Goal: Task Accomplishment & Management: Manage account settings

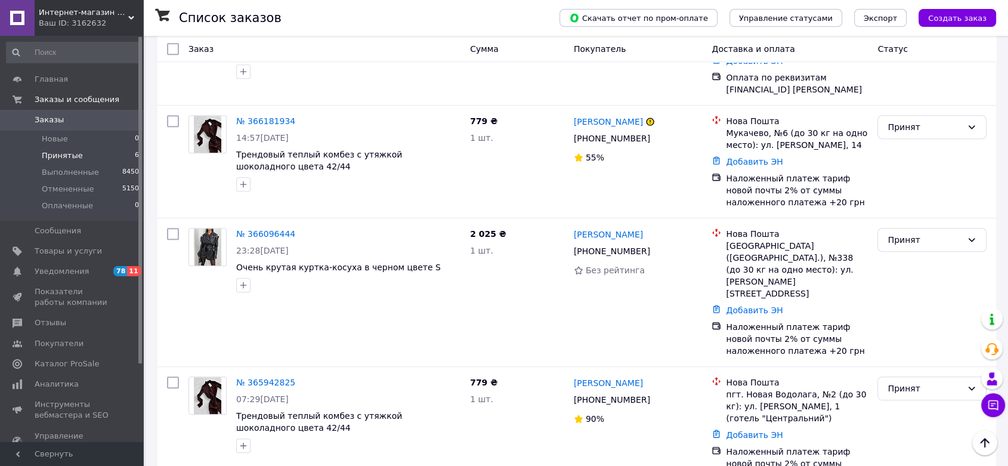
scroll to position [1909, 0]
click at [95, 121] on span "Заказы" at bounding box center [73, 120] width 76 height 11
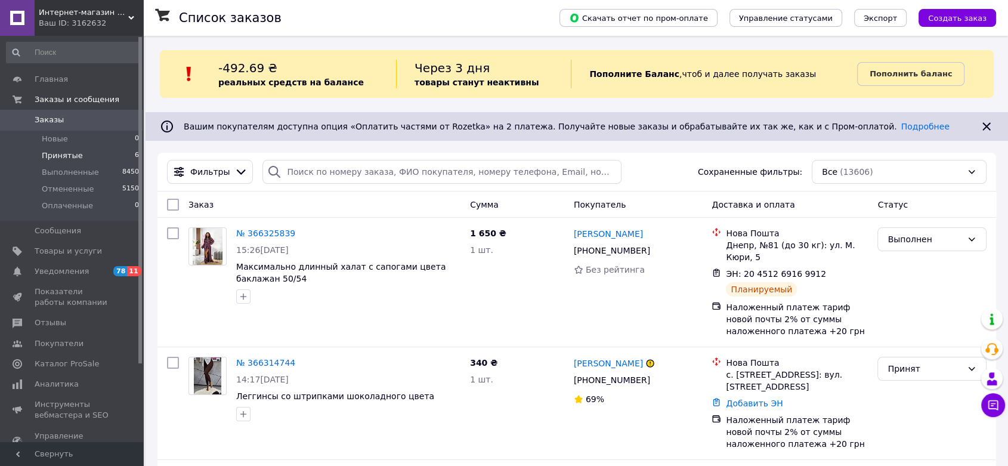
click at [78, 161] on li "Принятые 6" at bounding box center [73, 155] width 146 height 17
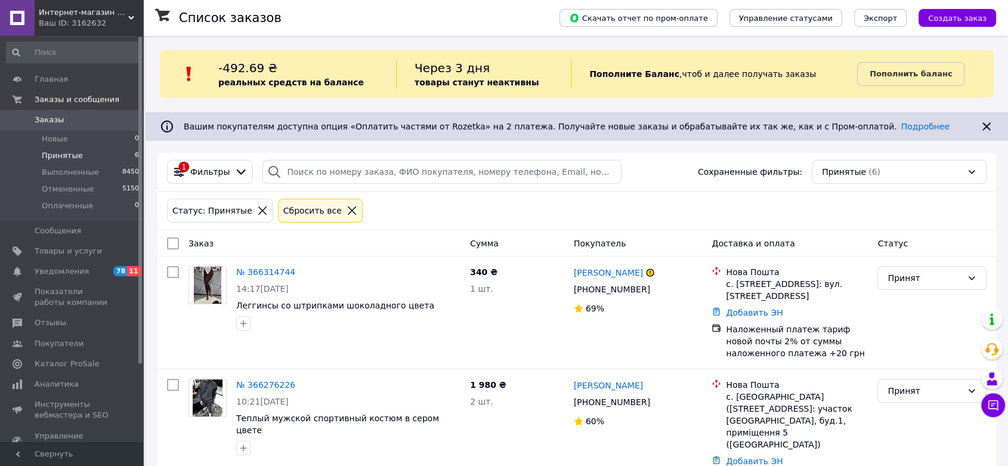
click at [132, 21] on div "Ваш ID: 3162632" at bounding box center [91, 23] width 104 height 11
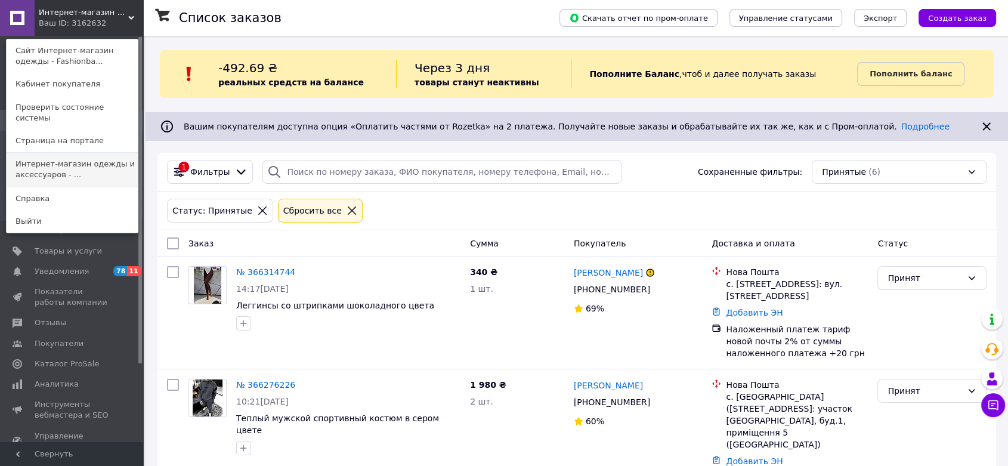
click at [95, 157] on link "Интернет-магазин одежды и аксессуаров - ..." at bounding box center [72, 169] width 131 height 33
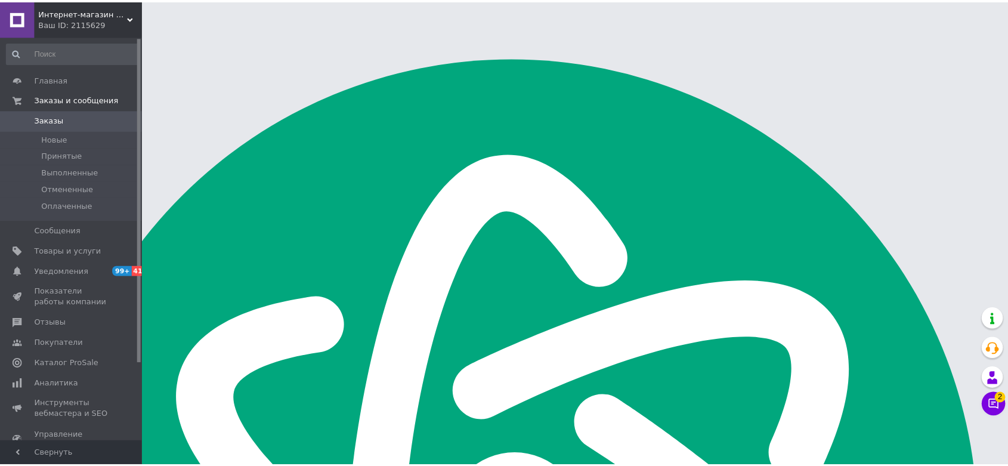
scroll to position [1909, 0]
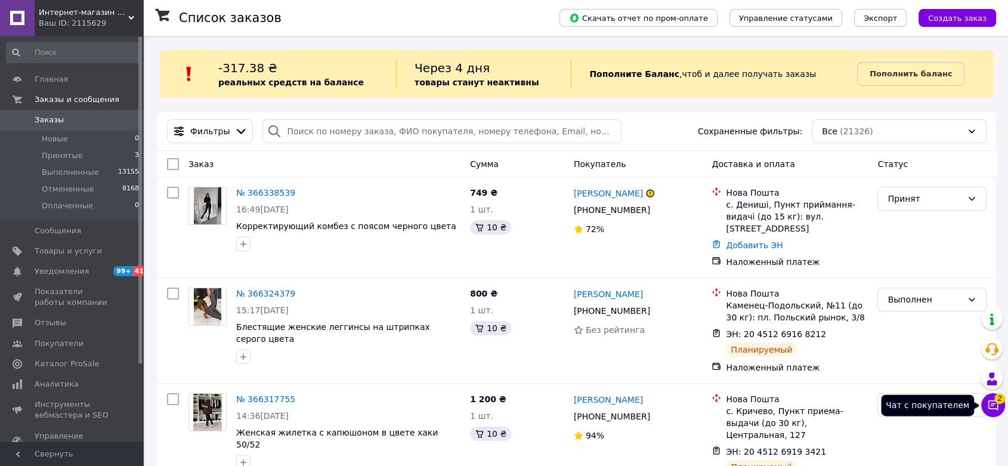
click at [983, 404] on button "Чат с покупателем 2" at bounding box center [994, 405] width 24 height 24
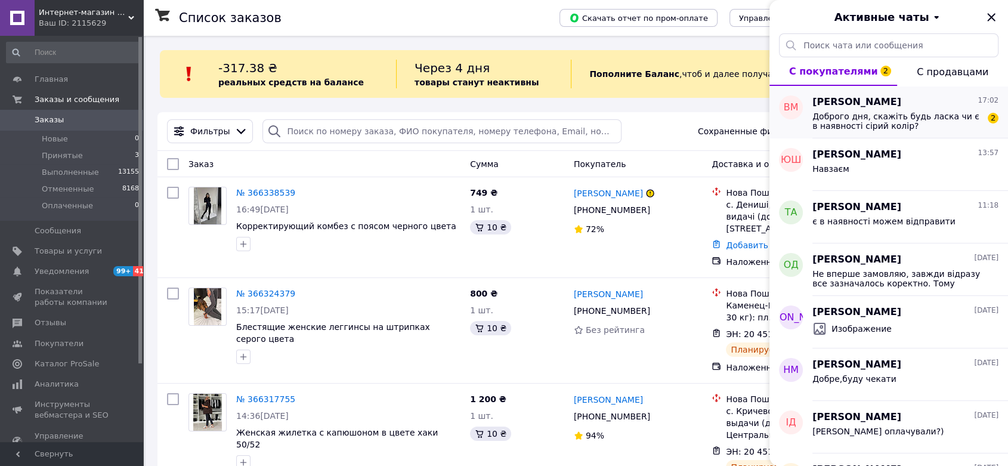
click at [938, 124] on span "Доброго дня, скажіть будь ласка чи є в наявності сірий колір?" at bounding box center [897, 121] width 169 height 19
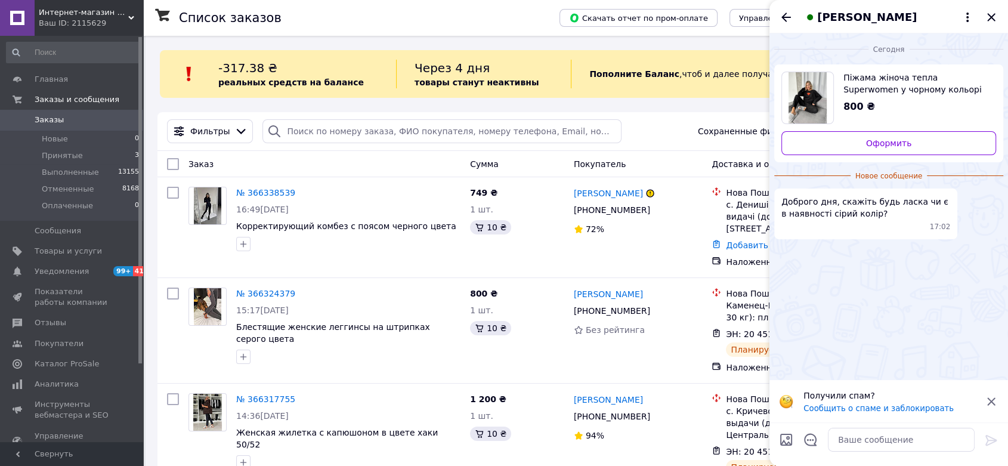
click at [925, 86] on span "Піжама жіноча тепла Superwomen у чорному кольорі" at bounding box center [915, 84] width 143 height 24
drag, startPoint x: 112, startPoint y: 17, endPoint x: 106, endPoint y: 26, distance: 11.1
click at [111, 17] on span "Интернет-магазин одежды и аксессуаров - Barbaris" at bounding box center [84, 12] width 90 height 11
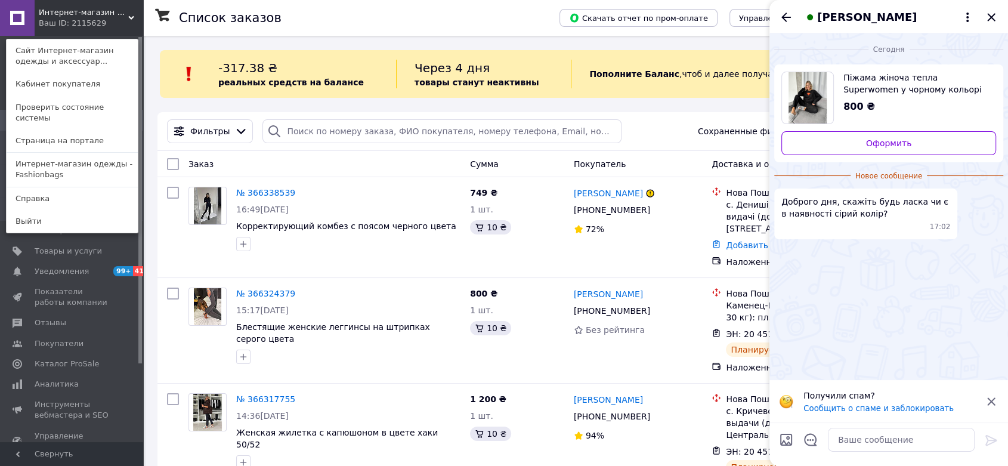
click at [100, 56] on link "Сайт Интернет-магазин одежды и аксессуар..." at bounding box center [72, 55] width 131 height 33
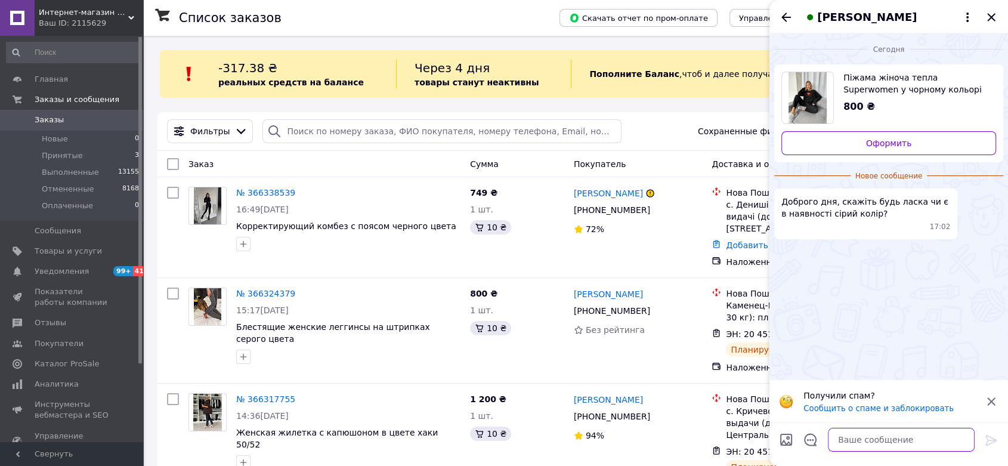
click at [866, 430] on textarea at bounding box center [901, 440] width 147 height 24
type textarea "Добрий, немає"
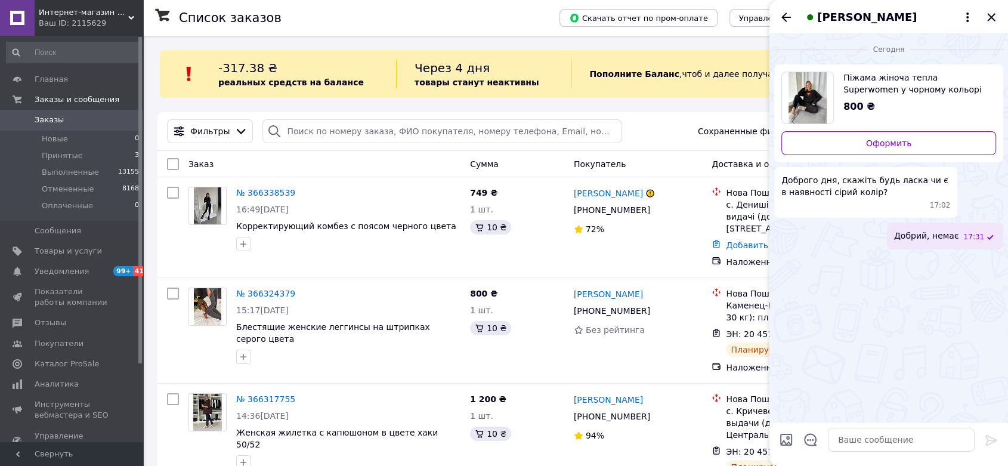
click at [987, 20] on icon "Закрыть" at bounding box center [992, 17] width 14 height 14
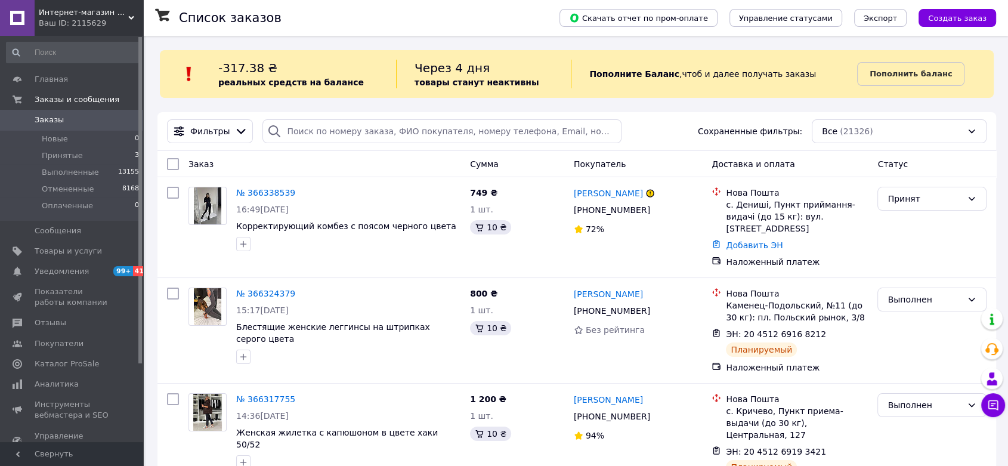
click at [255, 189] on link "№ 366338539" at bounding box center [265, 193] width 59 height 10
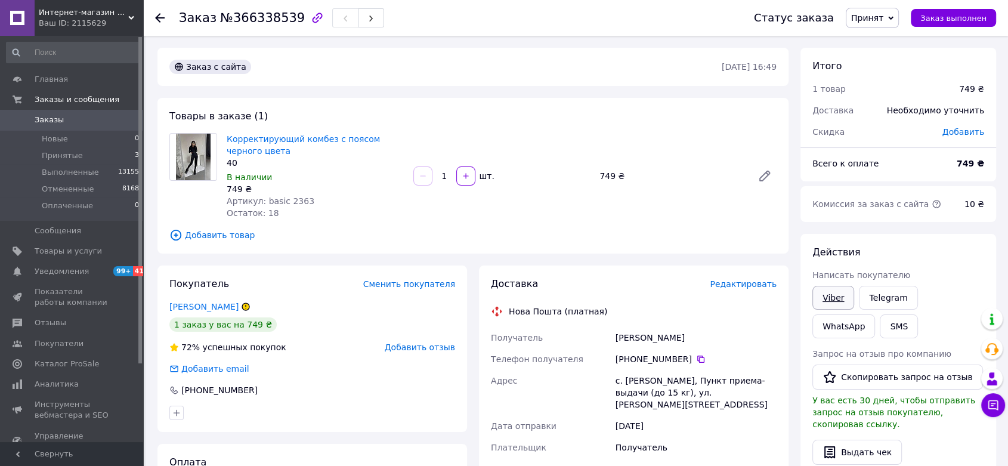
click at [823, 296] on link "Viber" at bounding box center [834, 298] width 42 height 24
click at [307, 137] on link "Корректирующий комбез с поясом черного цвета" at bounding box center [303, 144] width 153 height 21
click at [74, 155] on span "Принятые" at bounding box center [62, 155] width 41 height 11
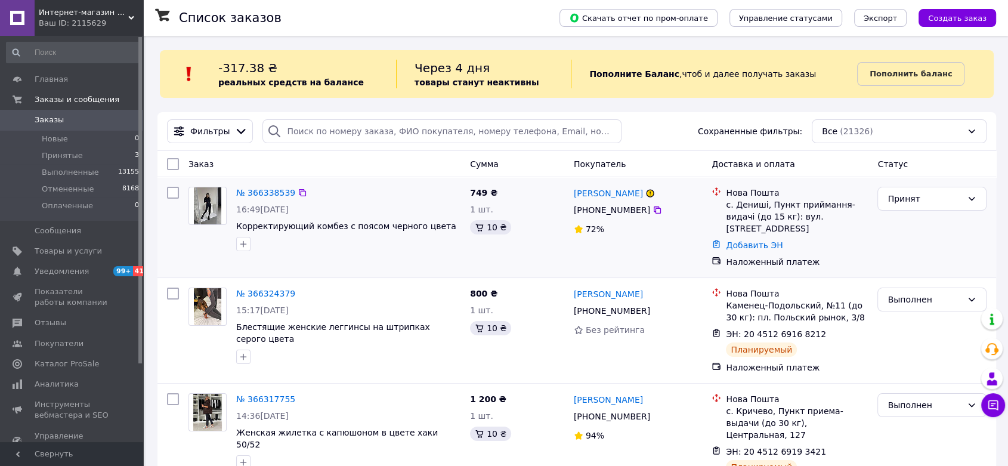
click at [268, 184] on div "№ 366338539 16:49, 12.10.2025 Корректирующий комбез с поясом черного цвета" at bounding box center [349, 219] width 234 height 74
click at [267, 190] on link "№ 366338539" at bounding box center [265, 193] width 59 height 10
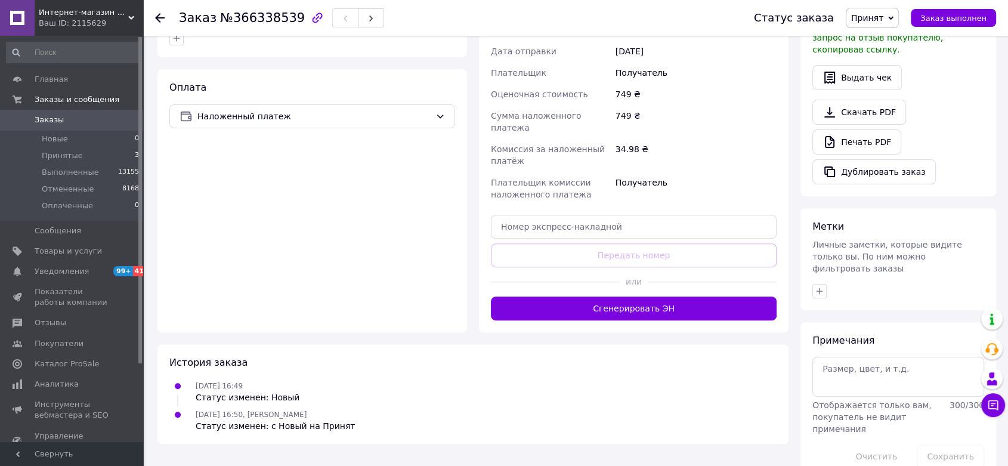
scroll to position [375, 0]
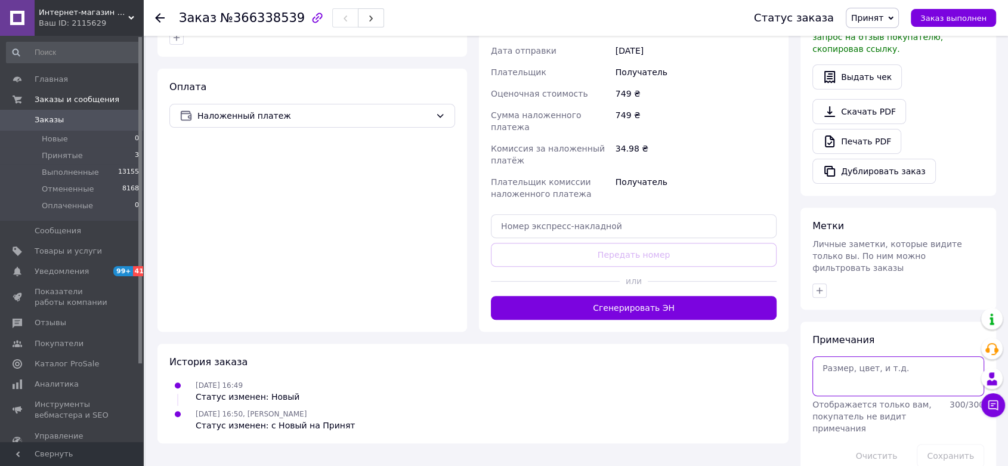
click at [883, 369] on textarea at bounding box center [899, 375] width 172 height 39
type textarea "кинула карту"
click at [946, 444] on button "Сохранить" at bounding box center [950, 456] width 67 height 24
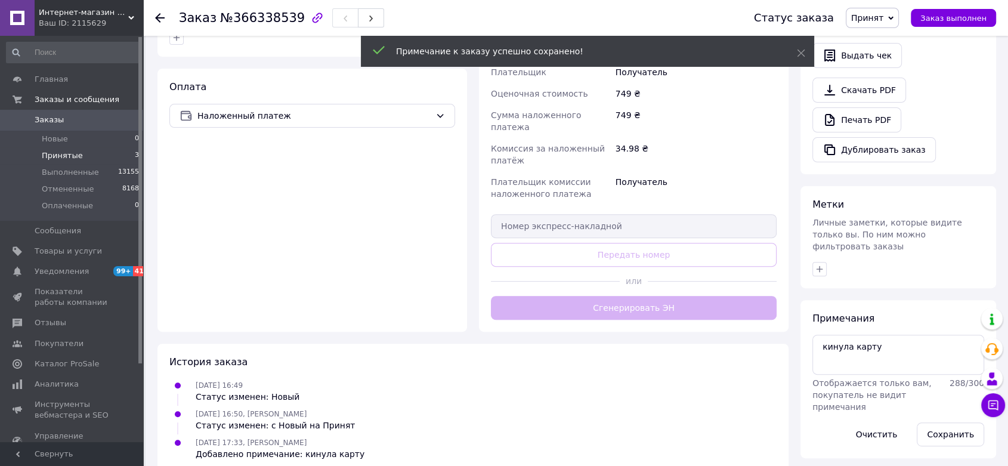
scroll to position [368, 0]
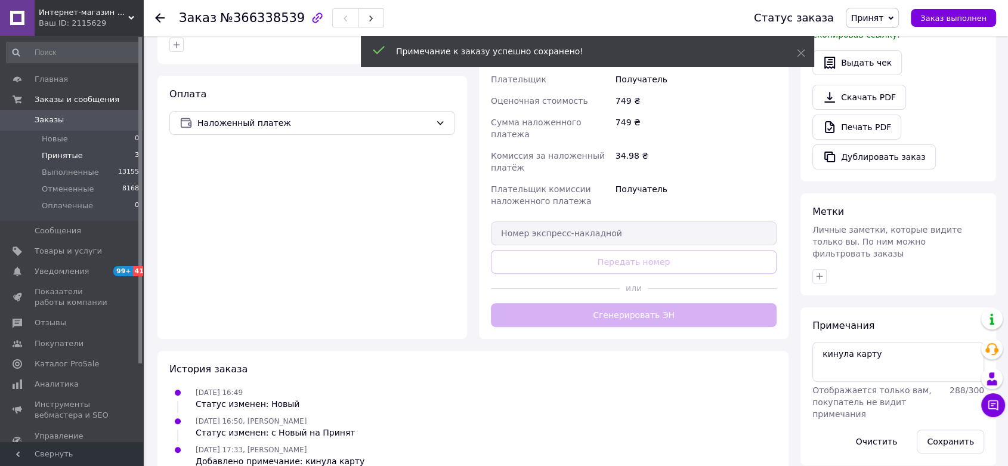
click at [44, 153] on span "Принятые" at bounding box center [62, 155] width 41 height 11
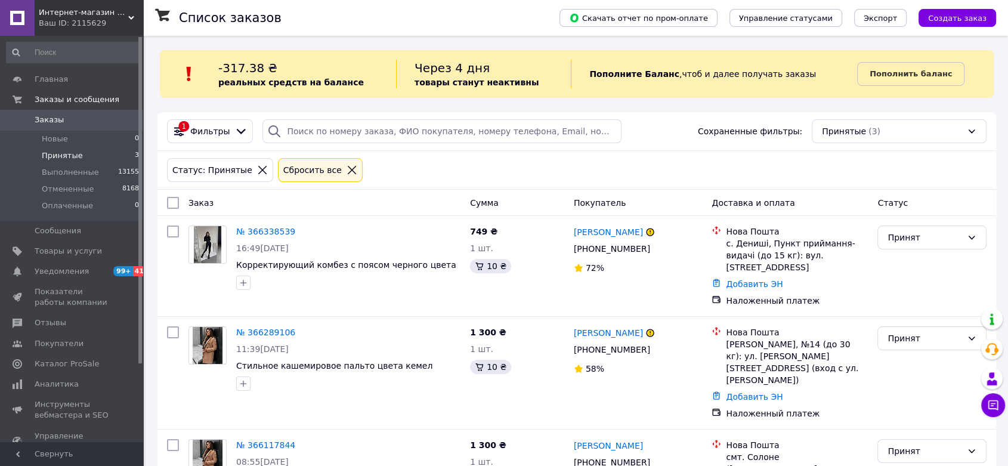
click at [122, 14] on span "Интернет-магазин одежды и аксессуаров - Barbaris" at bounding box center [84, 12] width 90 height 11
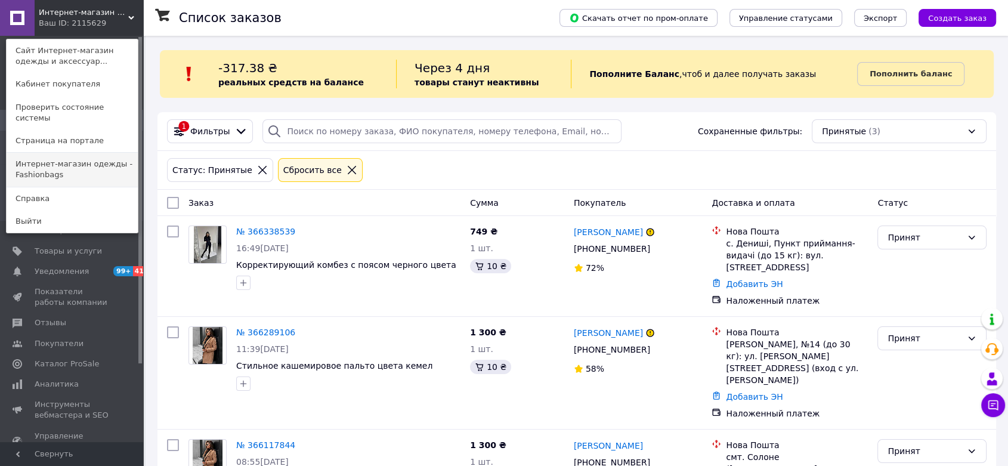
click at [66, 155] on link "Интернет-магазин одежды - Fashionbags" at bounding box center [72, 169] width 131 height 33
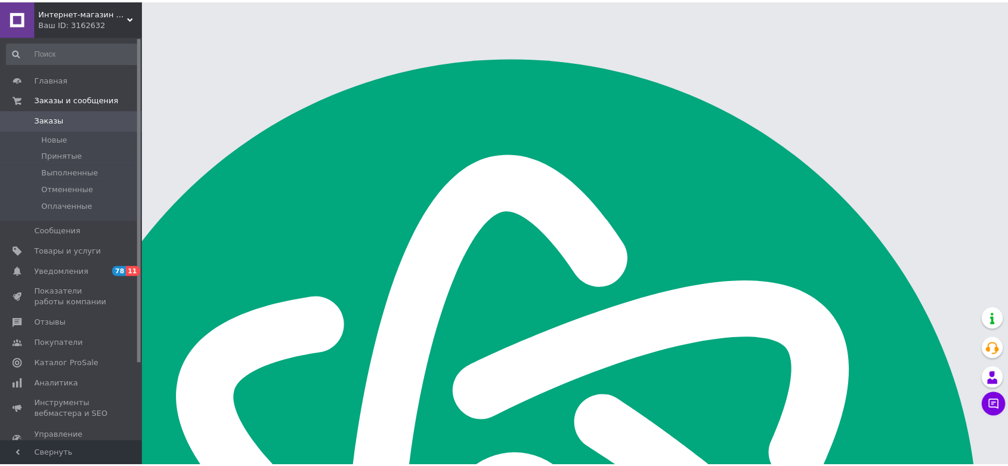
scroll to position [1909, 0]
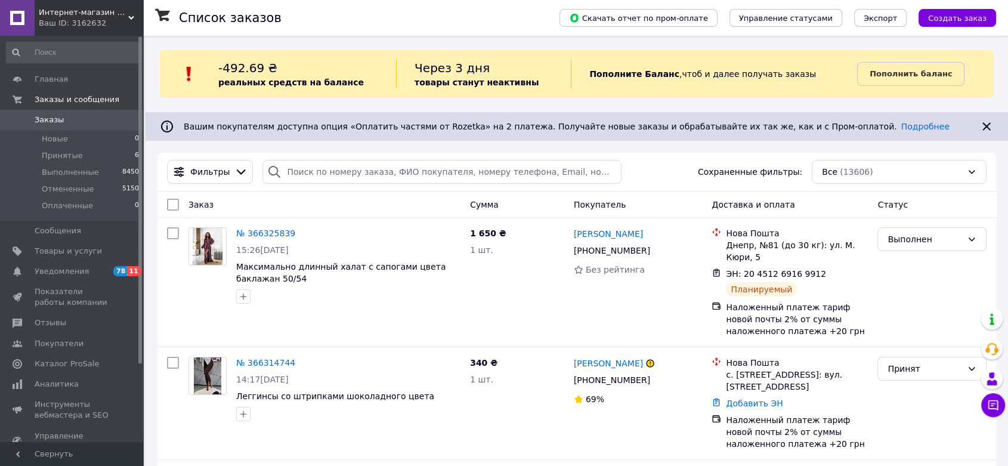
click at [116, 16] on span "Интернет-магазин одежды - Fashionbags" at bounding box center [84, 12] width 90 height 11
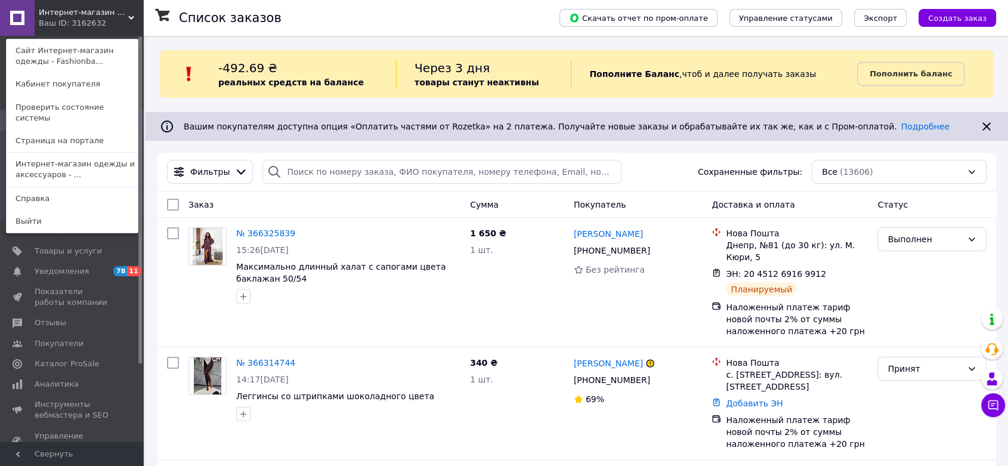
click at [97, 162] on link "Интернет-магазин одежды и аксессуаров - ..." at bounding box center [72, 169] width 131 height 33
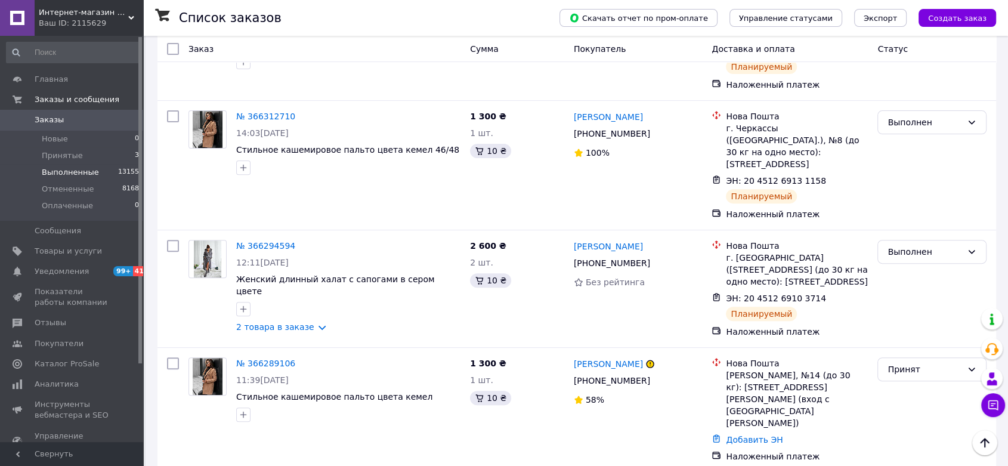
scroll to position [530, 0]
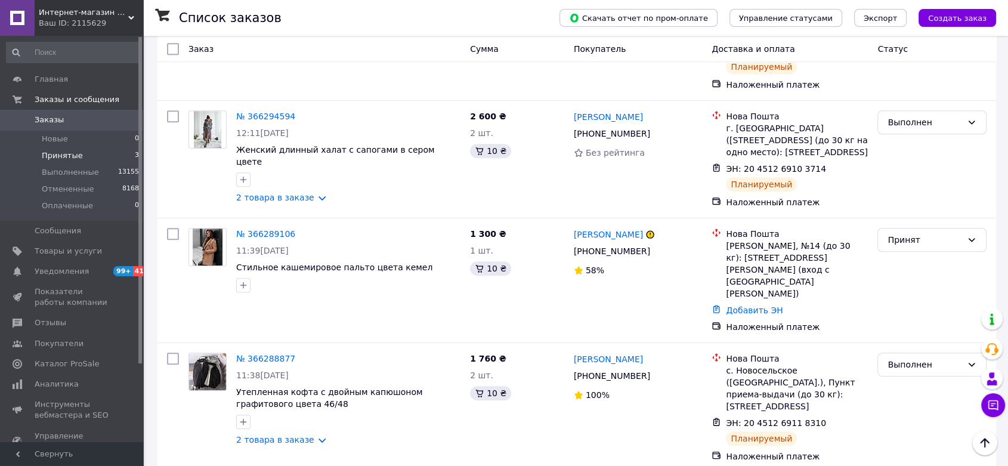
click at [100, 162] on li "Принятые 3" at bounding box center [73, 155] width 146 height 17
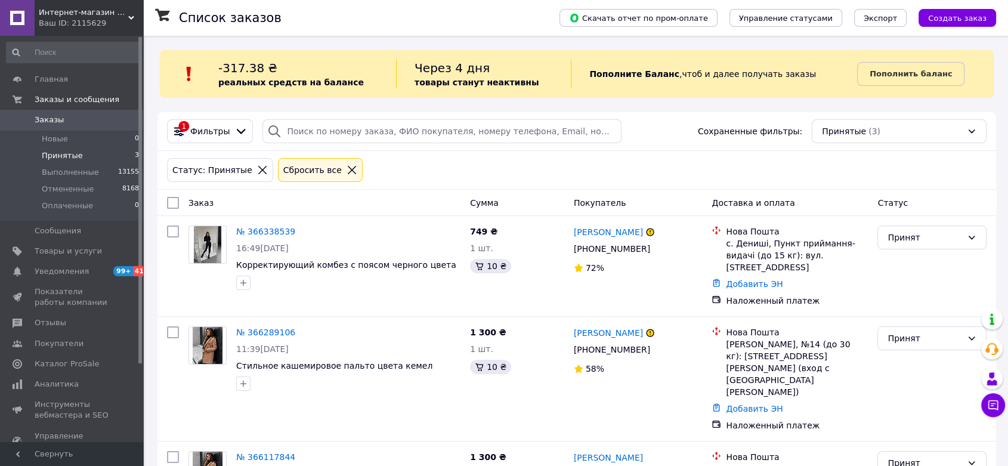
click at [81, 115] on span "Заказы" at bounding box center [73, 120] width 76 height 11
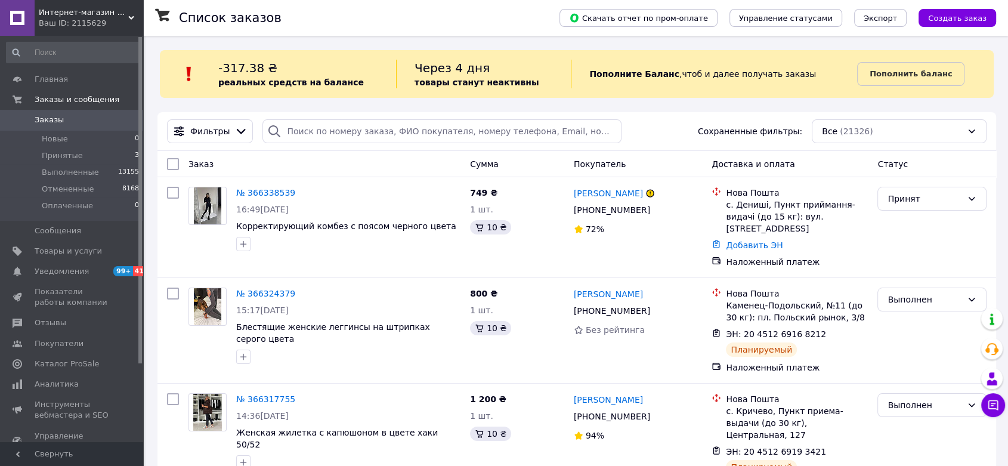
click at [110, 16] on span "Интернет-магазин одежды и аксессуаров - Barbaris" at bounding box center [84, 12] width 90 height 11
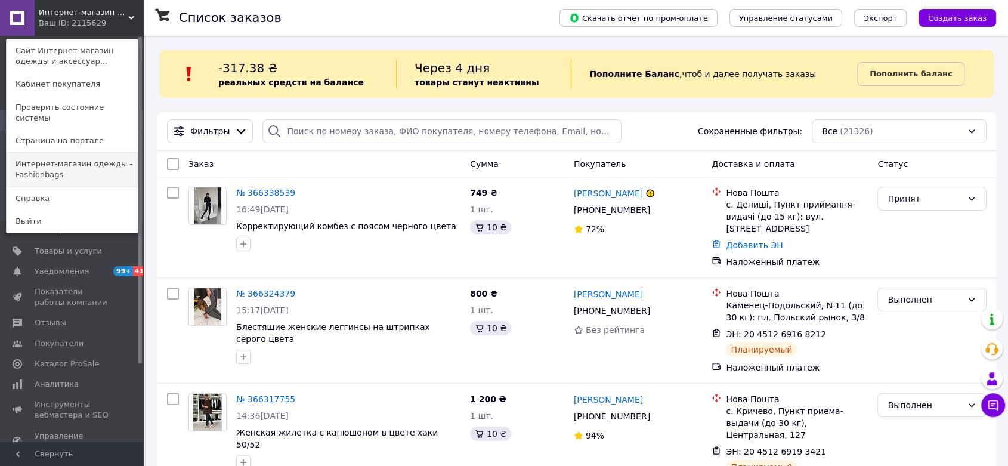
click at [72, 156] on link "Интернет-магазин одежды - Fashionbags" at bounding box center [72, 169] width 131 height 33
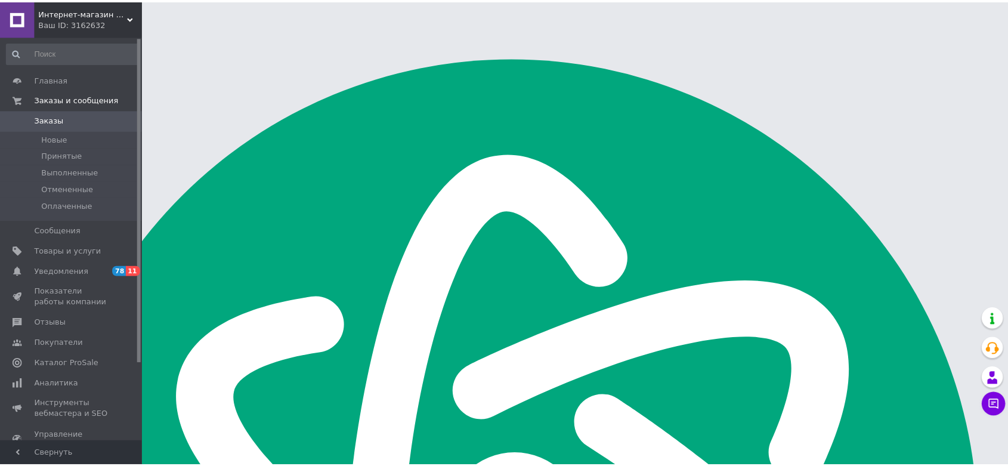
scroll to position [1909, 0]
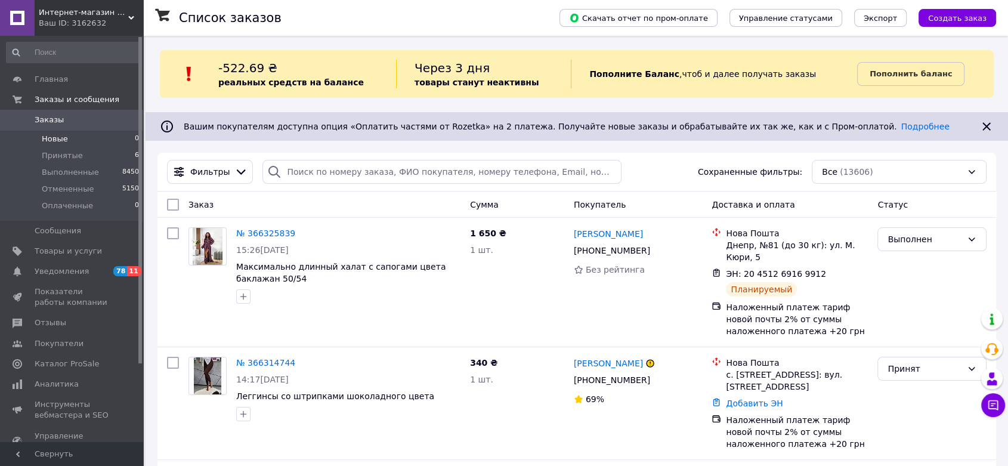
click at [98, 132] on li "Новые 0" at bounding box center [73, 139] width 146 height 17
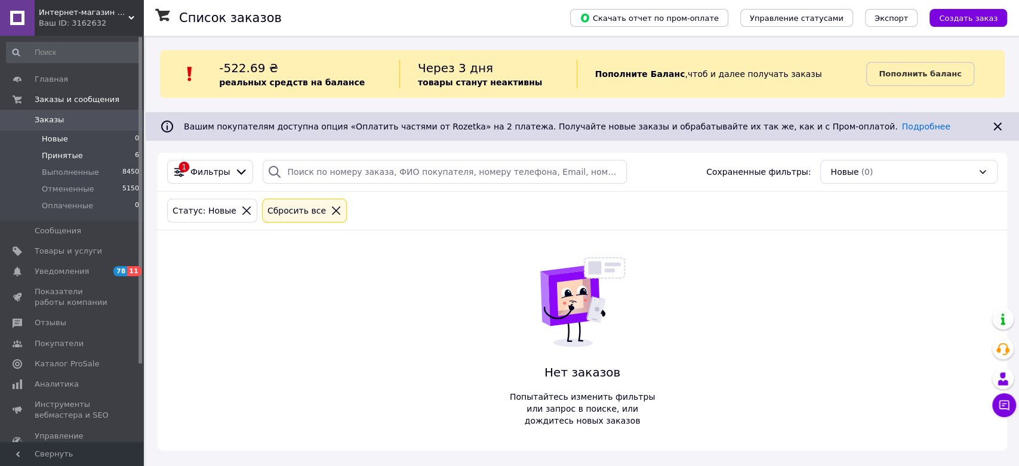
click at [79, 150] on li "Принятые 6" at bounding box center [73, 155] width 146 height 17
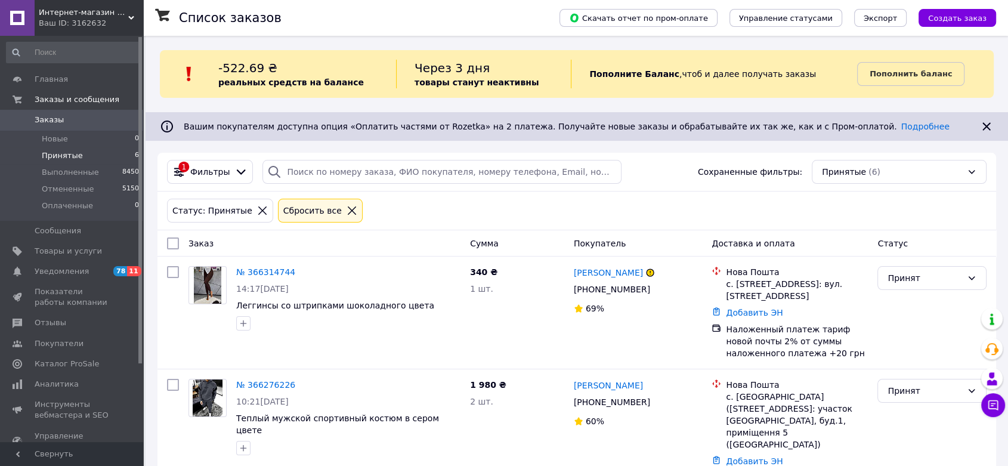
click at [131, 12] on div "Интернет-магазин одежды - Fashionbags Ваш ID: 3162632" at bounding box center [89, 18] width 109 height 36
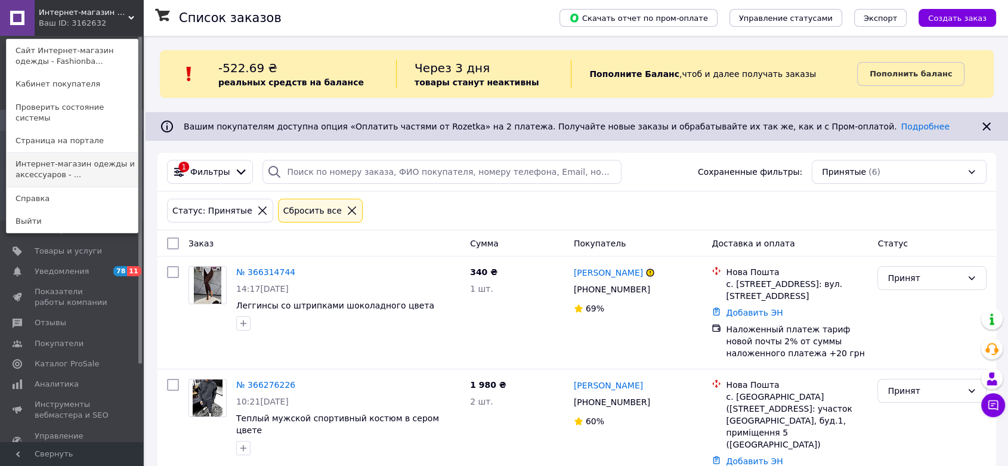
click at [102, 153] on link "Интернет-магазин одежды и аксессуаров - ..." at bounding box center [72, 169] width 131 height 33
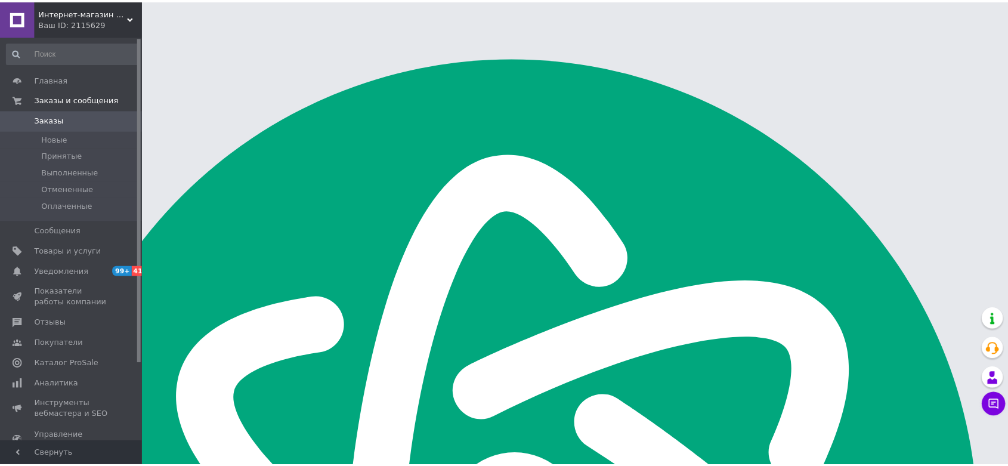
scroll to position [1909, 0]
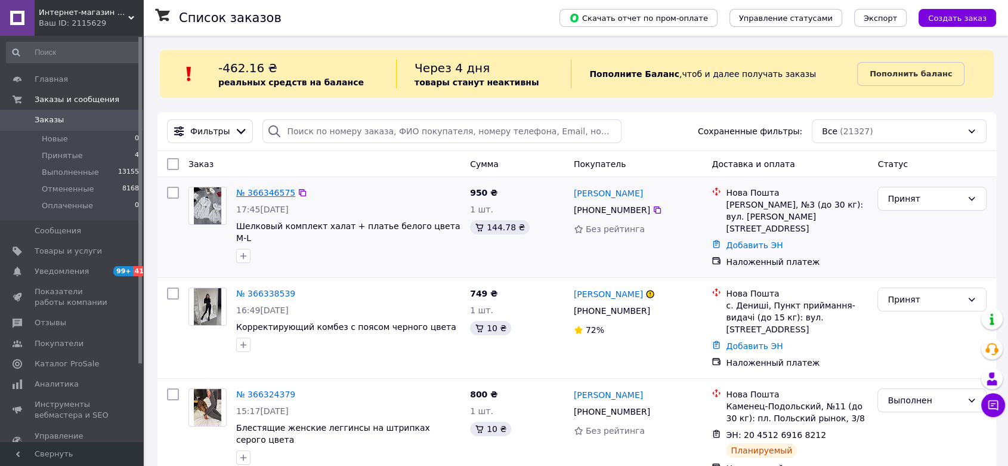
click at [279, 190] on link "№ 366346575" at bounding box center [265, 193] width 59 height 10
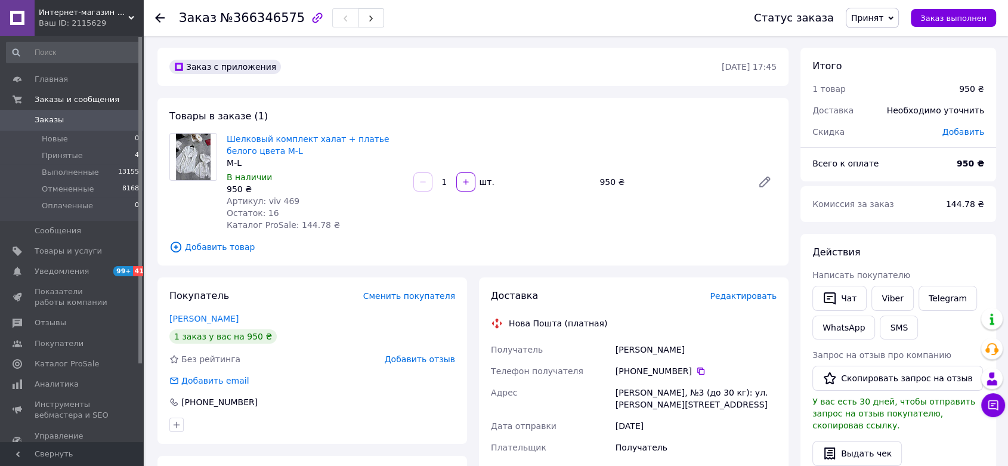
click at [349, 145] on span "Шелковый комплект халат + платье белого цвета M-L" at bounding box center [315, 145] width 177 height 24
click at [351, 141] on link "Шелковый комплект халат + платье белого цвета M-L" at bounding box center [308, 144] width 163 height 21
drag, startPoint x: 264, startPoint y: 201, endPoint x: 309, endPoint y: 192, distance: 46.2
type textarea "Артикул: v"
click at [309, 192] on div "Шелковый комплект халат + платье белого цвета M-L M-L В наличии 950 ₴ Артикул: …" at bounding box center [315, 182] width 187 height 103
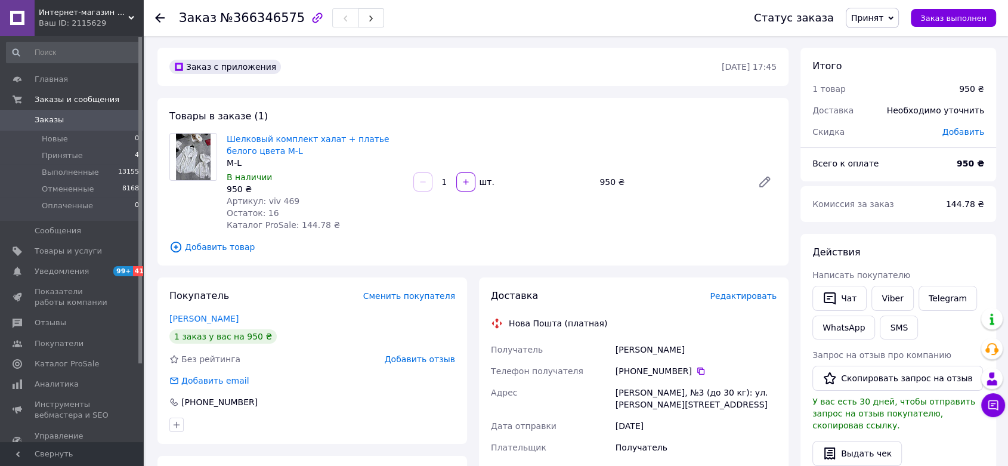
drag, startPoint x: 288, startPoint y: 198, endPoint x: 263, endPoint y: 200, distance: 25.2
click at [263, 200] on span "Артикул: viv 469" at bounding box center [263, 201] width 73 height 10
drag, startPoint x: 263, startPoint y: 200, endPoint x: 282, endPoint y: 199, distance: 19.7
click at [282, 199] on span "Артикул: viv 469" at bounding box center [263, 201] width 73 height 10
copy span "viv 469"
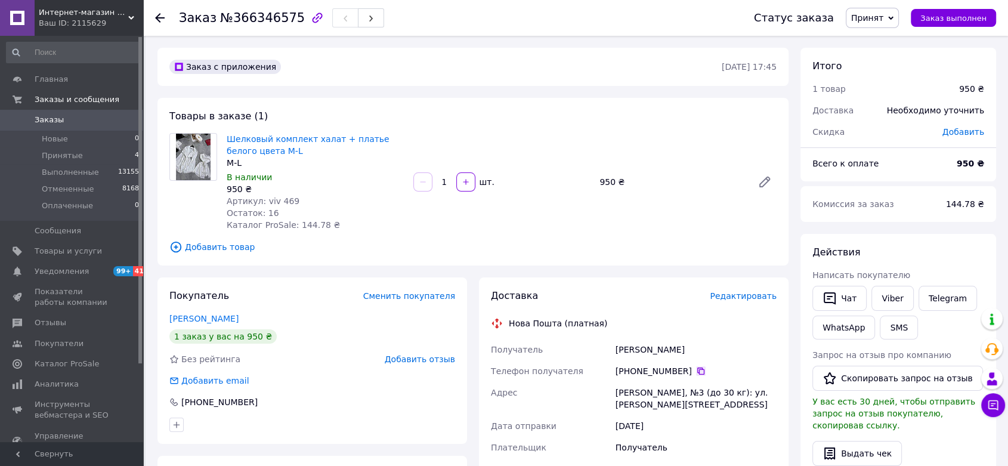
click at [696, 372] on icon at bounding box center [701, 371] width 10 height 10
drag, startPoint x: 884, startPoint y: 13, endPoint x: 882, endPoint y: 33, distance: 19.8
click at [884, 13] on span "Принят" at bounding box center [867, 18] width 32 height 10
click at [883, 33] on li "Выполнен" at bounding box center [878, 42] width 63 height 18
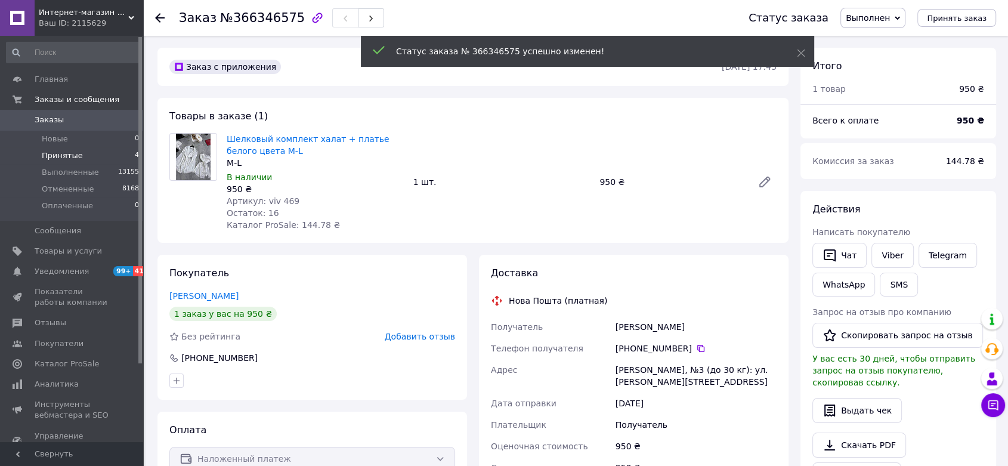
click at [67, 162] on li "Принятые 4" at bounding box center [73, 155] width 146 height 17
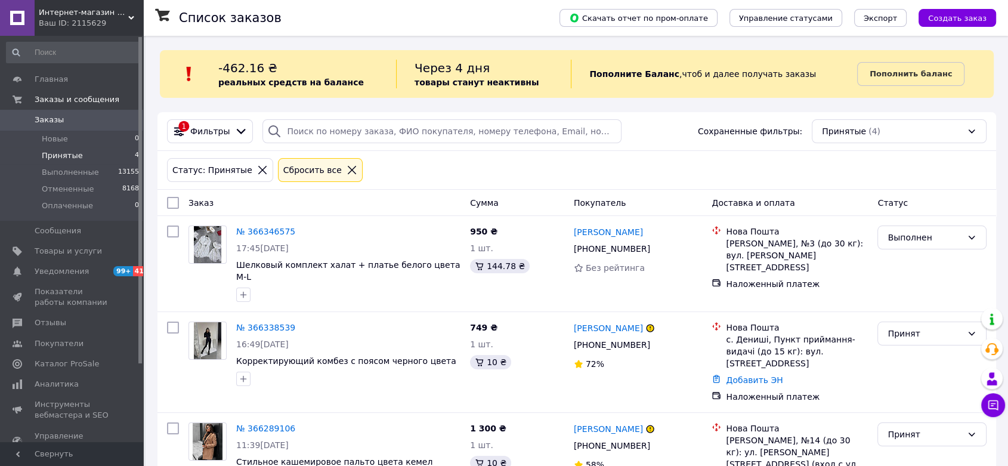
click at [97, 12] on span "Интернет-магазин одежды и аксессуаров - Barbaris" at bounding box center [84, 12] width 90 height 11
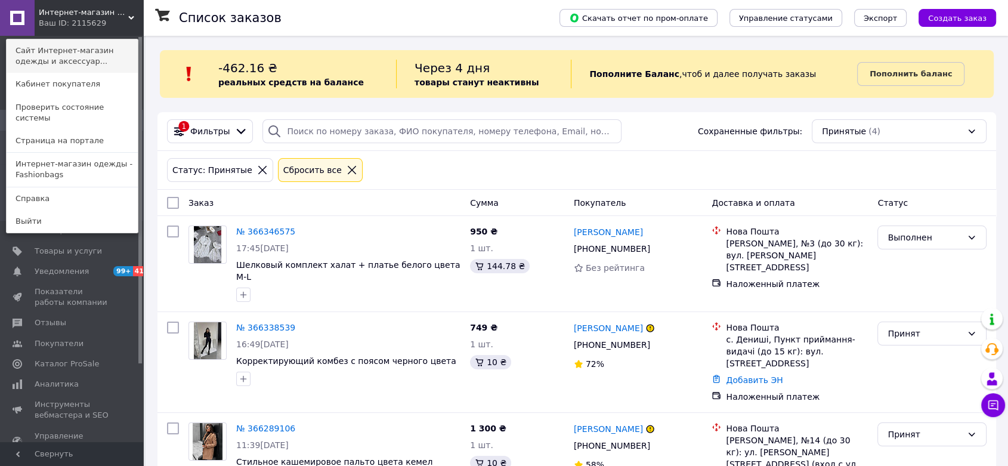
click at [90, 58] on link "Сайт Интернет-магазин одежды и аксессуар..." at bounding box center [72, 55] width 131 height 33
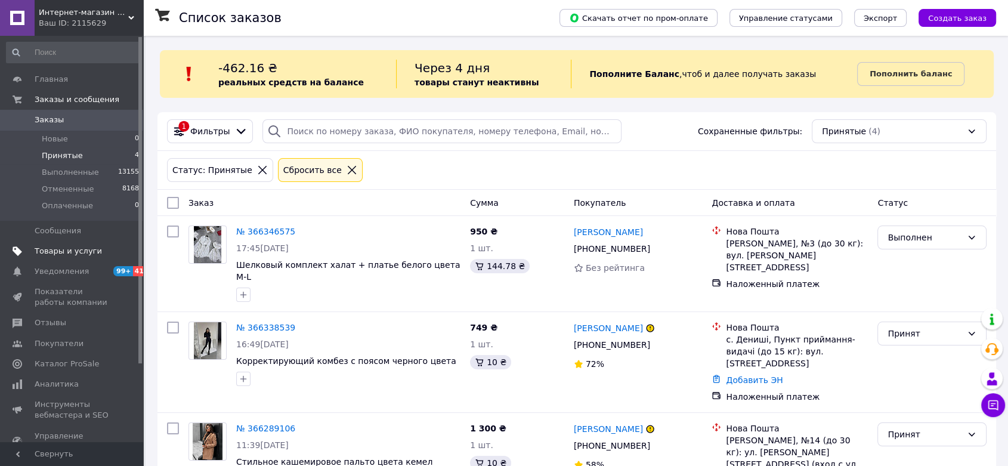
click at [70, 253] on span "Товары и услуги" at bounding box center [68, 251] width 67 height 11
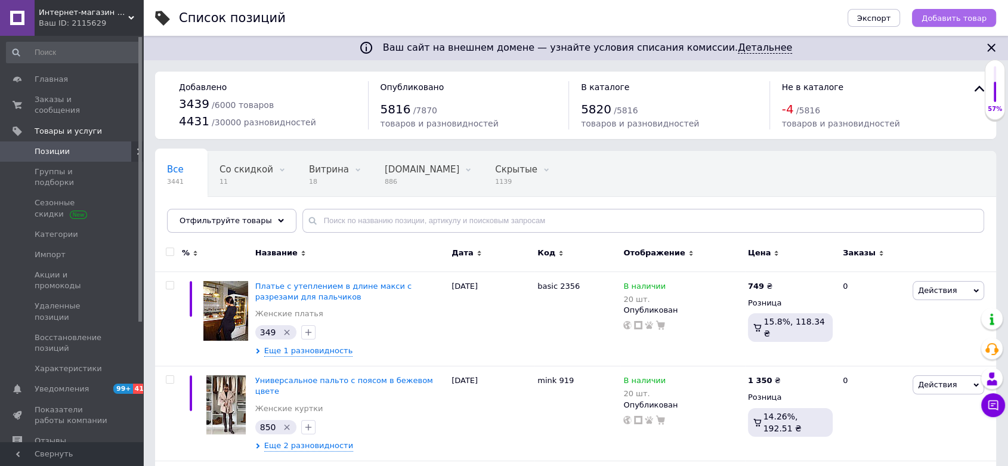
click at [936, 22] on span "Добавить товар" at bounding box center [954, 18] width 65 height 9
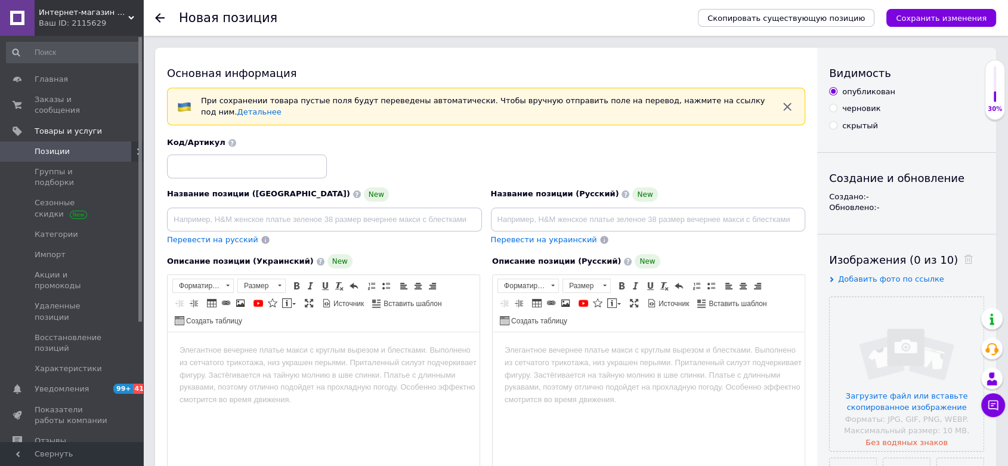
drag, startPoint x: 237, startPoint y: 172, endPoint x: 234, endPoint y: 192, distance: 19.8
click at [237, 172] on div "Код/Артикул" at bounding box center [486, 158] width 647 height 50
click at [229, 217] on input at bounding box center [324, 220] width 315 height 24
type input "Поларок"
click at [838, 122] on label "скрытый" at bounding box center [853, 126] width 49 height 11
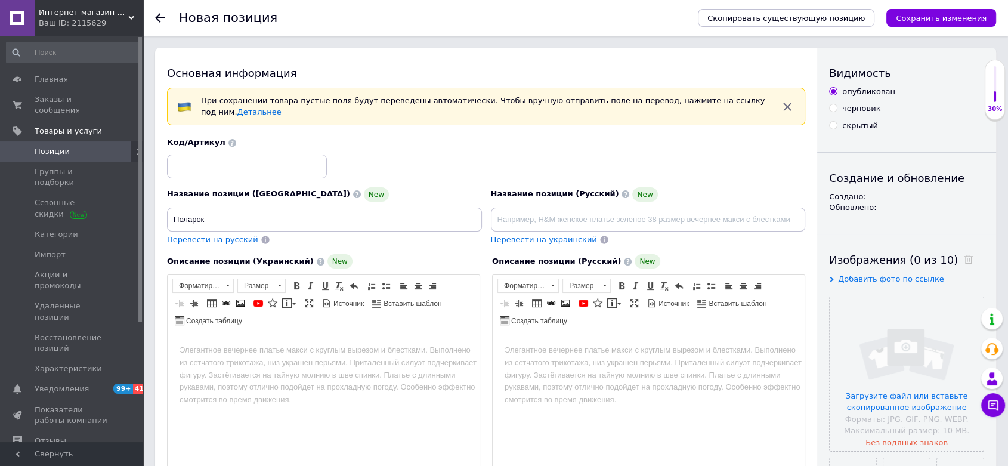
click at [837, 122] on input "скрытый" at bounding box center [833, 125] width 8 height 8
radio input "true"
click at [937, 18] on icon "Сохранить изменения" at bounding box center [941, 18] width 91 height 9
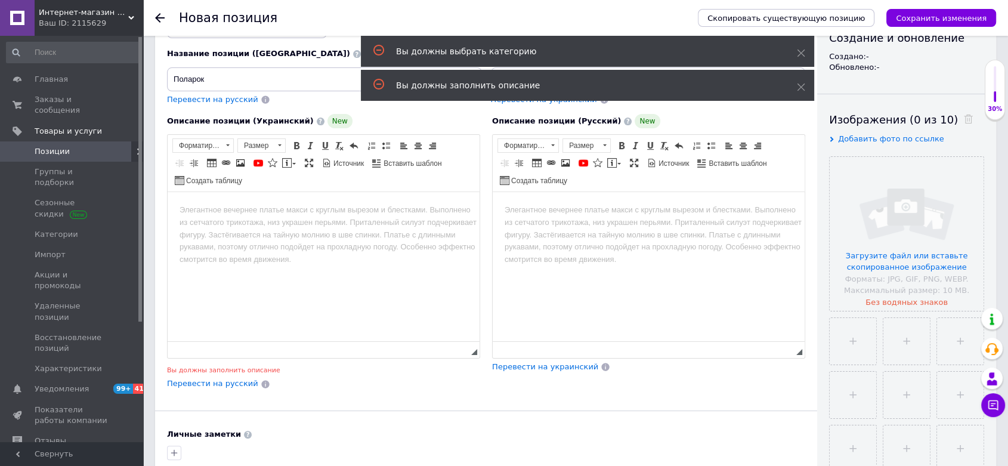
scroll to position [70, 0]
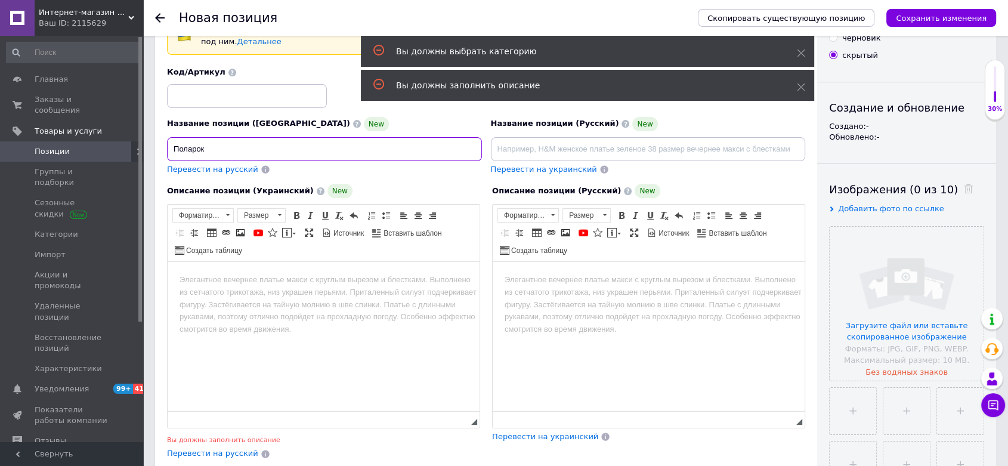
click at [186, 141] on input "Поларок" at bounding box center [324, 149] width 315 height 24
type input "Подарок"
drag, startPoint x: 207, startPoint y: 417, endPoint x: 204, endPoint y: 424, distance: 7.2
click at [204, 298] on html at bounding box center [324, 280] width 312 height 36
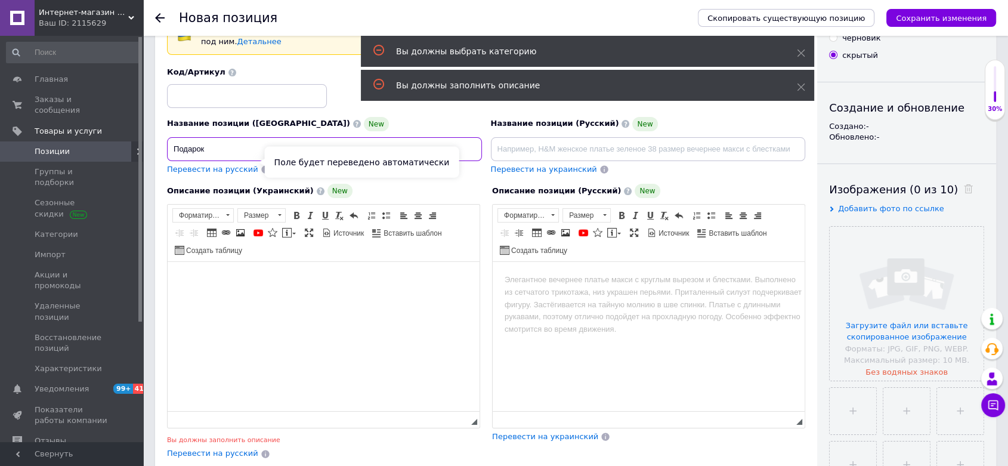
click at [258, 149] on input "Подарок" at bounding box center [324, 149] width 315 height 24
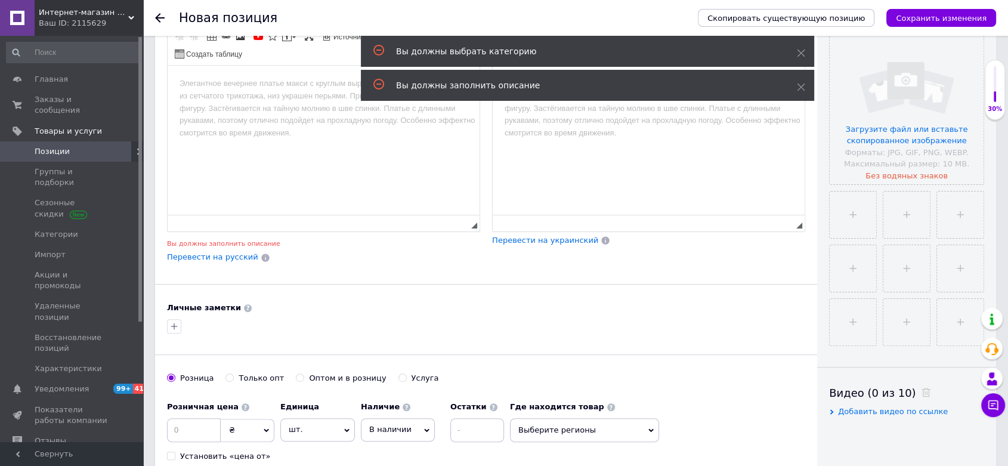
scroll to position [269, 0]
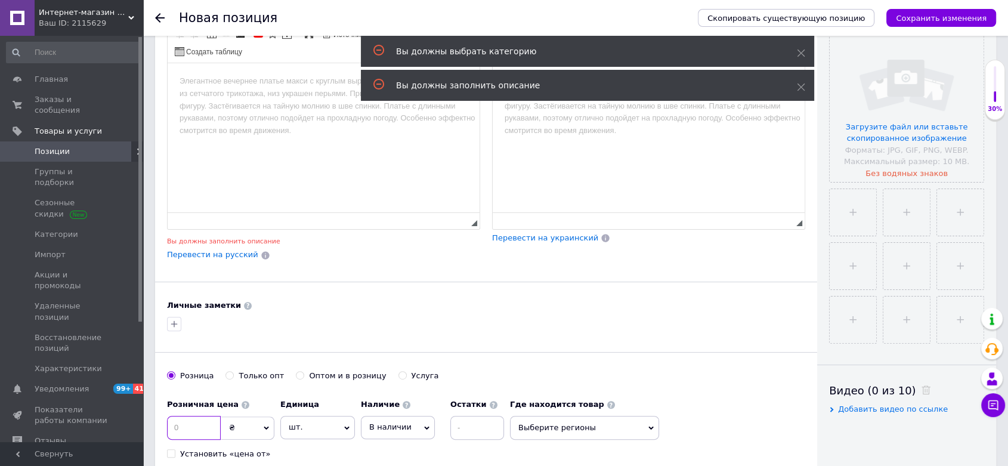
click at [196, 428] on input at bounding box center [194, 428] width 54 height 24
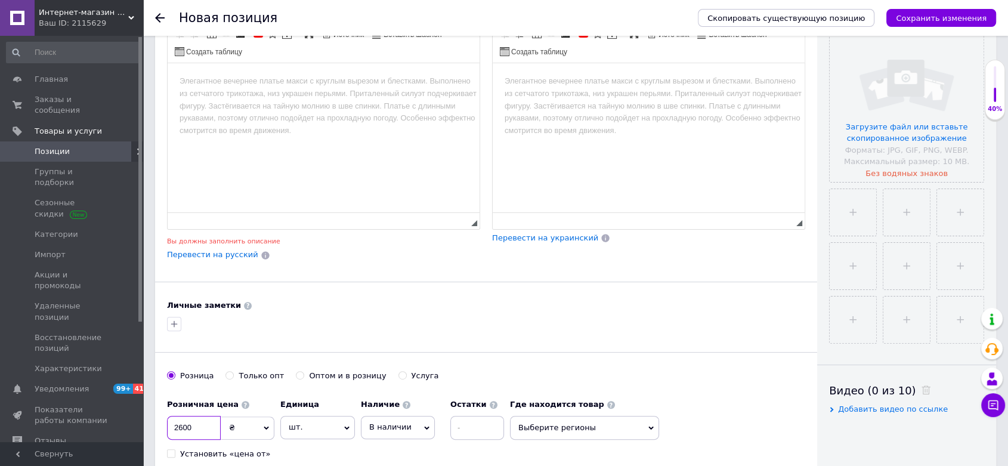
type input "2600"
click at [952, 7] on div "Скопировать существующую позицию Сохранить изменения" at bounding box center [841, 18] width 310 height 36
click at [942, 16] on icon "Сохранить изменения" at bounding box center [941, 18] width 91 height 9
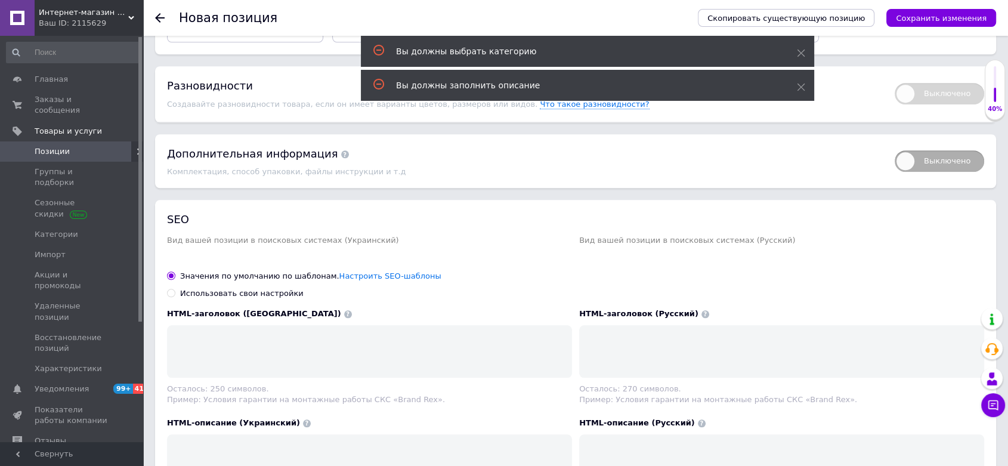
scroll to position [1235, 0]
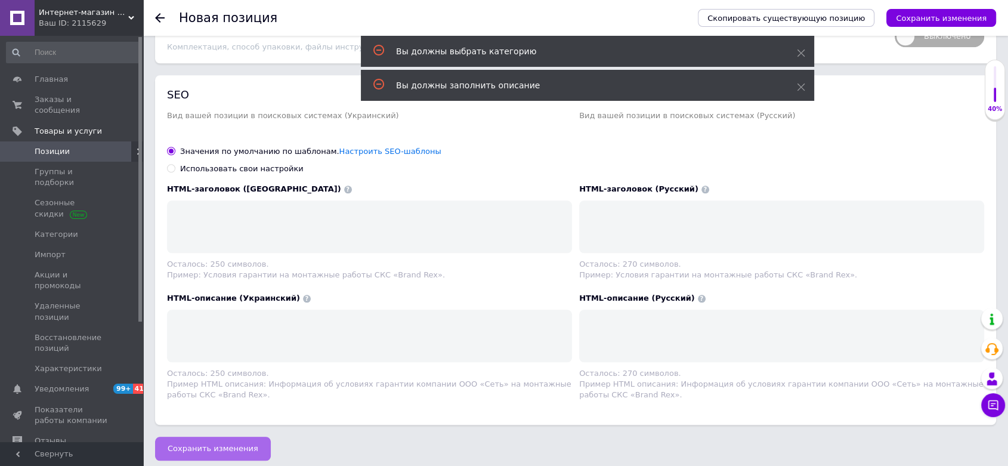
click at [196, 444] on span "Сохранить изменения" at bounding box center [213, 448] width 91 height 9
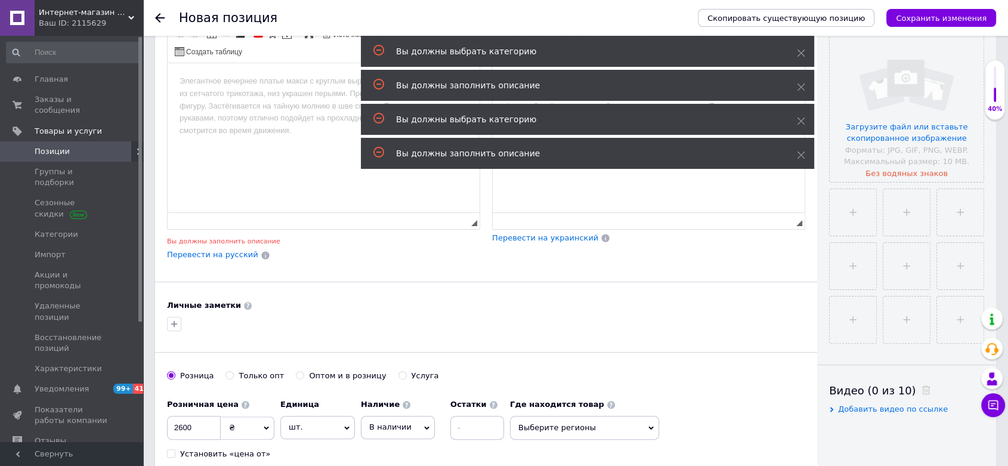
scroll to position [0, 0]
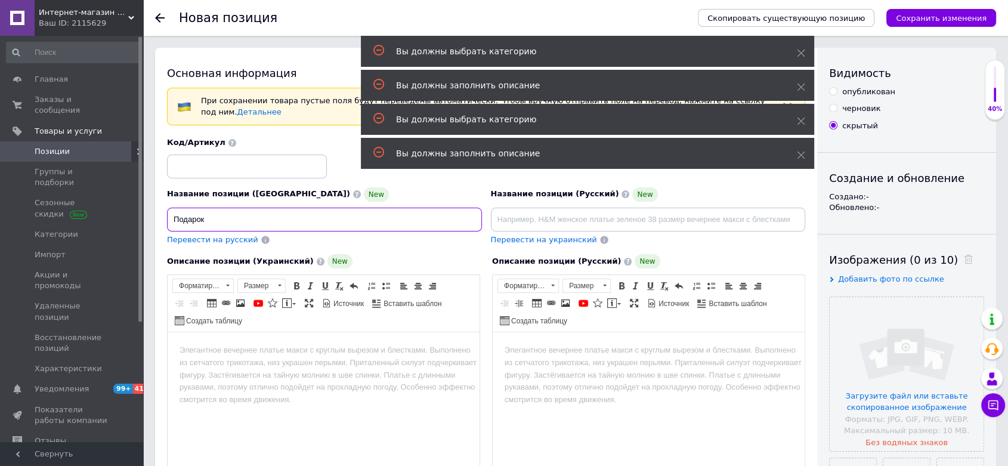
click at [215, 212] on input "Подарок" at bounding box center [324, 220] width 315 height 24
type input "Подарунок"
click at [549, 196] on div "Название позиции (Русский) New" at bounding box center [648, 209] width 315 height 44
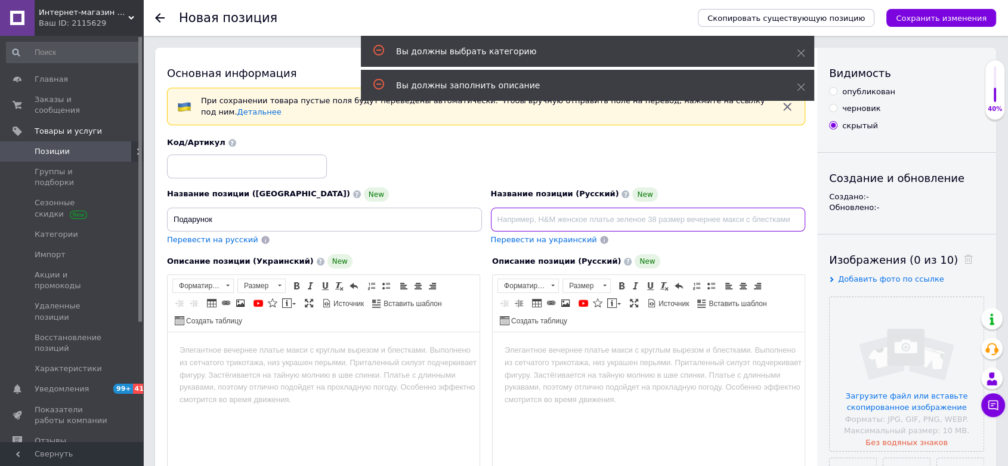
click at [546, 211] on input at bounding box center [648, 220] width 315 height 24
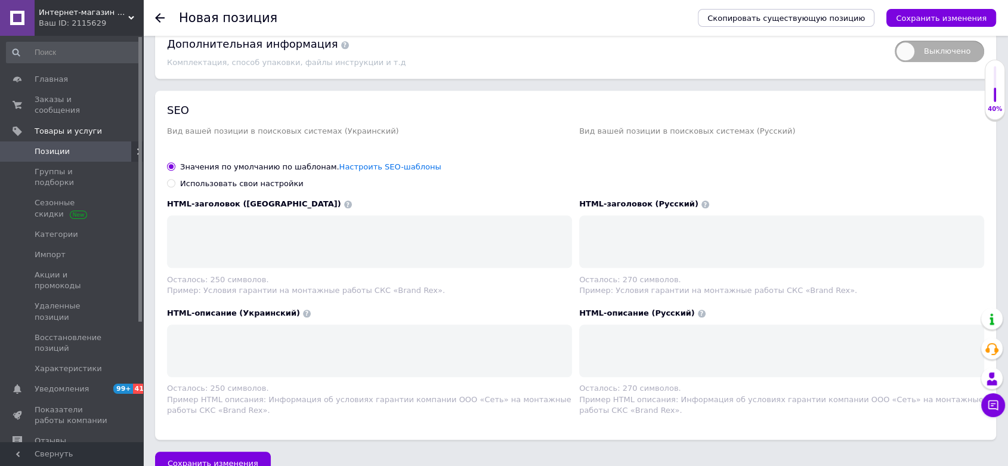
scroll to position [1247, 0]
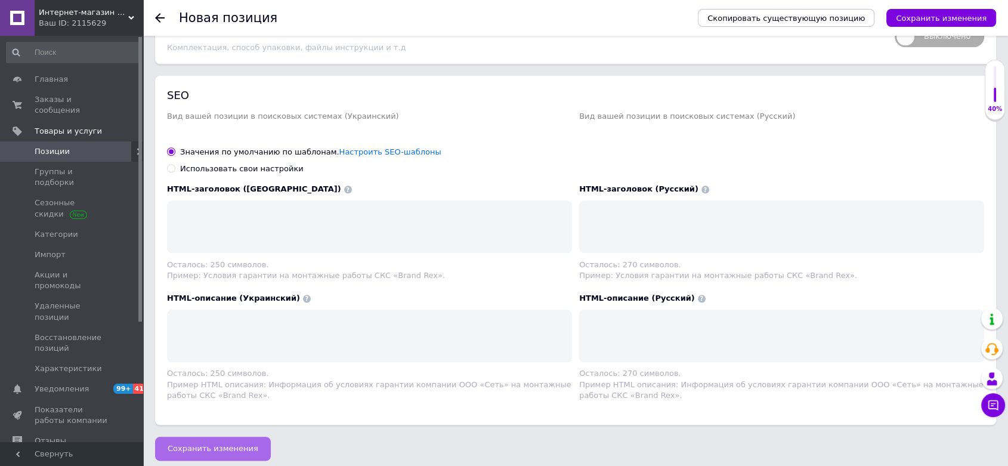
type input "Подарунок"
click at [227, 444] on span "Сохранить изменения" at bounding box center [213, 448] width 91 height 9
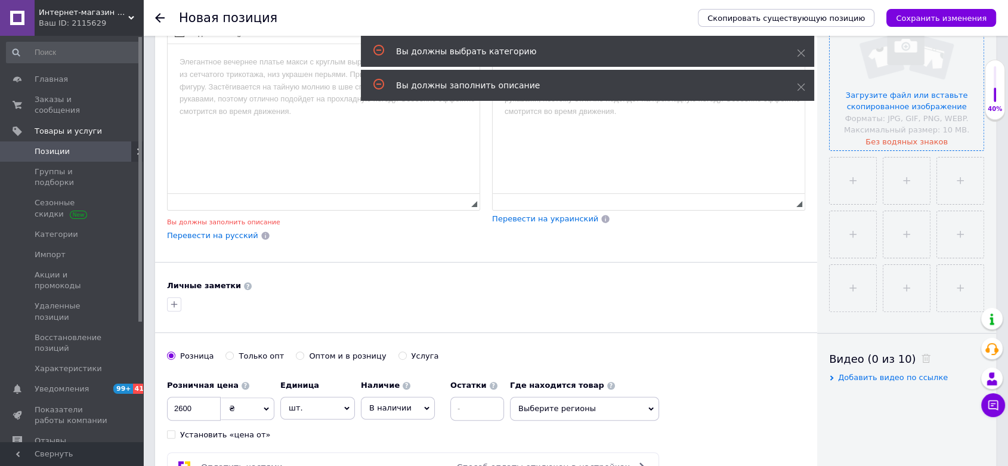
scroll to position [282, 0]
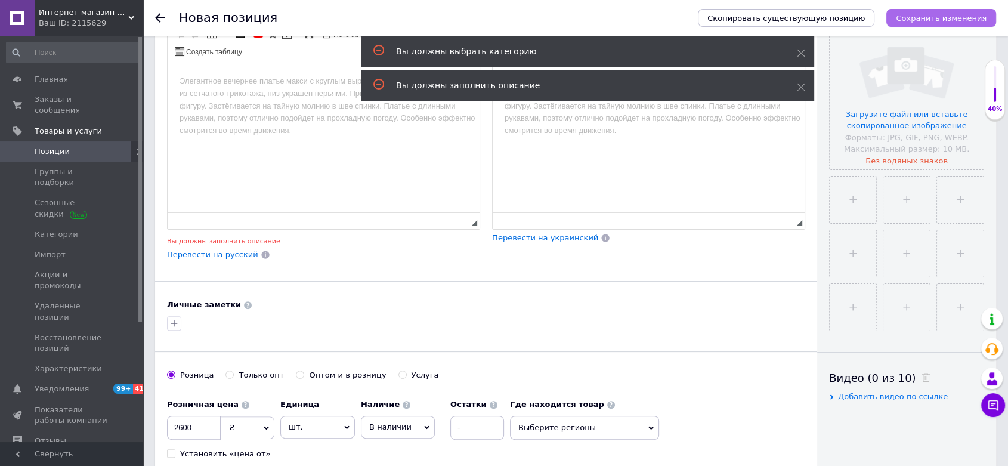
click at [966, 16] on icon "Сохранить изменения" at bounding box center [941, 18] width 91 height 9
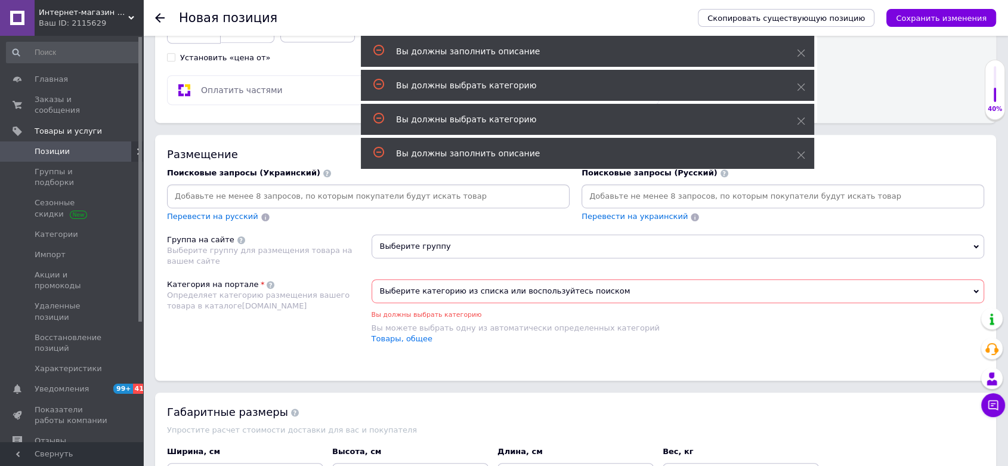
scroll to position [679, 0]
click at [533, 278] on span "Выберите категорию из списка или воспользуйтесь поиском" at bounding box center [678, 290] width 613 height 24
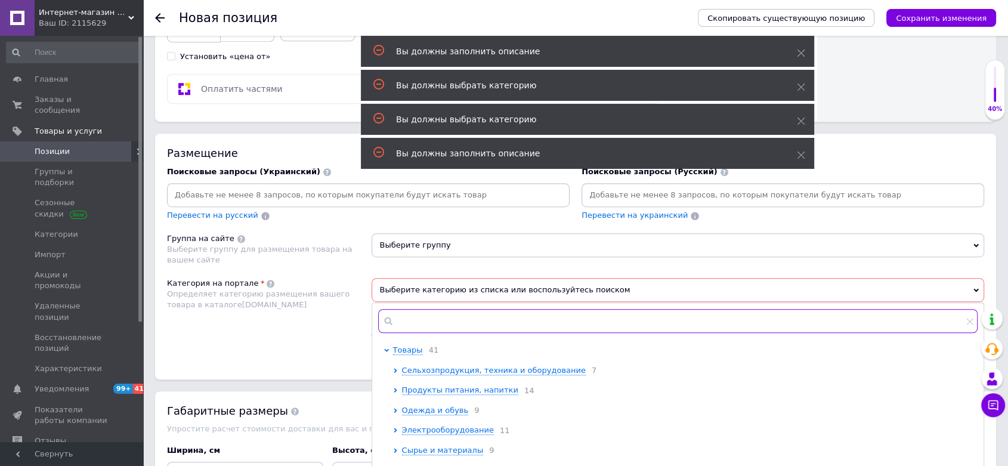
click at [510, 309] on input "text" at bounding box center [678, 321] width 600 height 24
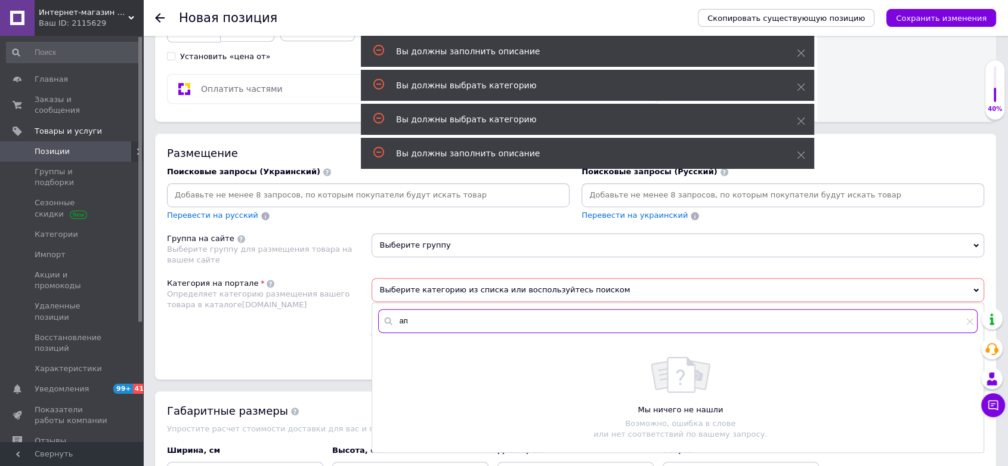
type input "а"
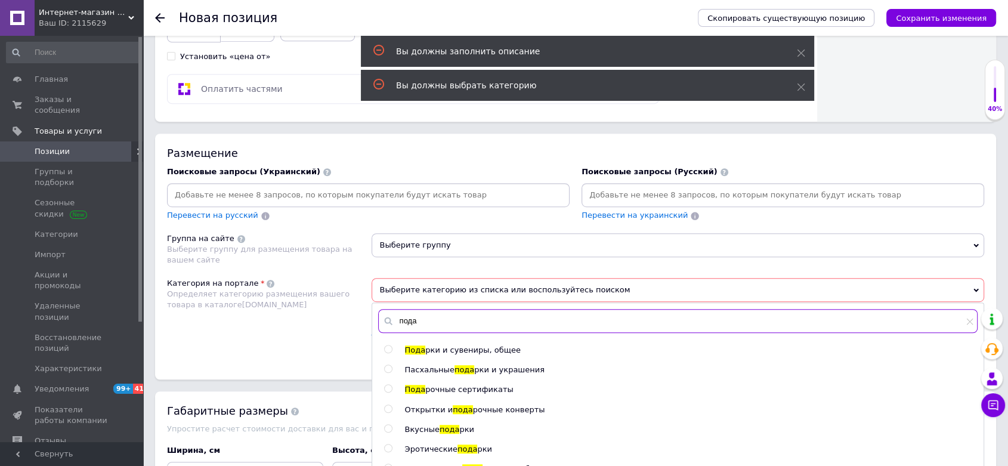
type input "пода"
click at [385, 345] on input "radio" at bounding box center [388, 349] width 8 height 8
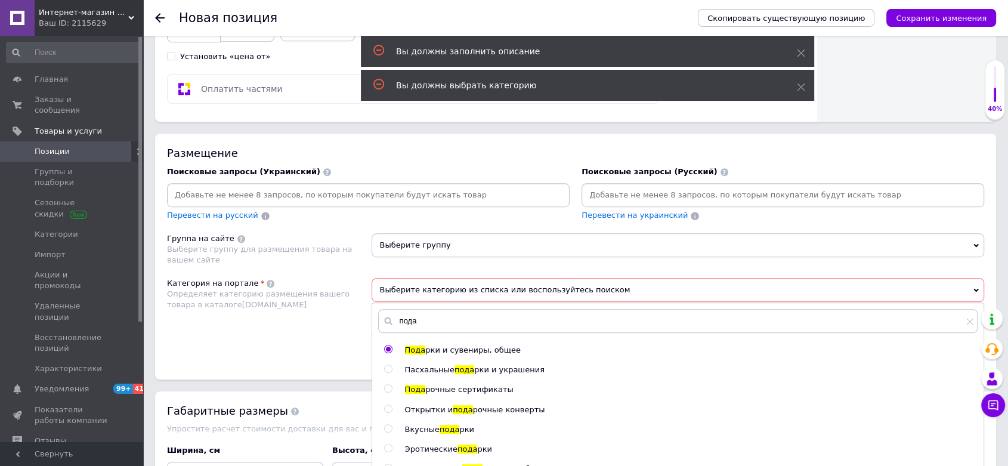
radio input "true"
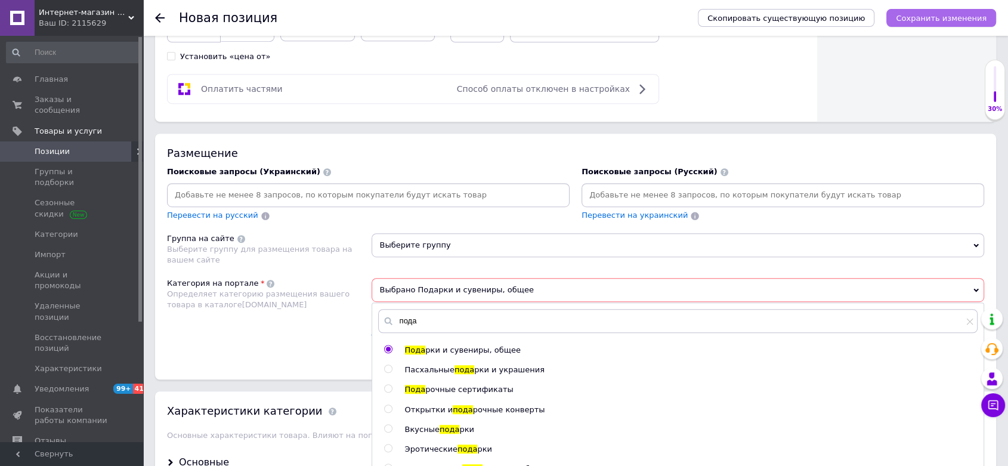
click at [936, 22] on icon "Сохранить изменения" at bounding box center [941, 18] width 91 height 9
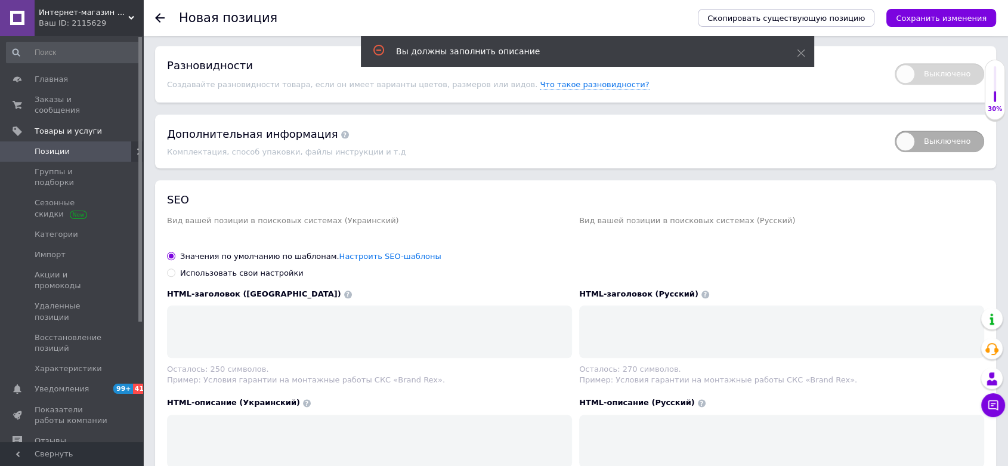
scroll to position [1432, 0]
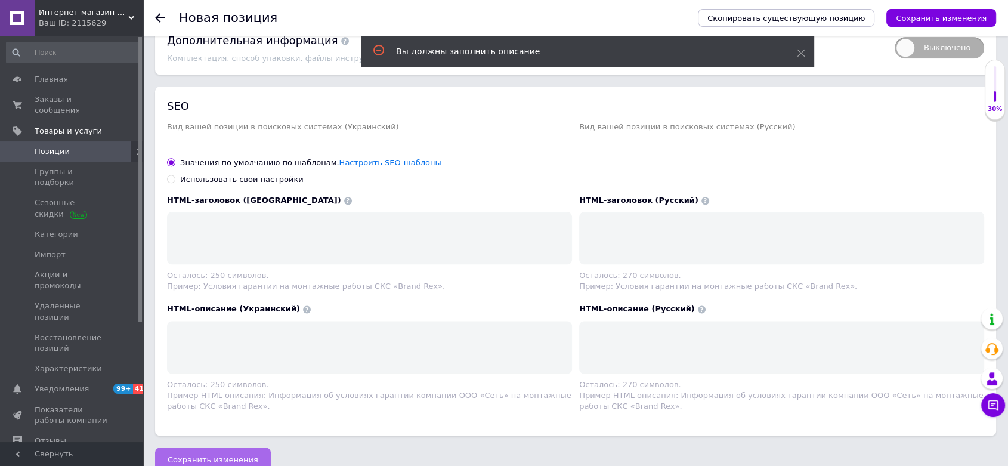
click at [206, 455] on span "Сохранить изменения" at bounding box center [213, 459] width 91 height 9
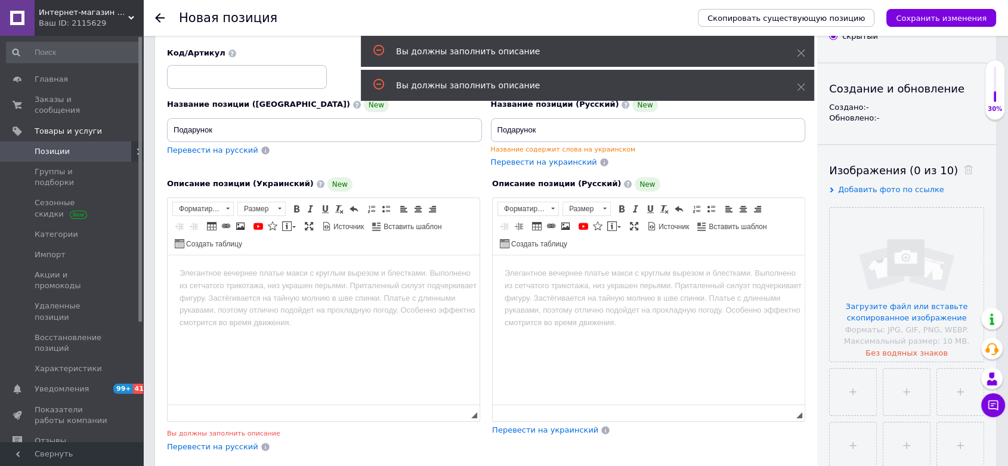
scroll to position [0, 0]
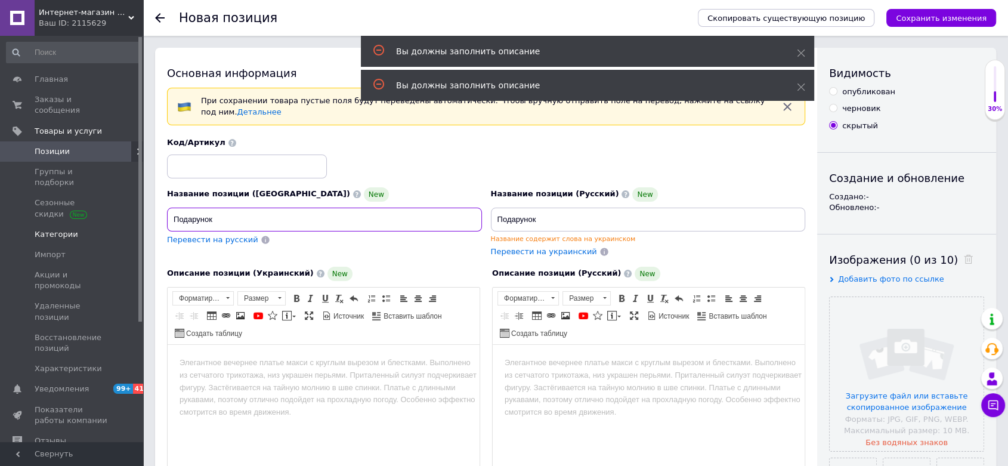
drag, startPoint x: 158, startPoint y: 211, endPoint x: 130, endPoint y: 209, distance: 27.5
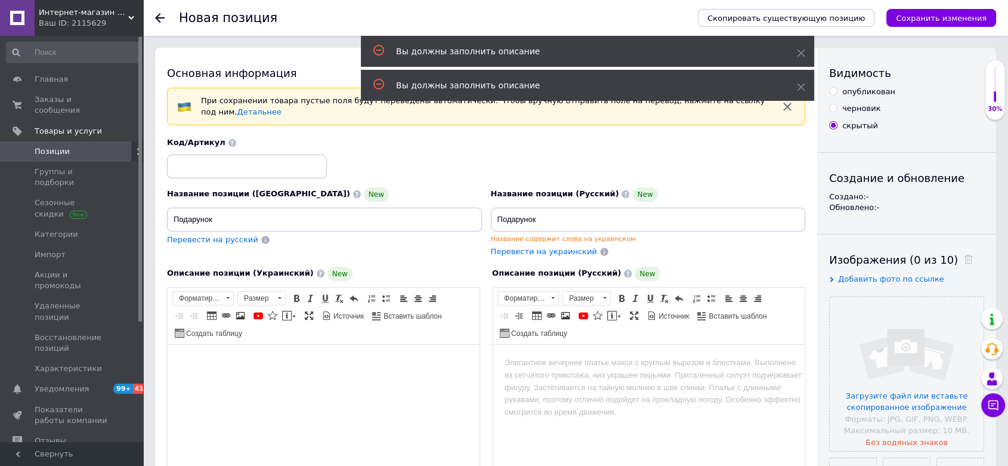
click at [214, 381] on html at bounding box center [324, 362] width 312 height 36
click at [546, 381] on html at bounding box center [649, 362] width 312 height 36
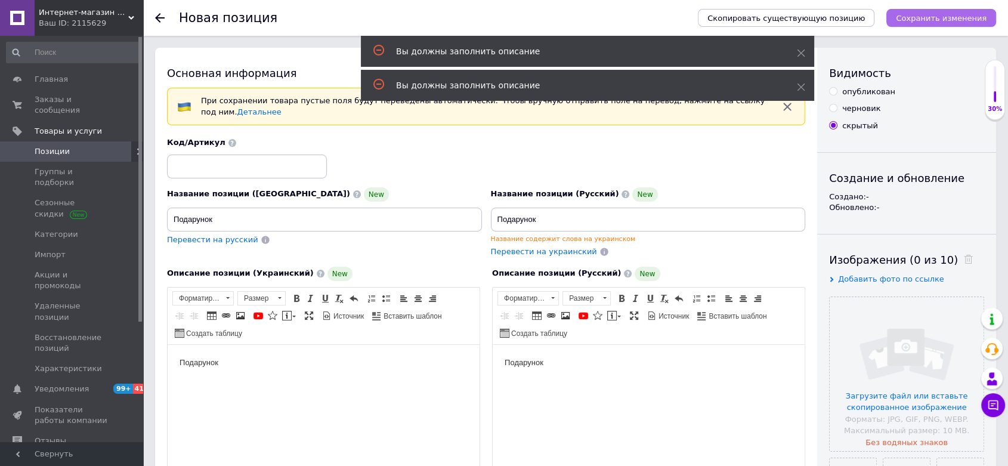
click at [940, 22] on icon "Сохранить изменения" at bounding box center [941, 18] width 91 height 9
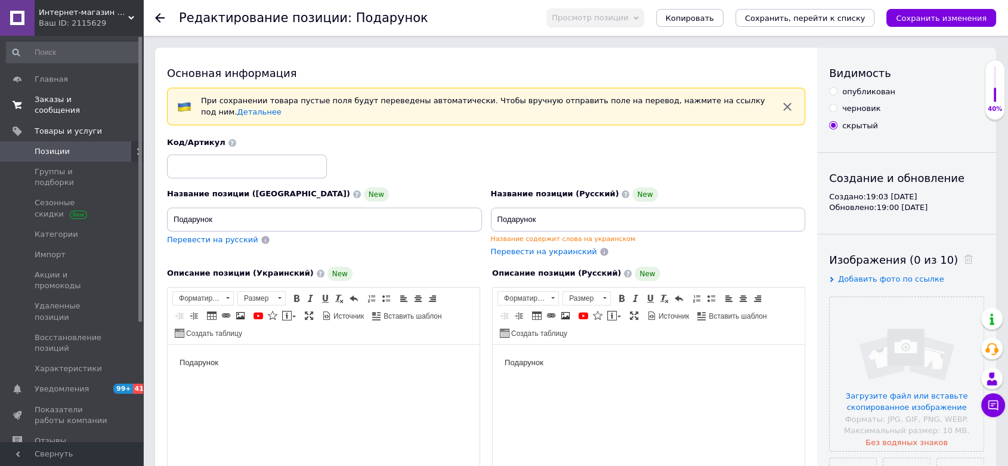
click at [75, 103] on span "Заказы и сообщения" at bounding box center [73, 104] width 76 height 21
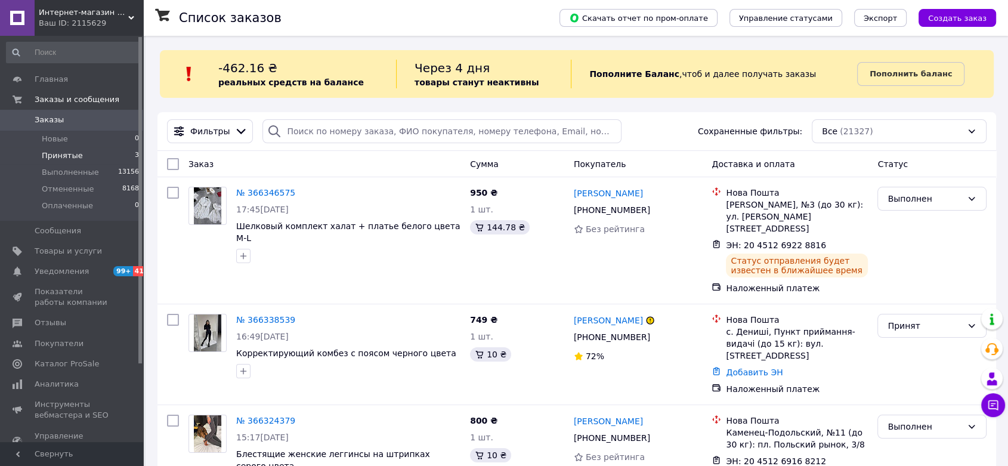
click at [100, 156] on li "Принятые 3" at bounding box center [73, 155] width 146 height 17
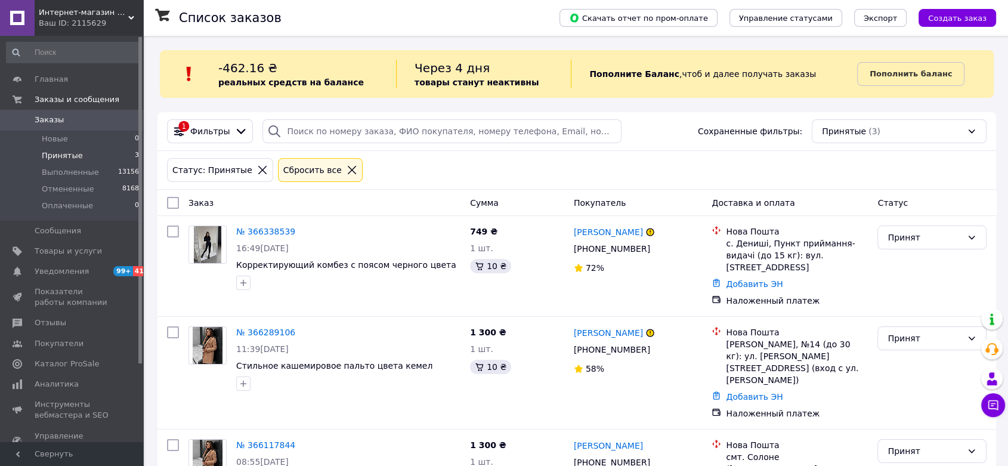
click at [137, 20] on div "Ваш ID: 2115629" at bounding box center [91, 23] width 104 height 11
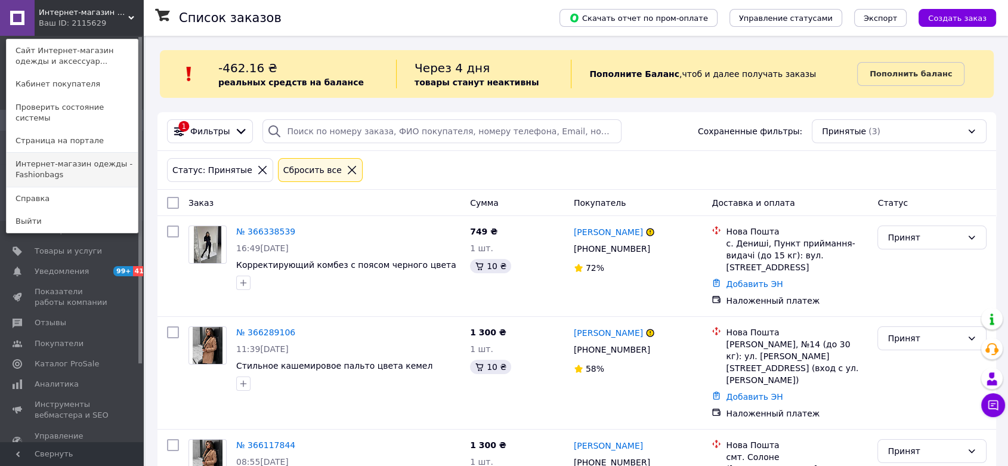
click at [73, 156] on link "Интернет-магазин одежды - Fashionbags" at bounding box center [72, 169] width 131 height 33
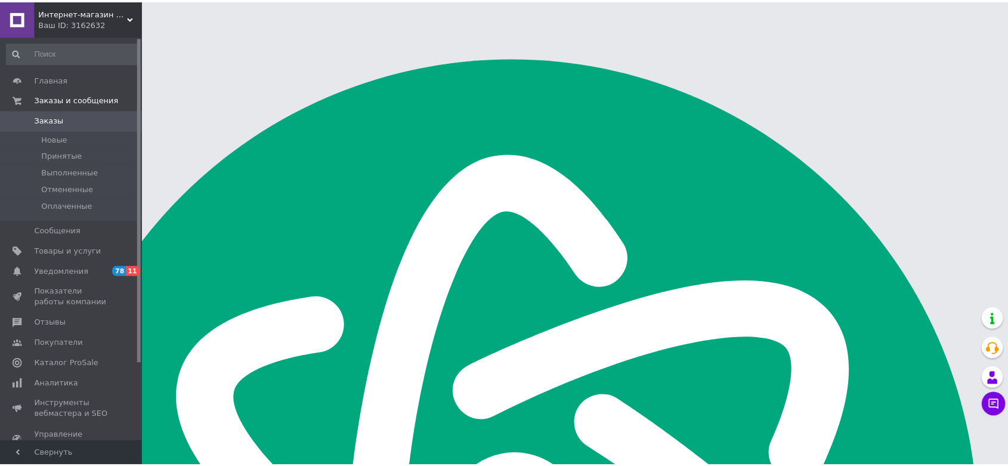
scroll to position [1909, 0]
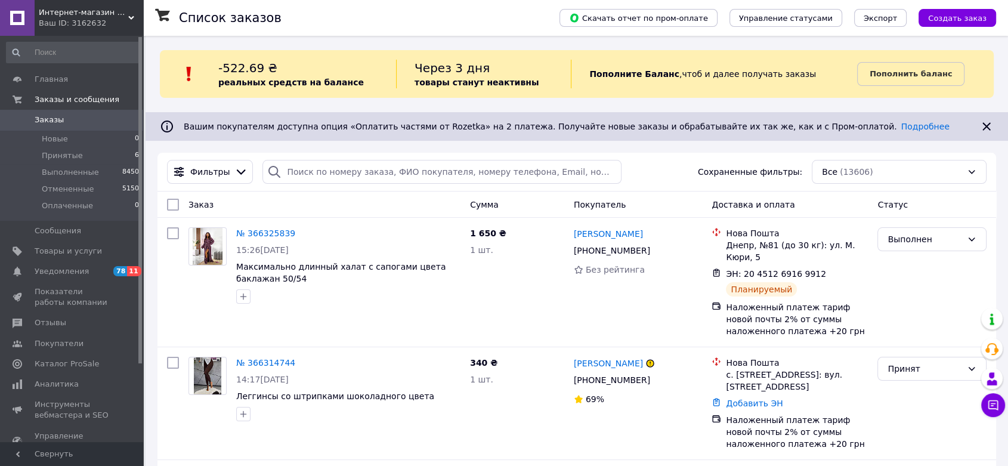
click at [73, 149] on li "Принятые 6" at bounding box center [73, 155] width 146 height 17
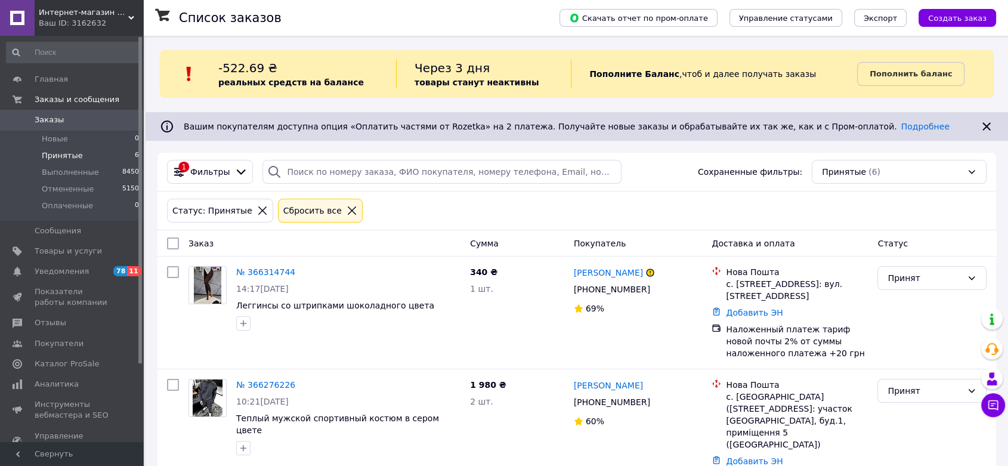
scroll to position [1909, 0]
click at [69, 150] on span "Принятые" at bounding box center [62, 155] width 41 height 11
click at [69, 126] on link "Заказы 0" at bounding box center [73, 120] width 146 height 20
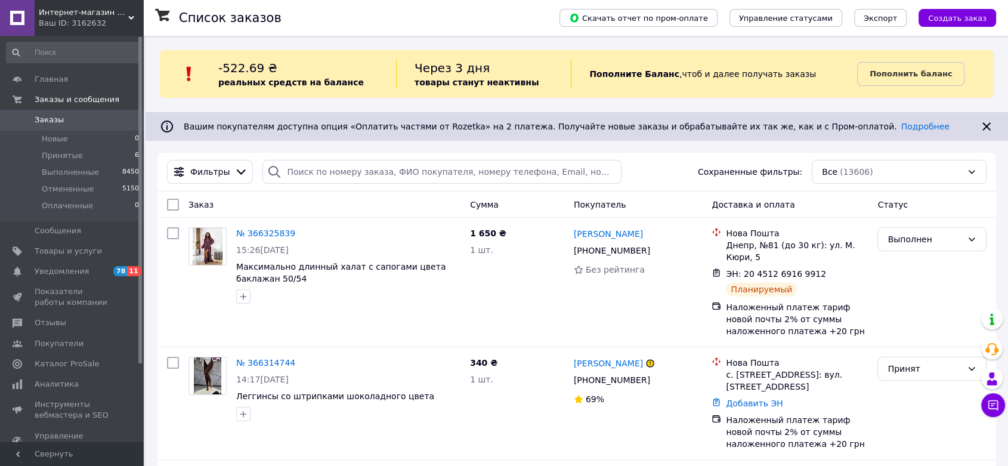
click at [125, 17] on span "Интернет-магазин одежды - Fashionbags" at bounding box center [84, 12] width 90 height 11
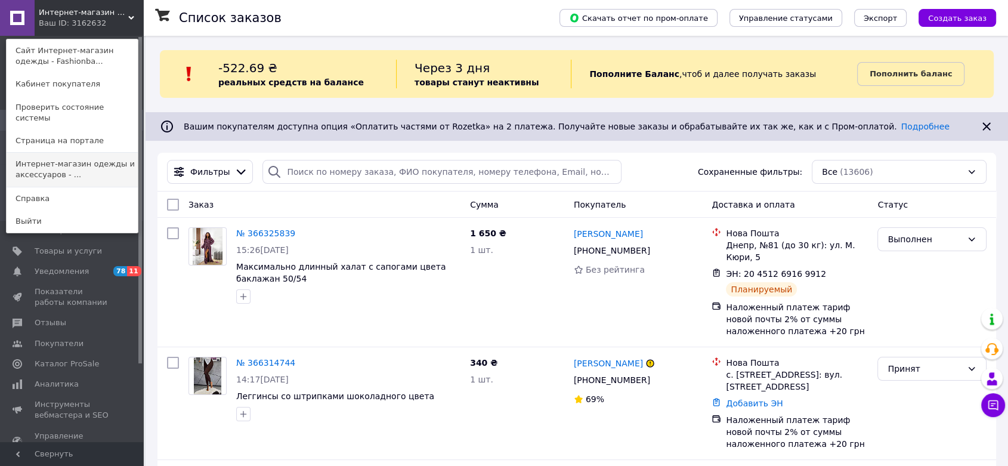
click at [115, 153] on link "Интернет-магазин одежды и аксессуаров - ..." at bounding box center [72, 169] width 131 height 33
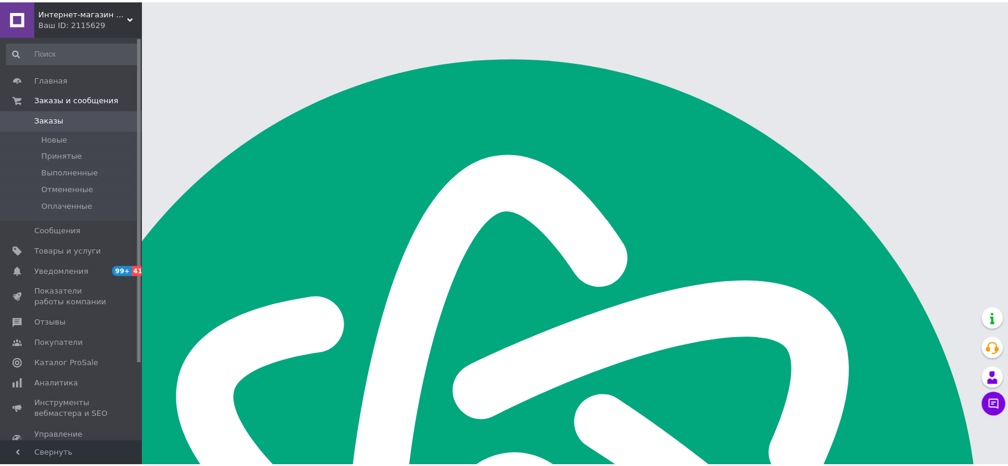
scroll to position [1909, 0]
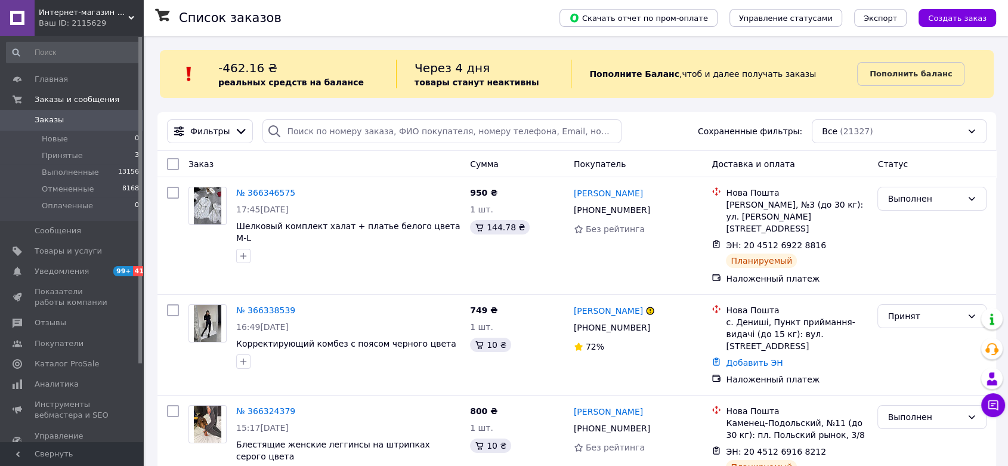
click at [106, 17] on span "Интернет-магазин одежды и аксессуаров - Barbaris" at bounding box center [84, 12] width 90 height 11
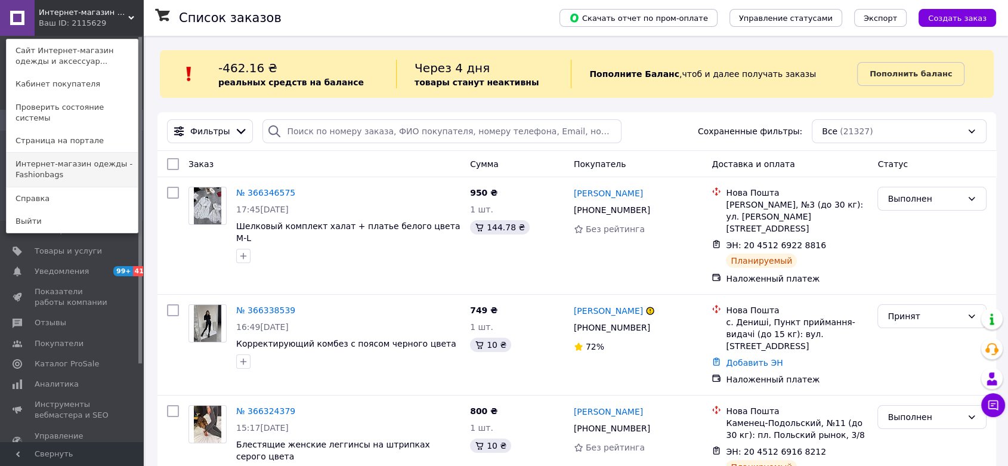
click at [81, 169] on link "Интернет-магазин одежды - Fashionbags" at bounding box center [72, 169] width 131 height 33
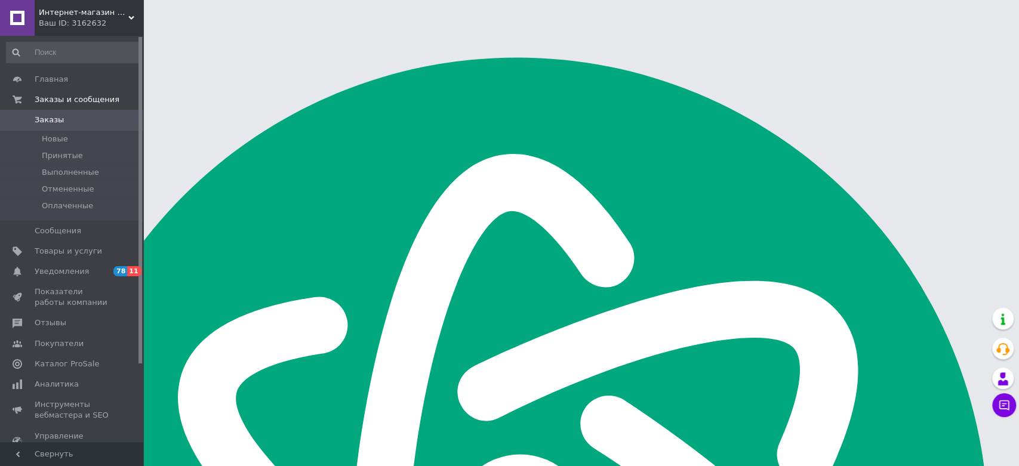
scroll to position [1909, 0]
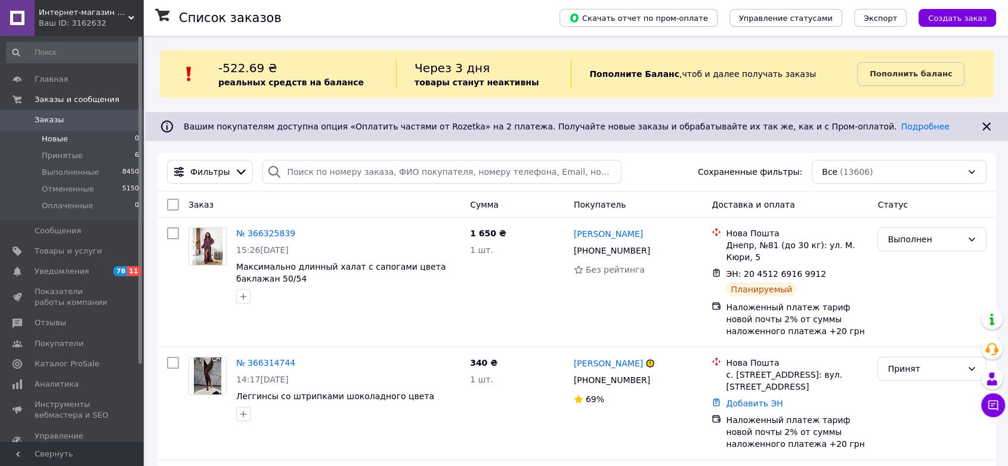
click at [67, 137] on li "Новые 0" at bounding box center [73, 139] width 146 height 17
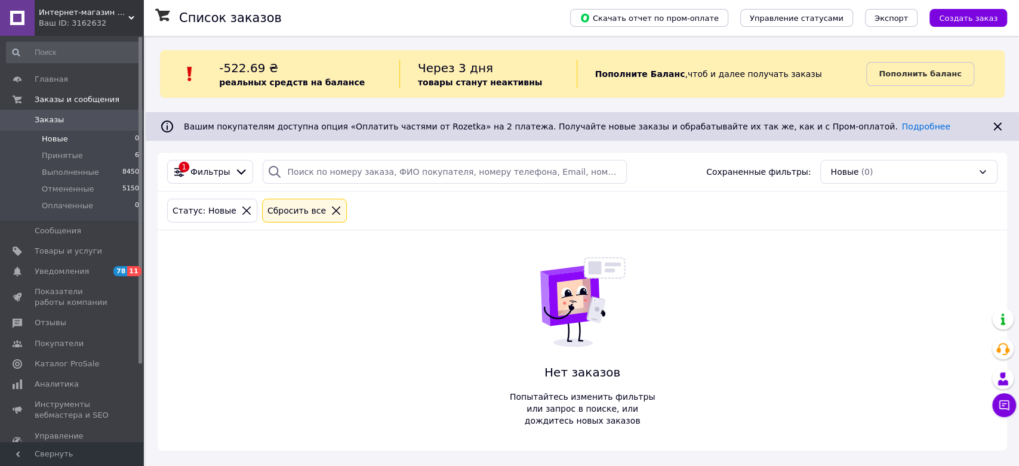
click at [132, 14] on div "Интернет-магазин одежды - Fashionbags Ваш ID: 3162632" at bounding box center [89, 18] width 109 height 36
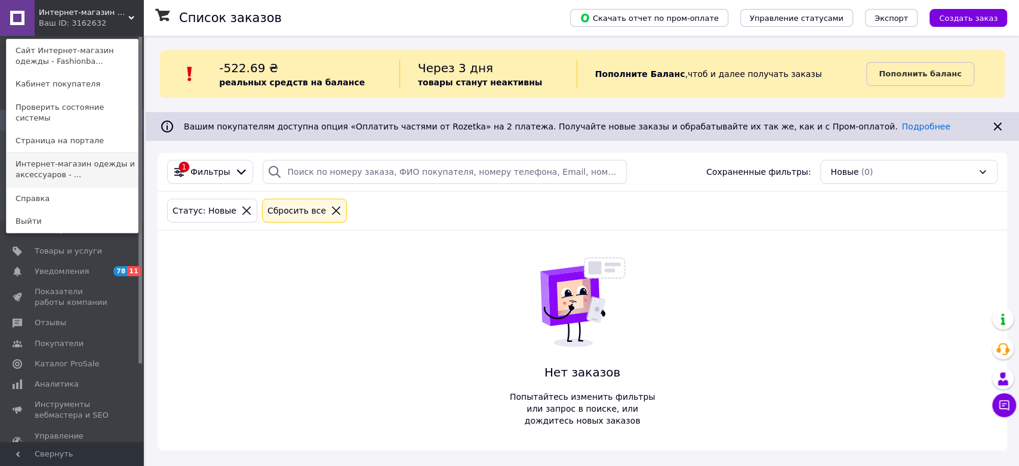
click at [81, 156] on link "Интернет-магазин одежды и аксессуаров - ..." at bounding box center [72, 169] width 131 height 33
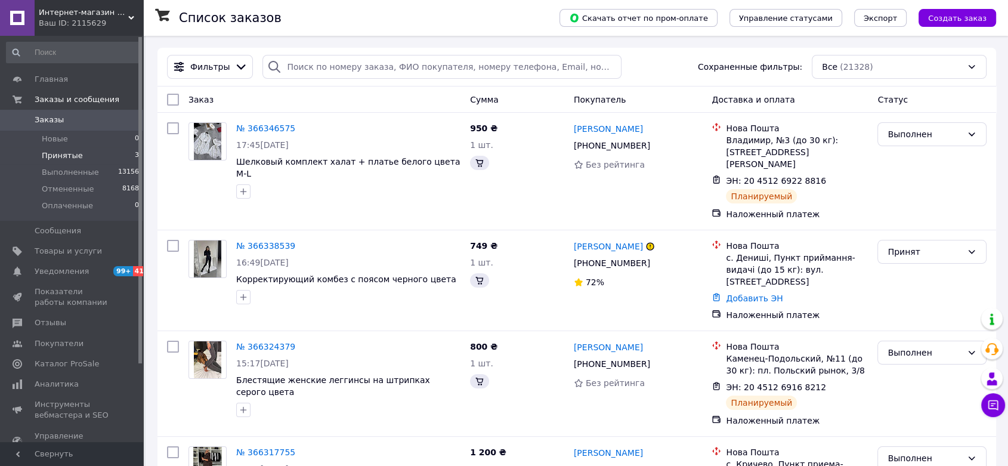
scroll to position [1909, 0]
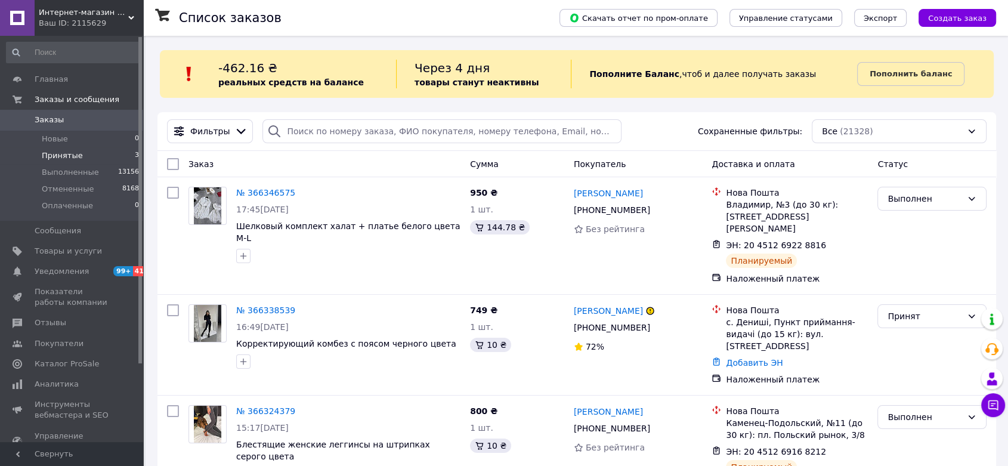
click at [91, 152] on li "Принятые 3" at bounding box center [73, 155] width 146 height 17
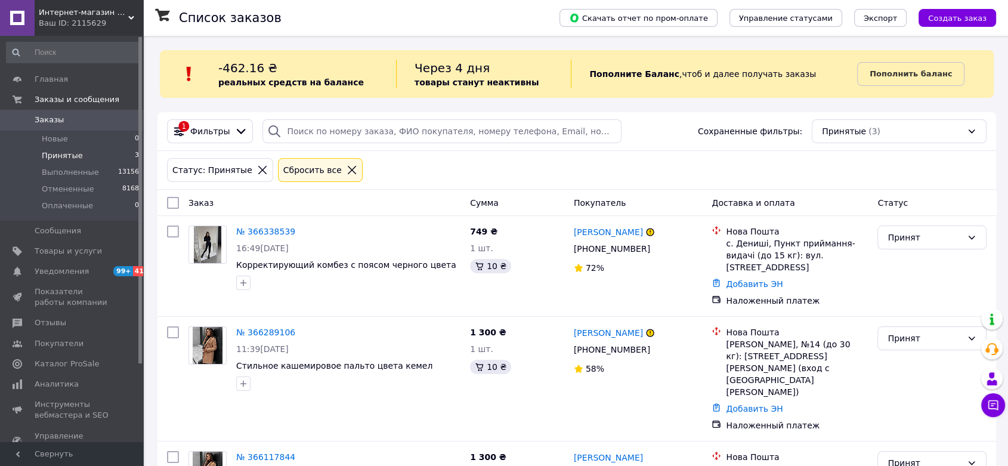
click at [102, 17] on span "Интернет-магазин одежды и аксессуаров - Barbaris" at bounding box center [84, 12] width 90 height 11
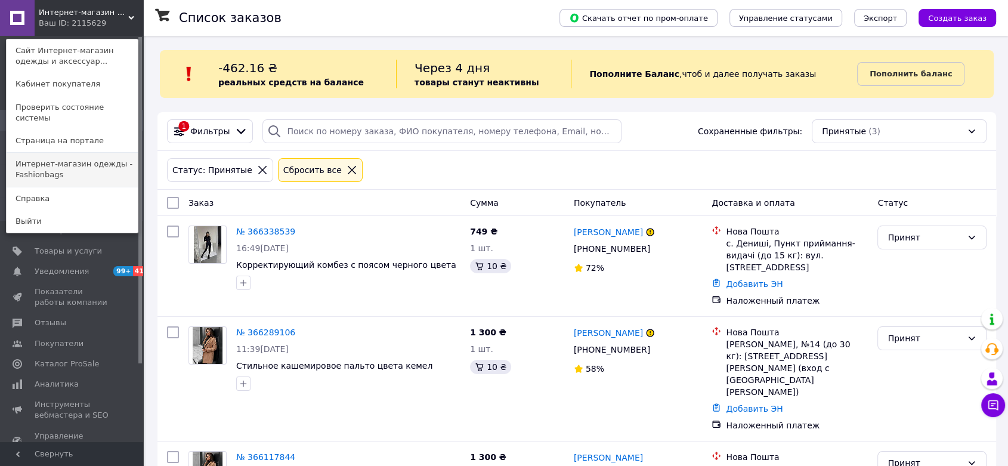
click at [71, 158] on link "Интернет-магазин одежды - Fashionbags" at bounding box center [72, 169] width 131 height 33
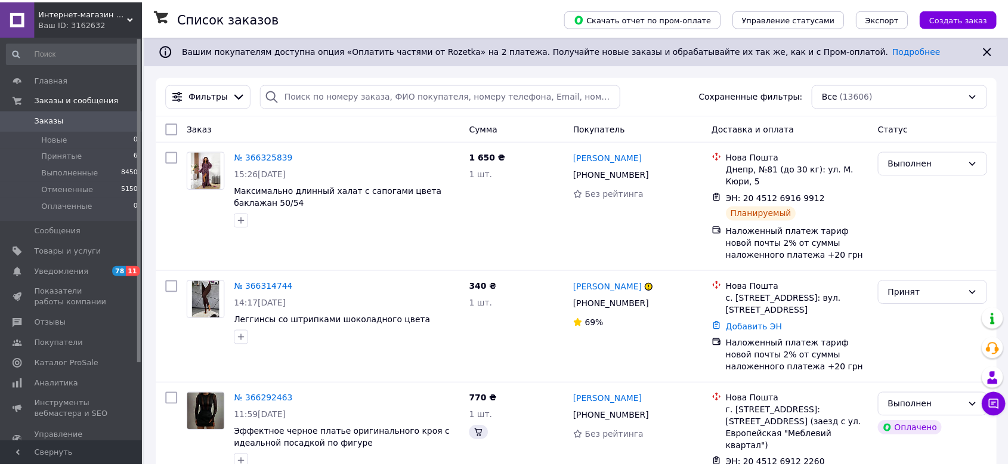
scroll to position [1909, 0]
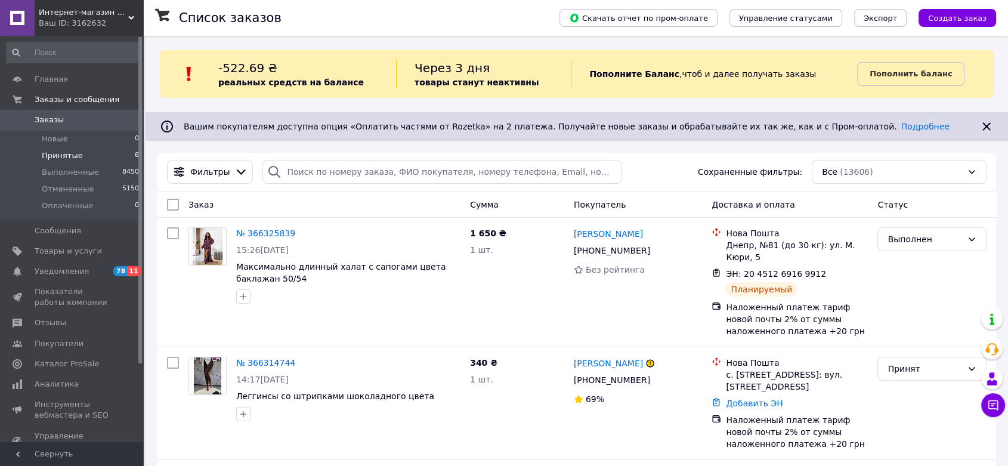
click at [82, 161] on li "Принятые 6" at bounding box center [73, 155] width 146 height 17
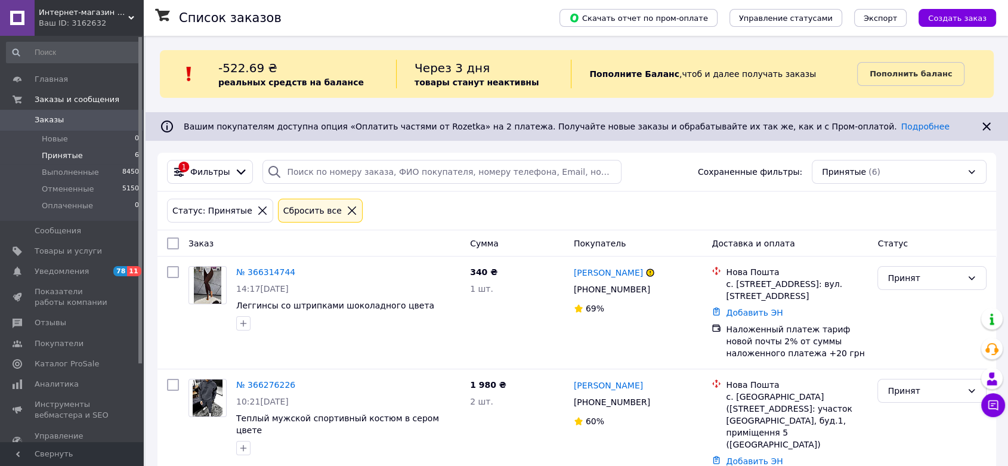
click at [100, 18] on div "Ваш ID: 3162632" at bounding box center [91, 23] width 104 height 11
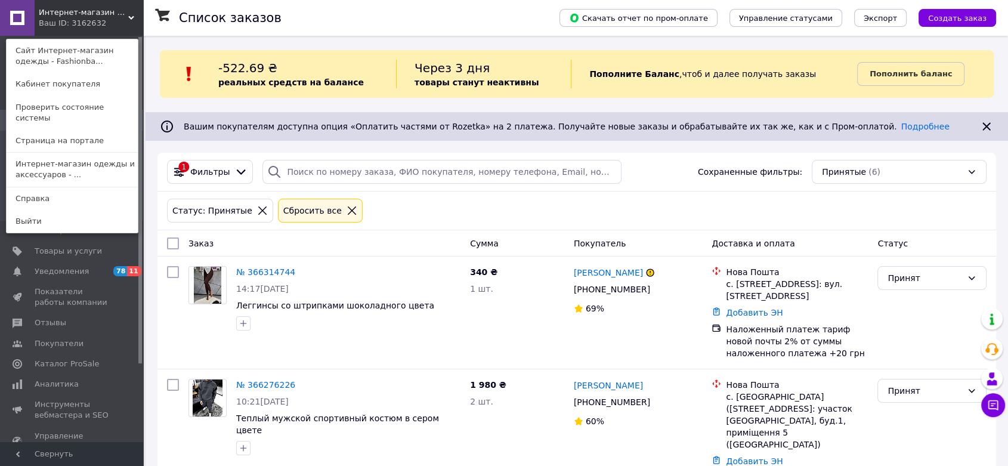
click at [100, 18] on div "Интернет-магазин одежды - Fashionbags Ваш ID: 3162632 Сайт Интернет-магазин оде…" at bounding box center [71, 18] width 143 height 36
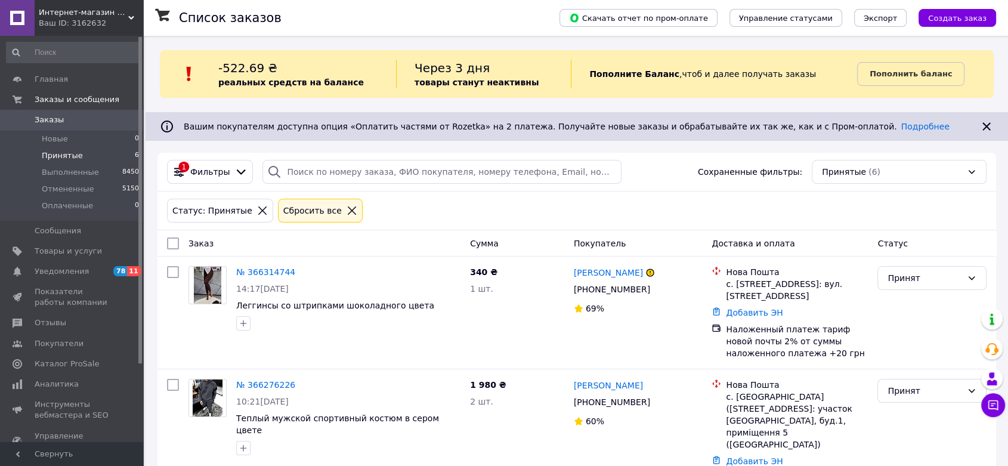
click at [121, 7] on span "Интернет-магазин одежды - Fashionbags" at bounding box center [84, 12] width 90 height 11
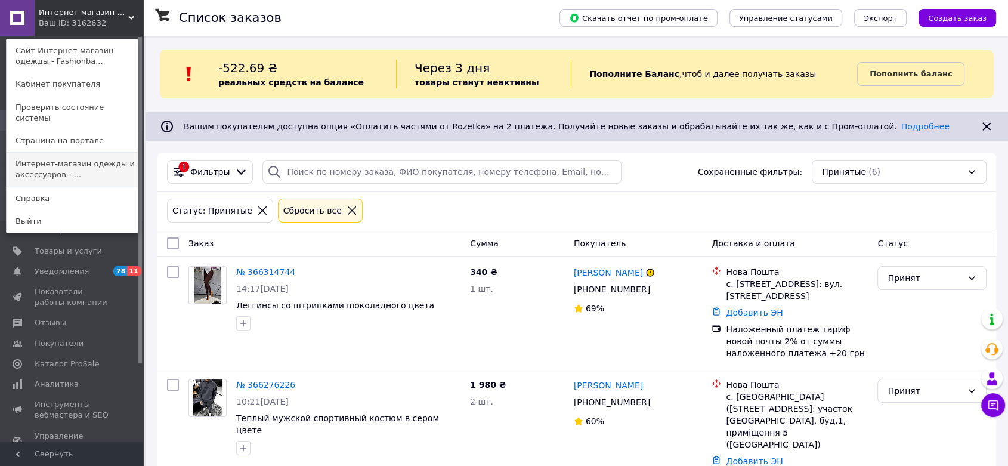
click at [72, 161] on link "Интернет-магазин одежды и аксессуаров - ..." at bounding box center [72, 169] width 131 height 33
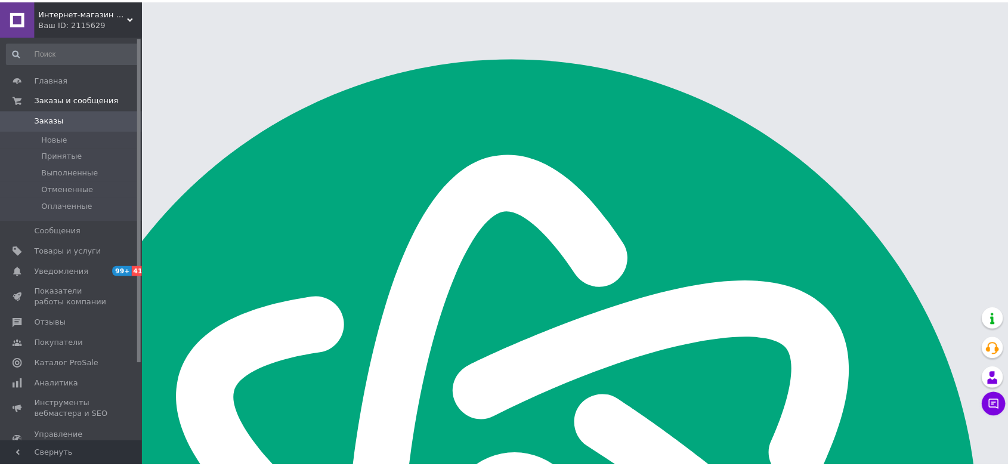
scroll to position [1909, 0]
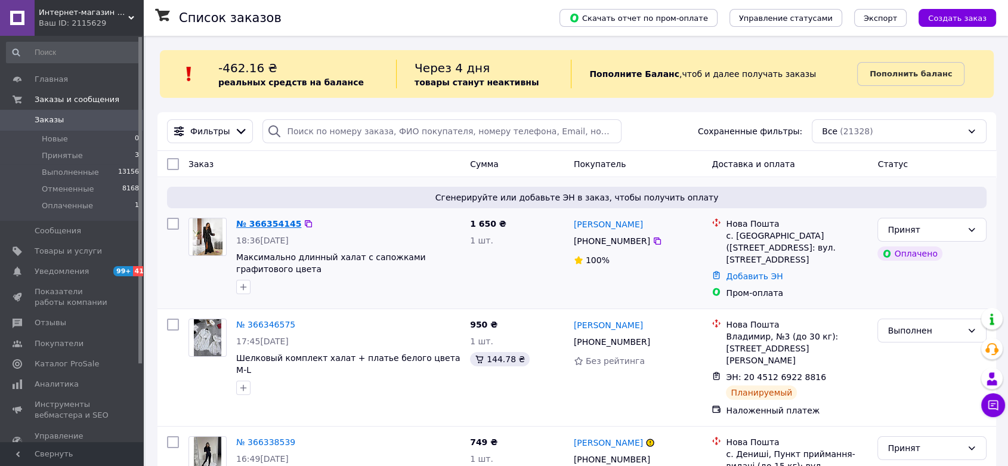
click at [266, 228] on link "№ 366354145" at bounding box center [268, 224] width 65 height 10
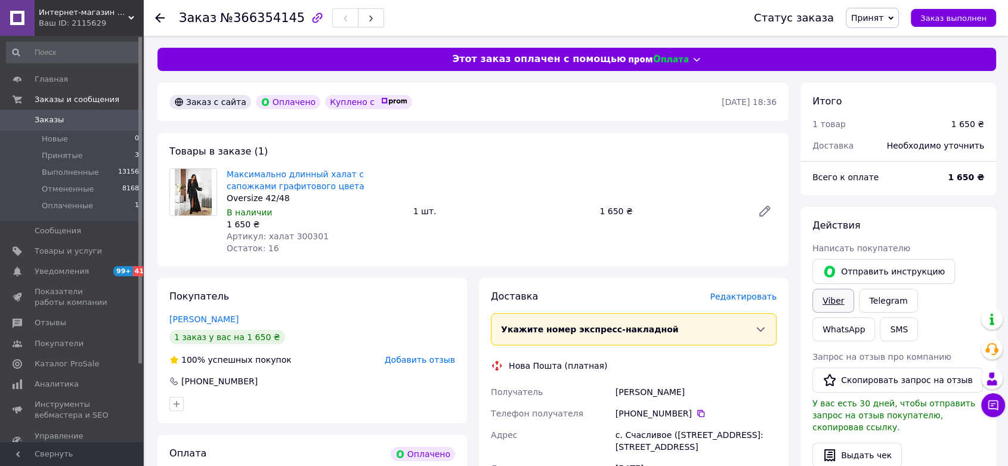
click at [830, 299] on link "Viber" at bounding box center [834, 301] width 42 height 24
click at [279, 173] on link "Максимально длинный халат с сапожками графитового цвета" at bounding box center [296, 179] width 138 height 21
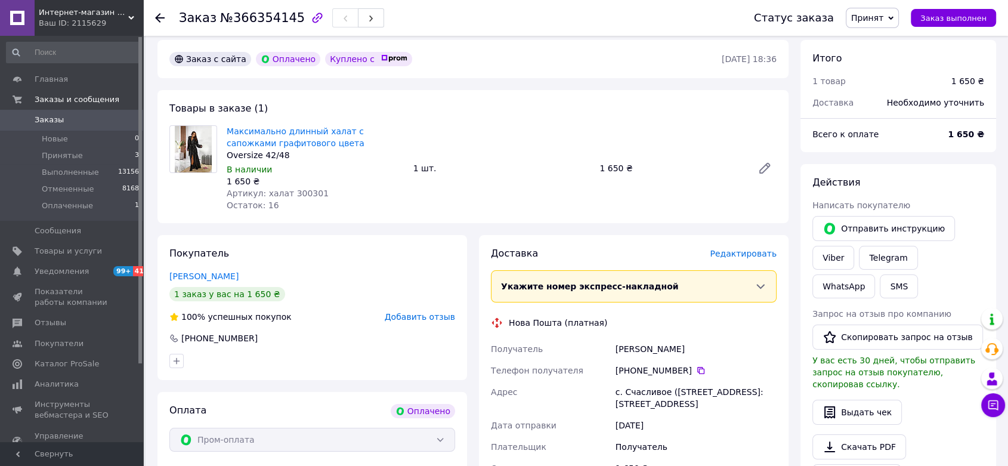
scroll to position [66, 0]
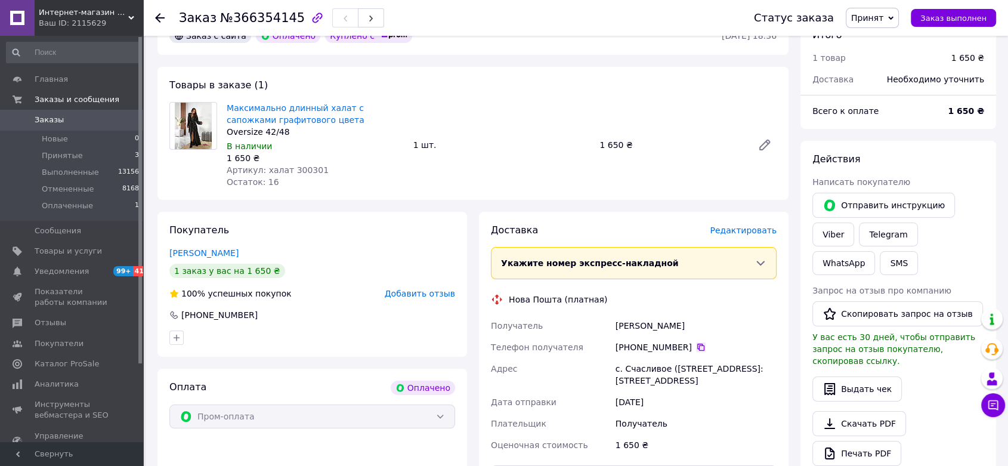
click at [696, 349] on icon at bounding box center [701, 347] width 10 height 10
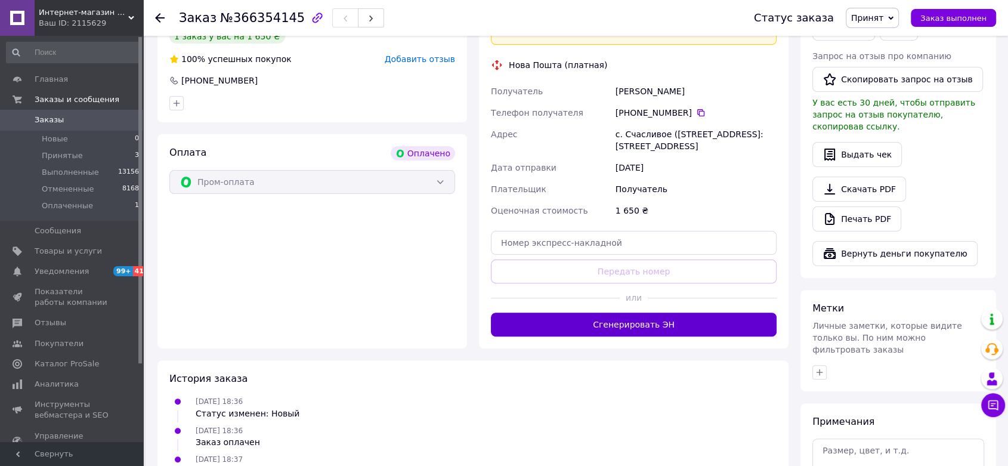
scroll to position [331, 0]
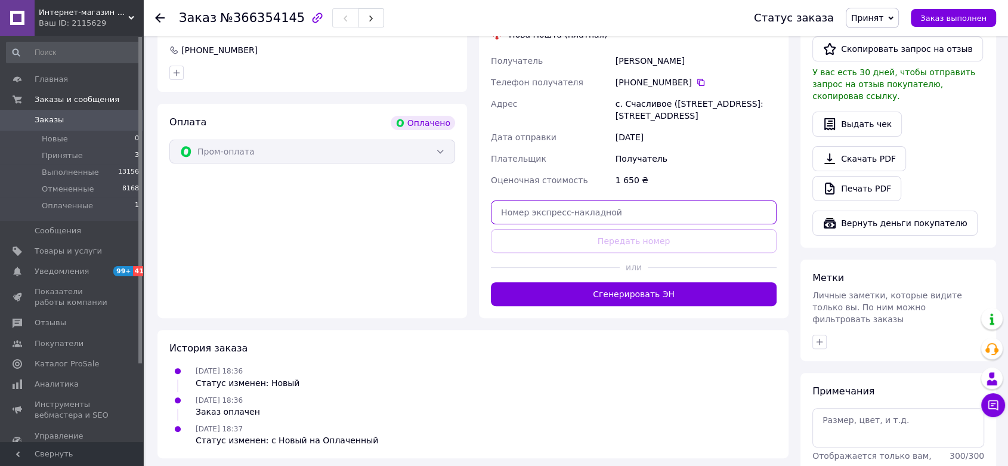
click at [598, 224] on input "text" at bounding box center [634, 212] width 286 height 24
paste input "20451269242713"
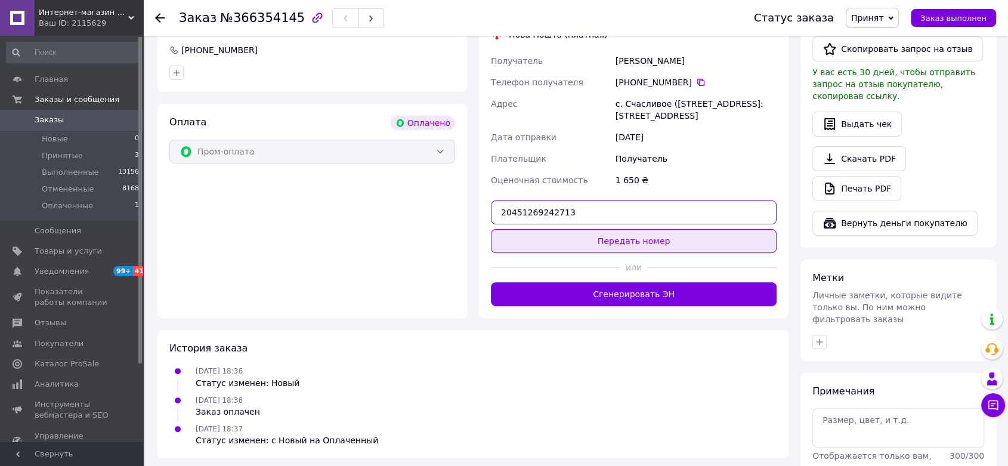
type input "20451269242713"
click at [595, 252] on button "Передать номер" at bounding box center [634, 241] width 286 height 24
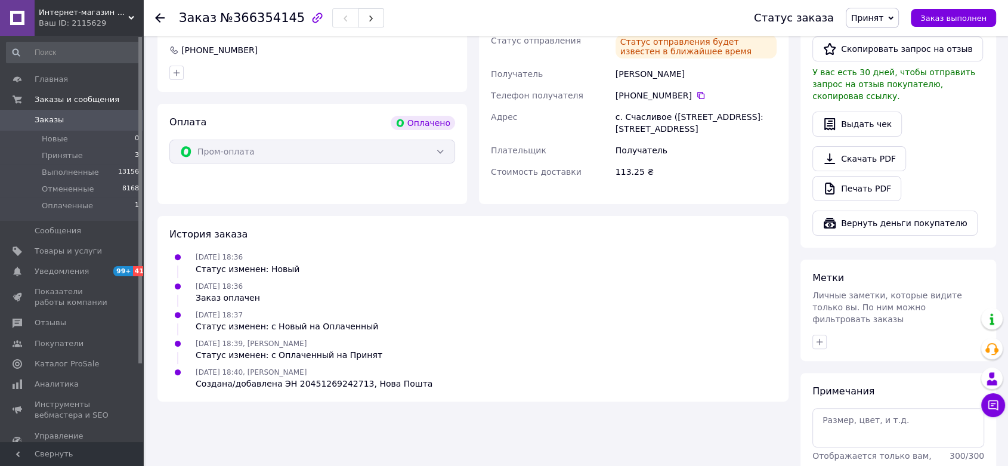
click at [884, 14] on span "Принят" at bounding box center [867, 18] width 32 height 10
click at [877, 41] on li "Выполнен" at bounding box center [878, 42] width 63 height 18
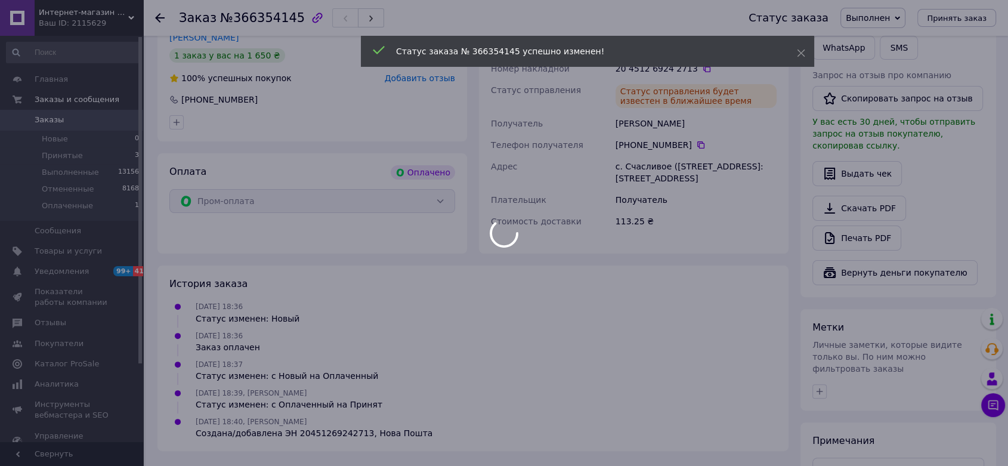
scroll to position [132, 0]
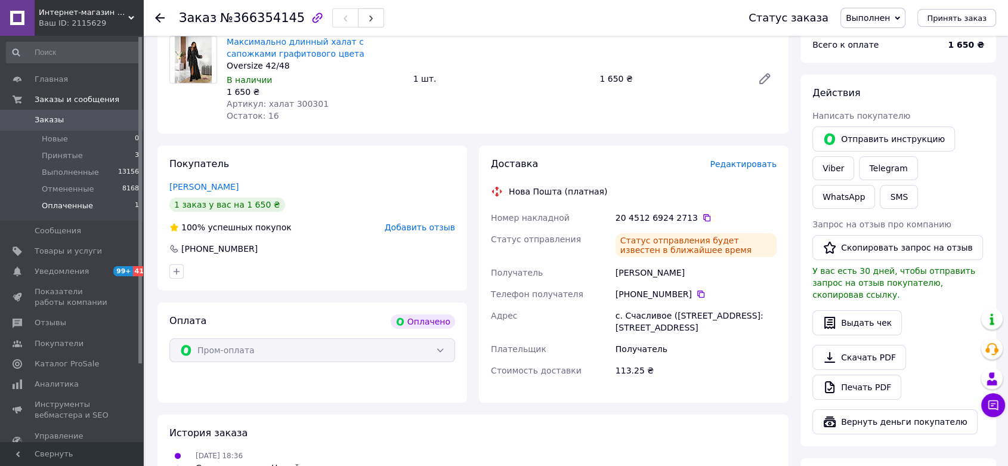
click at [81, 205] on span "Оплаченные" at bounding box center [67, 205] width 51 height 11
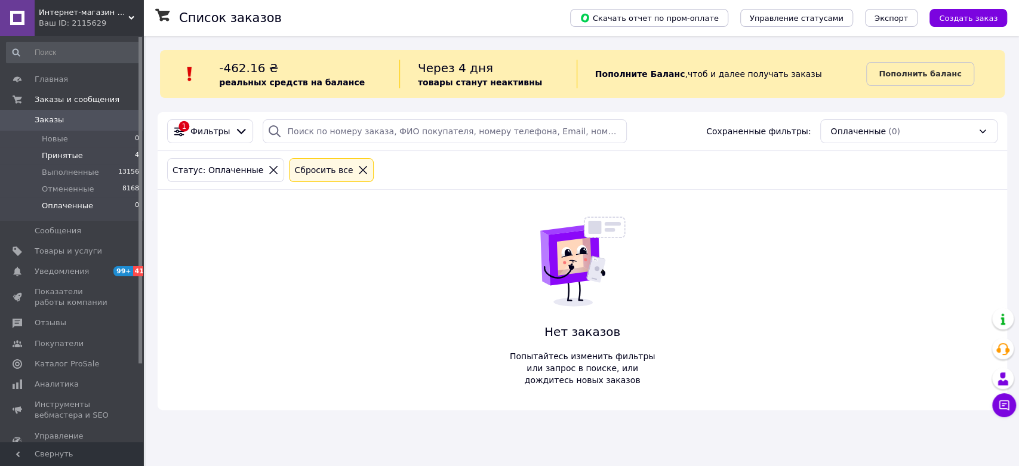
click at [90, 157] on li "Принятые 4" at bounding box center [73, 155] width 146 height 17
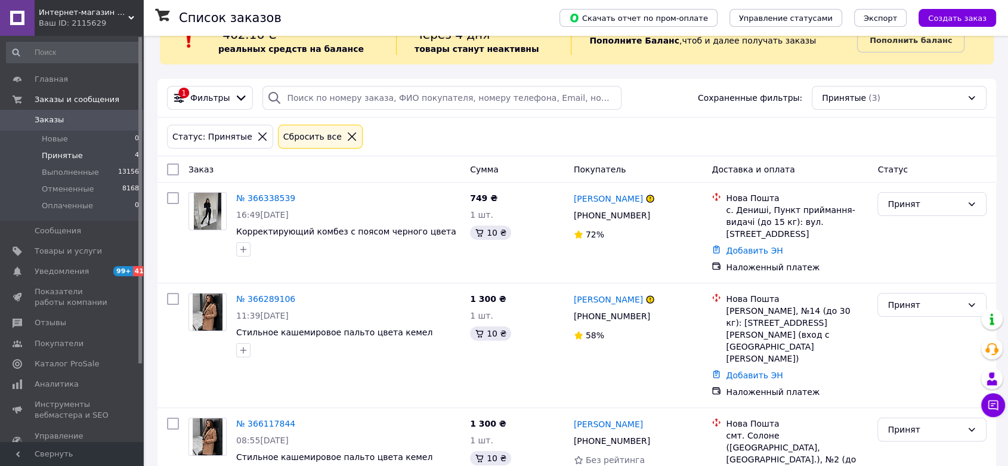
scroll to position [51, 0]
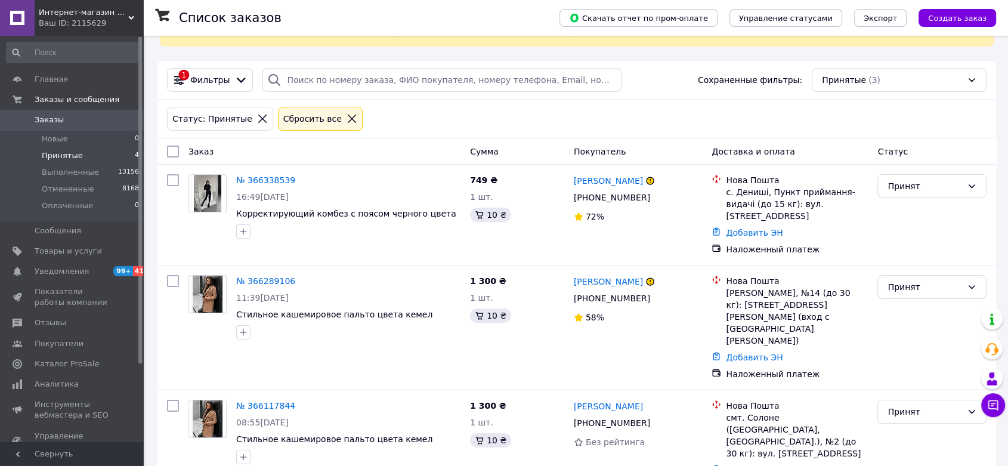
click at [119, 6] on div "Интернет-магазин одежды и аксессуаров - Barbaris Ваш ID: 2115629" at bounding box center [89, 18] width 109 height 36
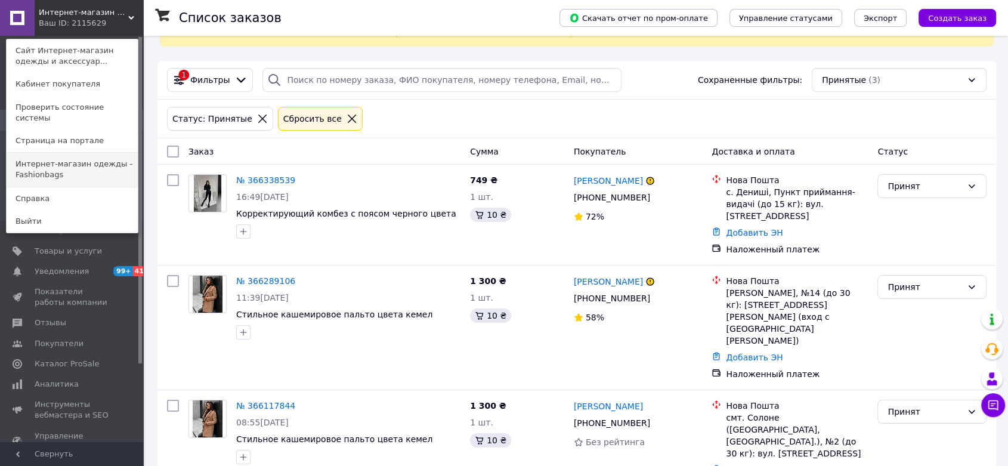
click at [100, 166] on link "Интернет-магазин одежды - Fashionbags" at bounding box center [72, 169] width 131 height 33
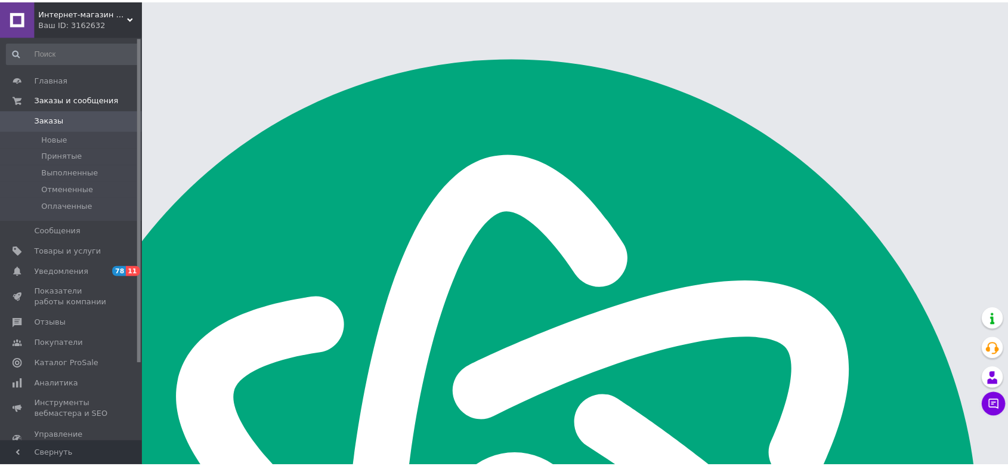
scroll to position [1909, 0]
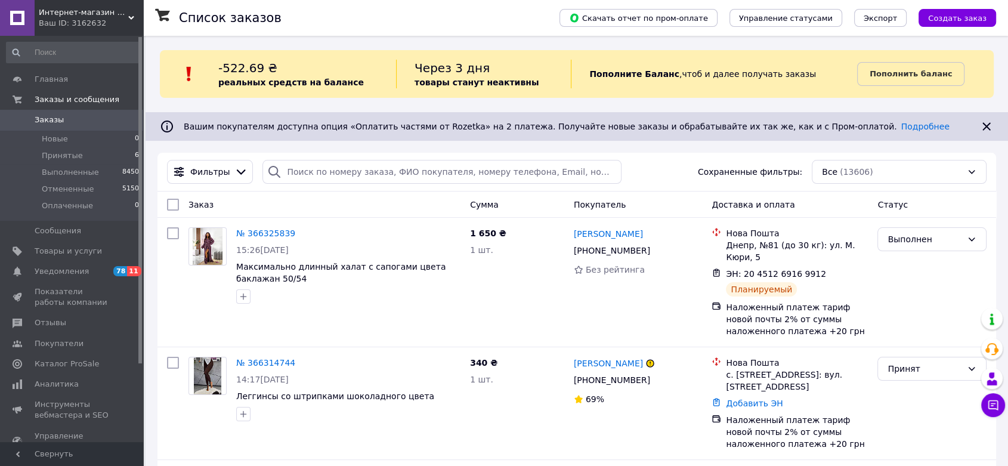
click at [126, 7] on span "Интернет-магазин одежды - Fashionbags" at bounding box center [84, 12] width 90 height 11
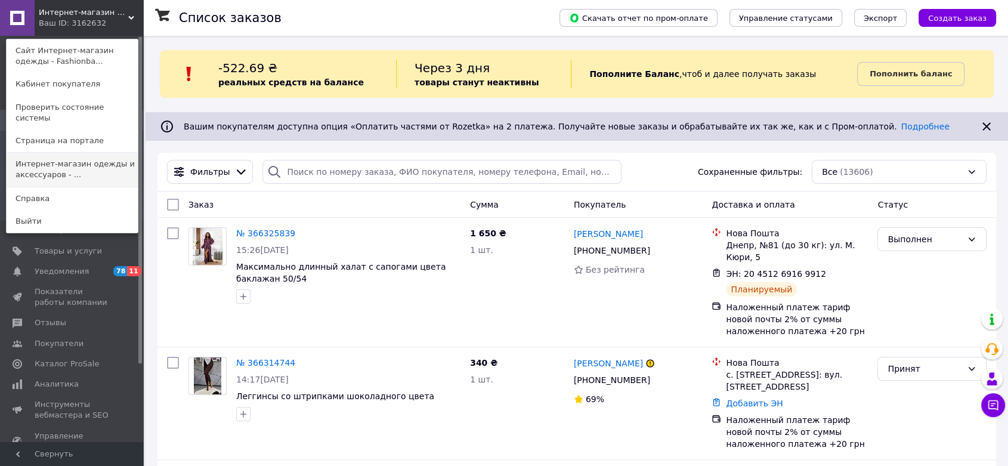
click at [63, 157] on link "Интернет-магазин одежды и аксессуаров - ..." at bounding box center [72, 169] width 131 height 33
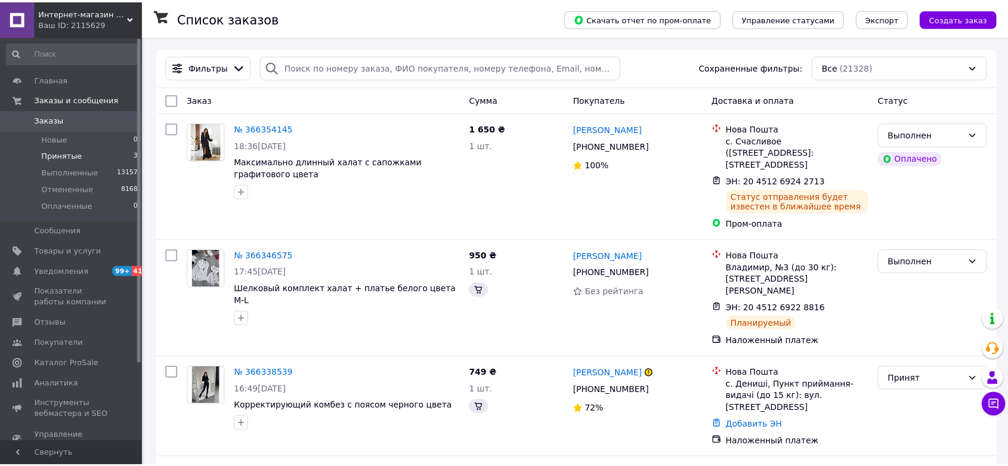
scroll to position [1909, 0]
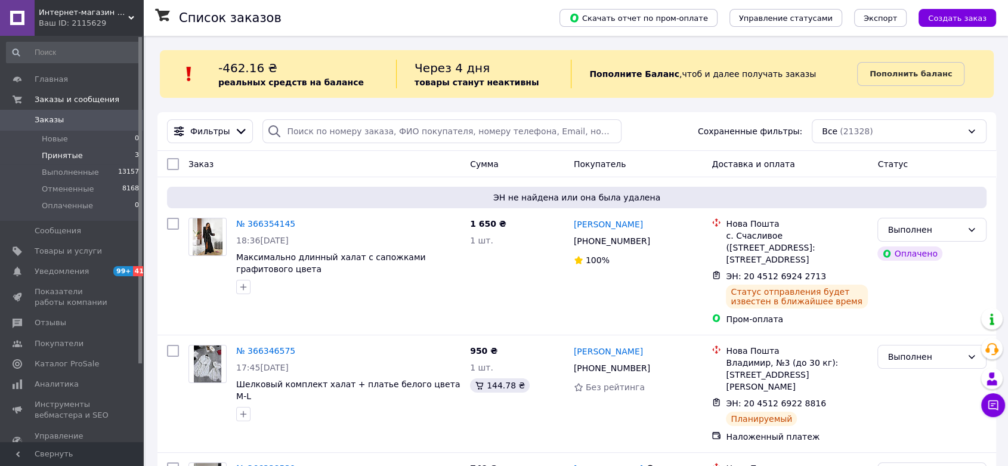
click at [54, 159] on span "Принятые" at bounding box center [62, 155] width 41 height 11
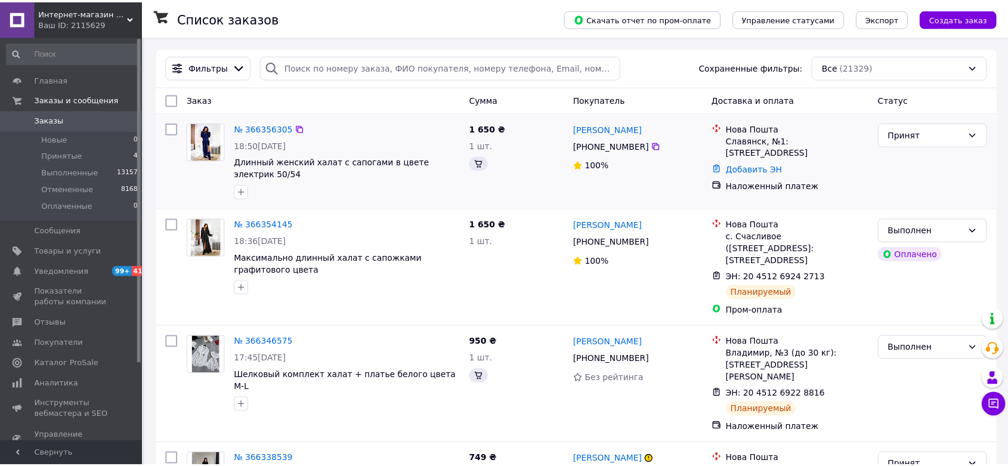
scroll to position [1909, 0]
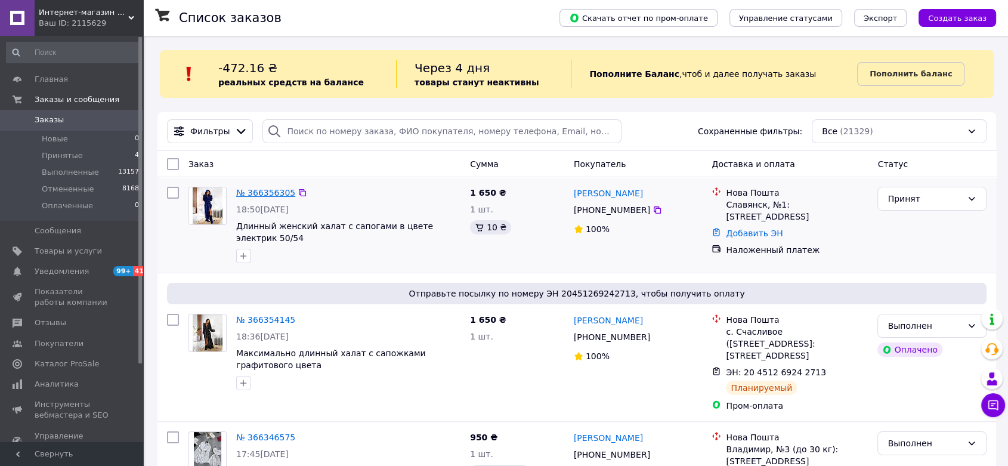
click at [258, 192] on link "№ 366356305" at bounding box center [265, 193] width 59 height 10
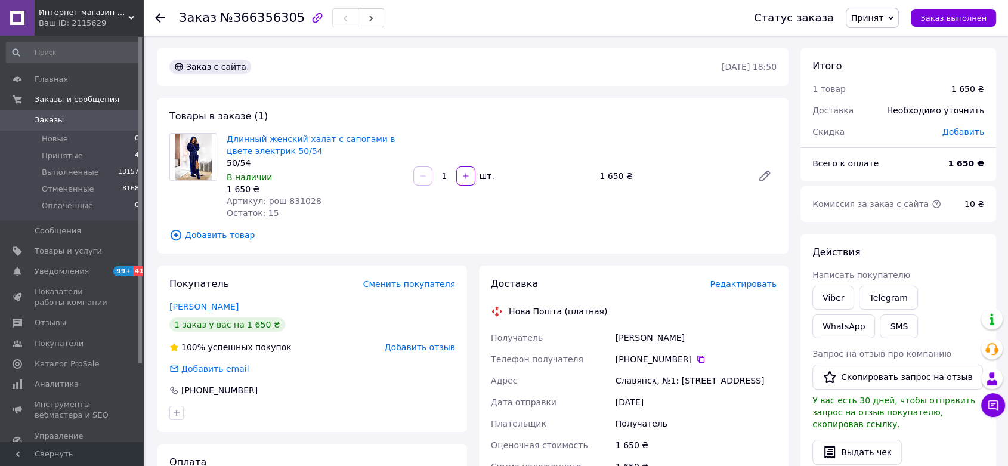
click at [754, 183] on div at bounding box center [764, 176] width 33 height 29
click at [761, 184] on link at bounding box center [765, 176] width 24 height 24
click at [313, 141] on link "Длинный женский халат с сапогами в цвете электрик 50/54" at bounding box center [311, 144] width 169 height 21
click at [696, 360] on icon at bounding box center [701, 359] width 10 height 10
click at [874, 17] on span "Принят" at bounding box center [867, 18] width 32 height 10
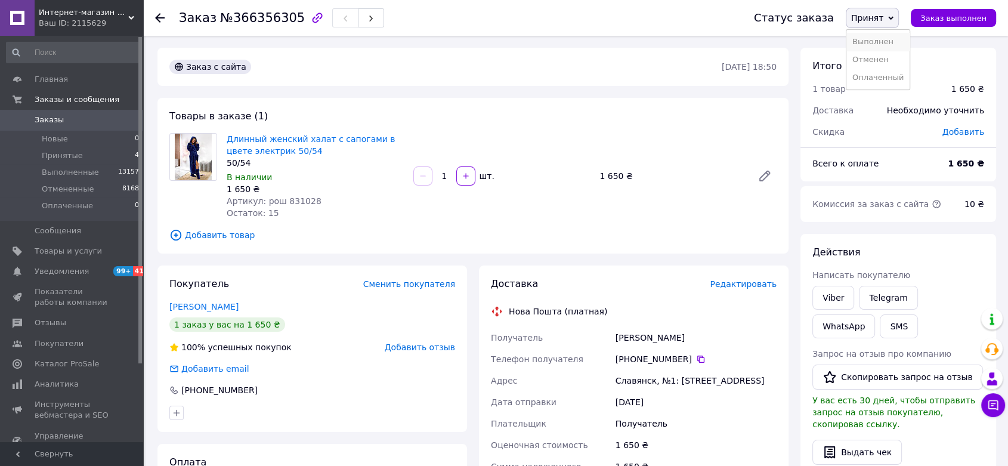
click at [881, 44] on li "Выполнен" at bounding box center [878, 42] width 63 height 18
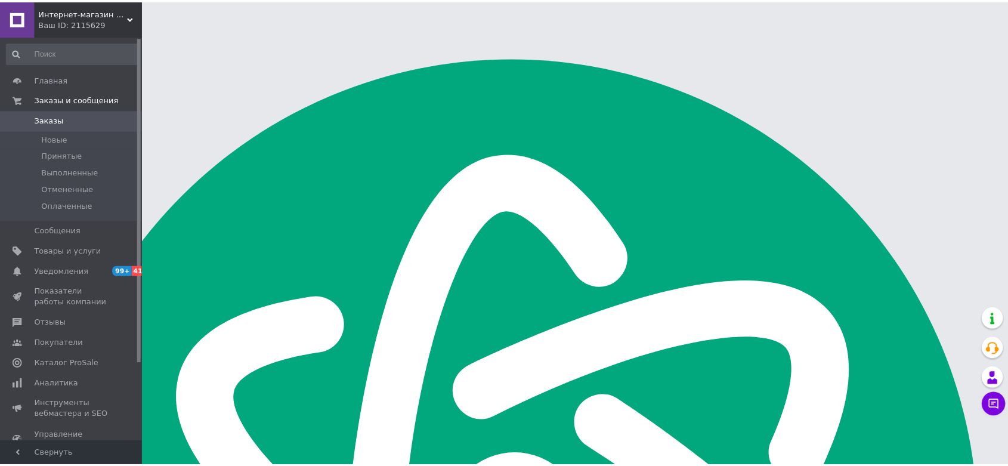
scroll to position [1909, 0]
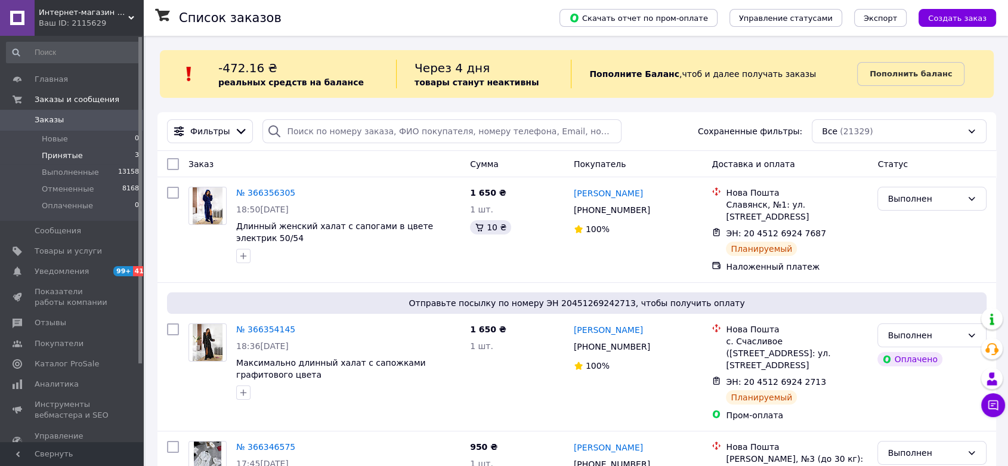
click at [81, 158] on li "Принятые 3" at bounding box center [73, 155] width 146 height 17
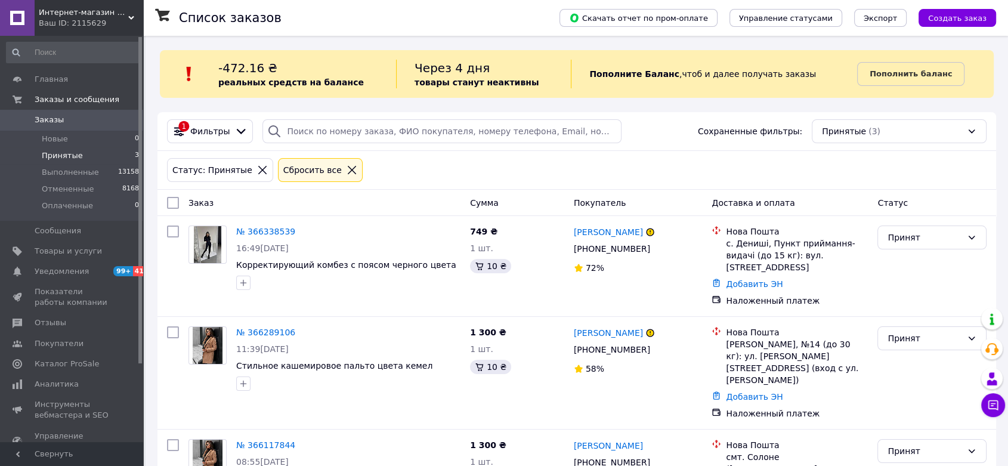
click at [134, 18] on icon at bounding box center [131, 18] width 6 height 6
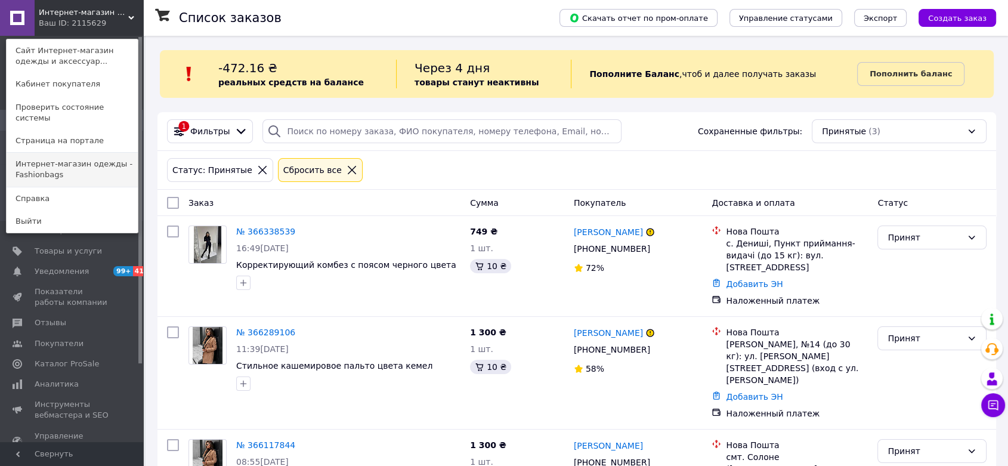
click at [82, 156] on link "Интернет-магазин одежды - Fashionbags" at bounding box center [72, 169] width 131 height 33
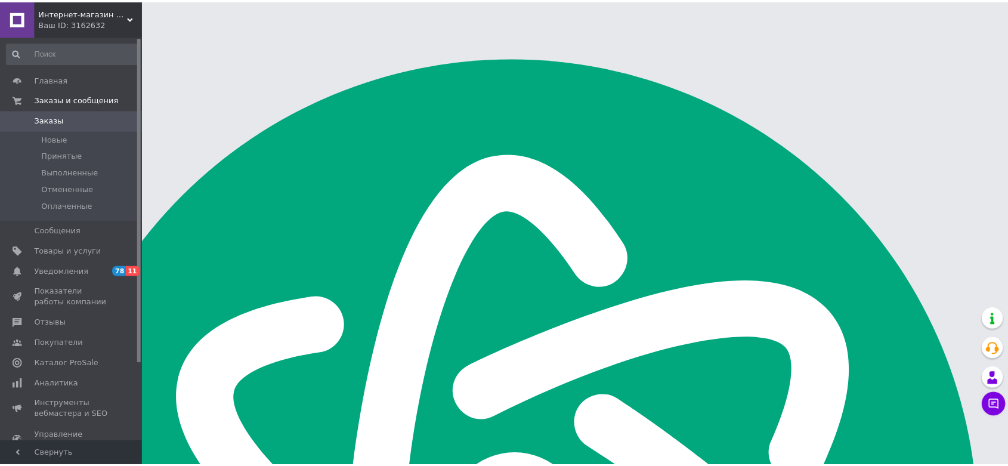
scroll to position [1909, 0]
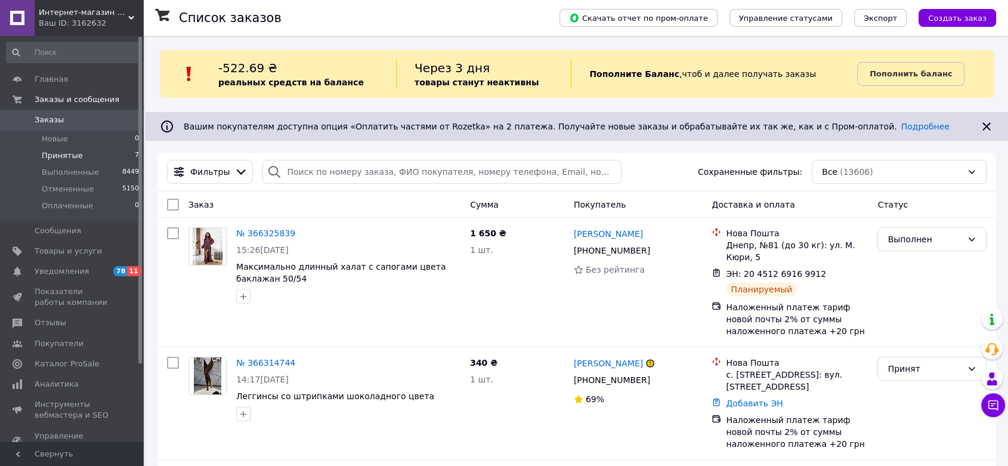
click at [81, 153] on li "Принятые 7" at bounding box center [73, 155] width 146 height 17
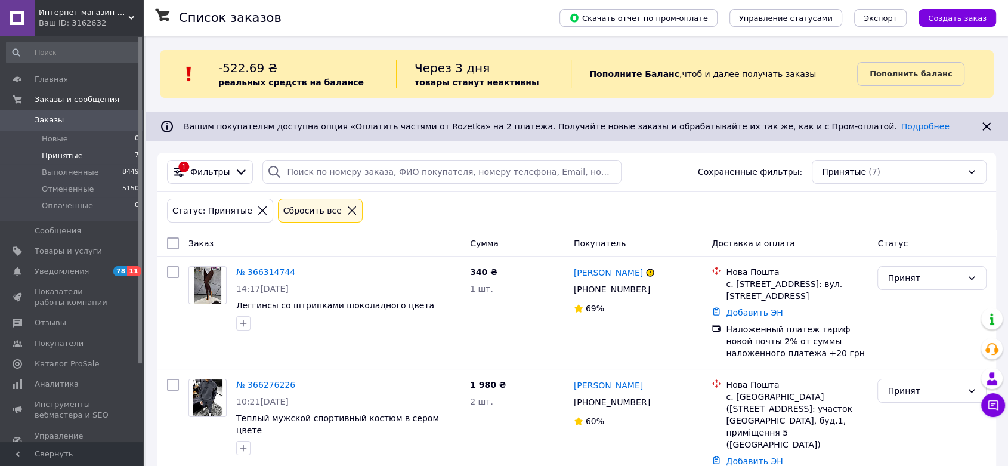
click at [109, 115] on span "Заказы" at bounding box center [73, 120] width 76 height 11
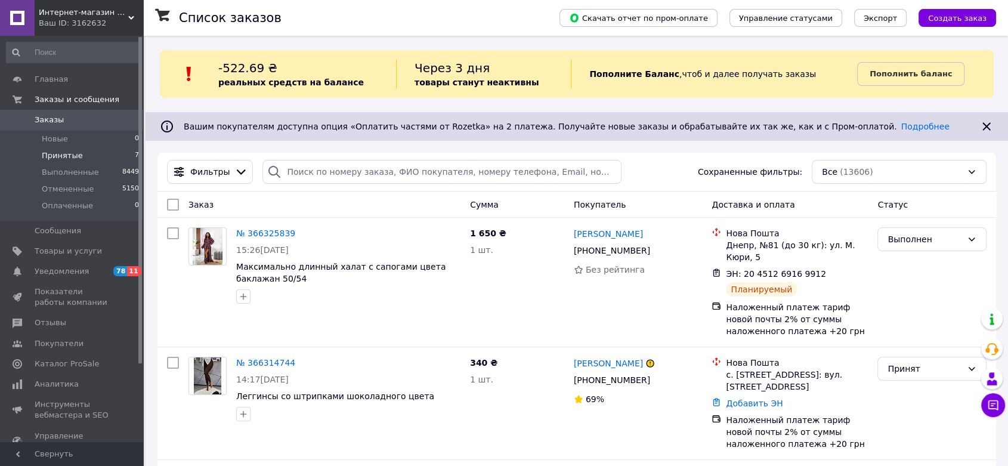
click at [105, 162] on li "Принятые 7" at bounding box center [73, 155] width 146 height 17
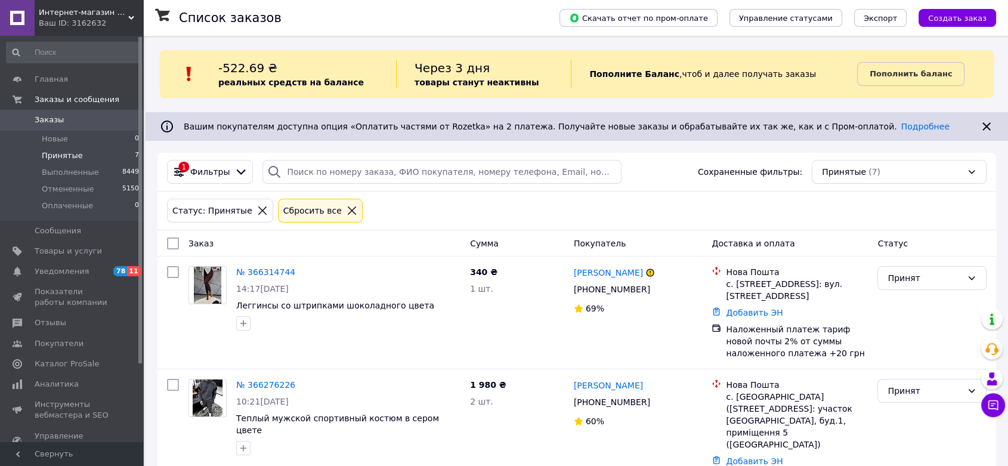
click at [128, 4] on div "Интернет-магазин одежды - Fashionbags Ваш ID: 3162632" at bounding box center [89, 18] width 109 height 36
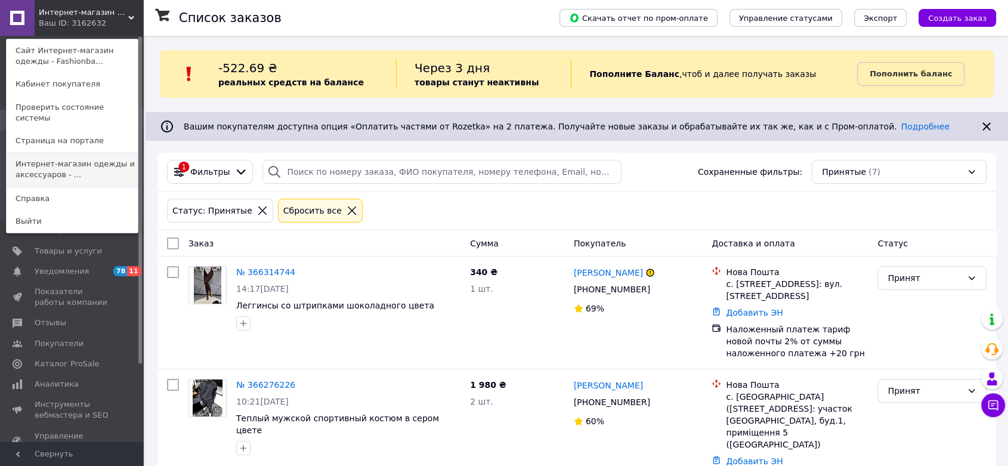
click at [66, 159] on link "Интернет-магазин одежды и аксессуаров - ..." at bounding box center [72, 169] width 131 height 33
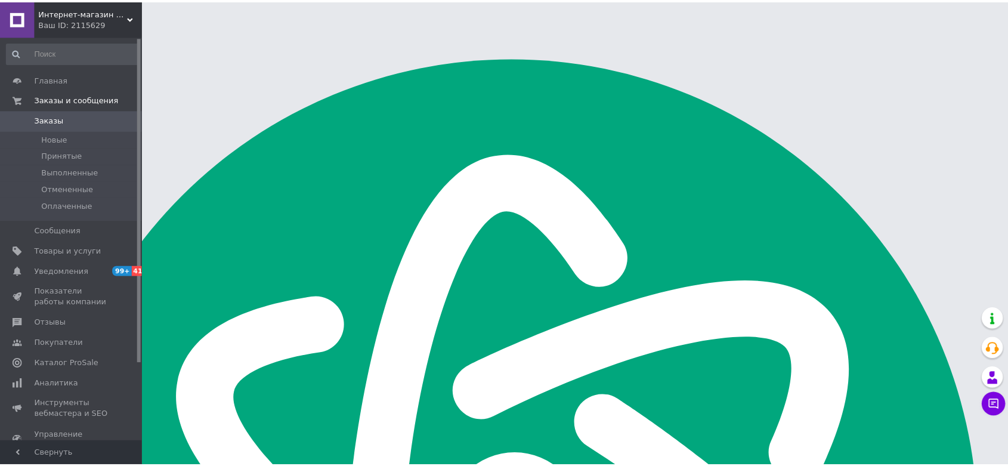
scroll to position [1909, 0]
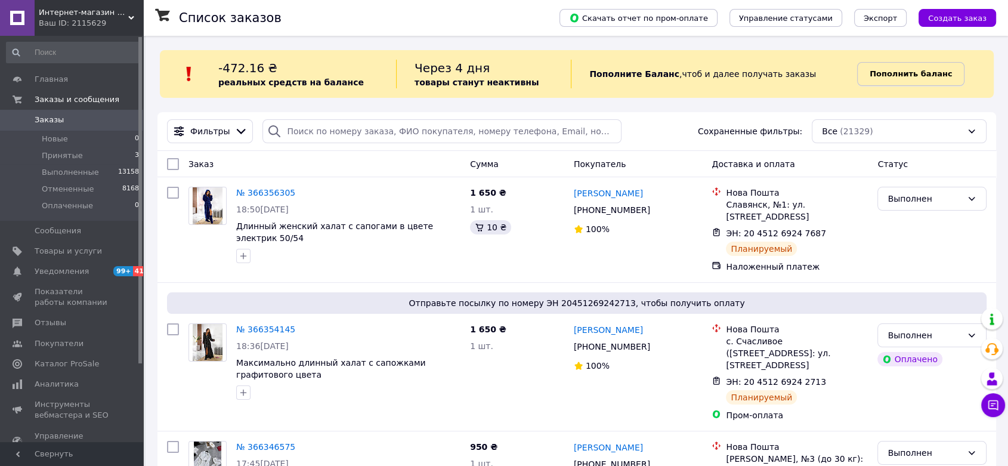
click at [878, 74] on b "Пополнить баланс" at bounding box center [911, 73] width 82 height 9
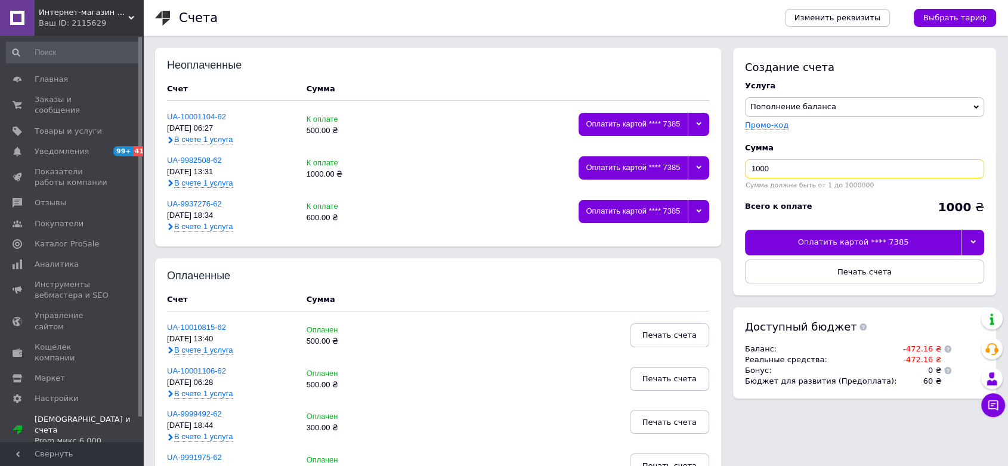
drag, startPoint x: 748, startPoint y: 161, endPoint x: 727, endPoint y: 156, distance: 20.8
click at [735, 161] on div "Создание счета Услуга Пополнение баланса Premium-дизайн Промо-код Сумма 1000 Су…" at bounding box center [864, 172] width 263 height 248
type input "300"
click at [969, 242] on div at bounding box center [973, 242] width 23 height 25
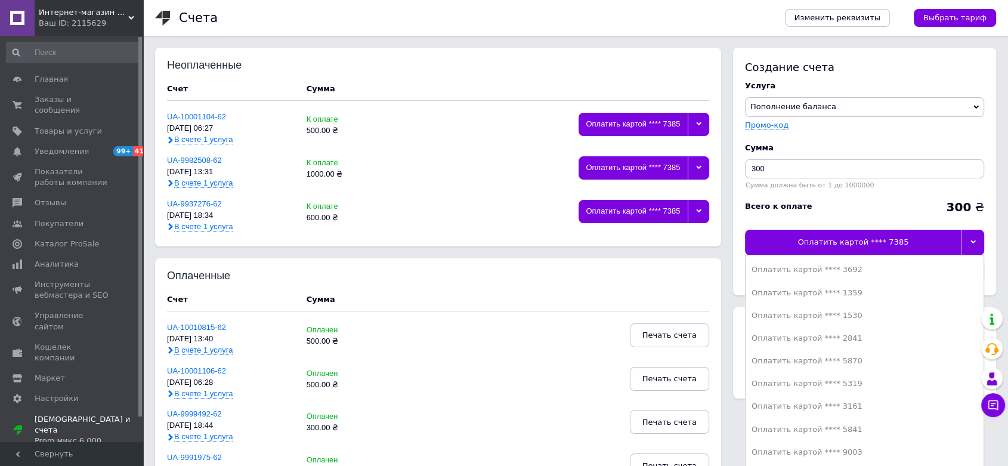
click at [851, 360] on div "Оплатить картой **** 5870" at bounding box center [865, 361] width 226 height 11
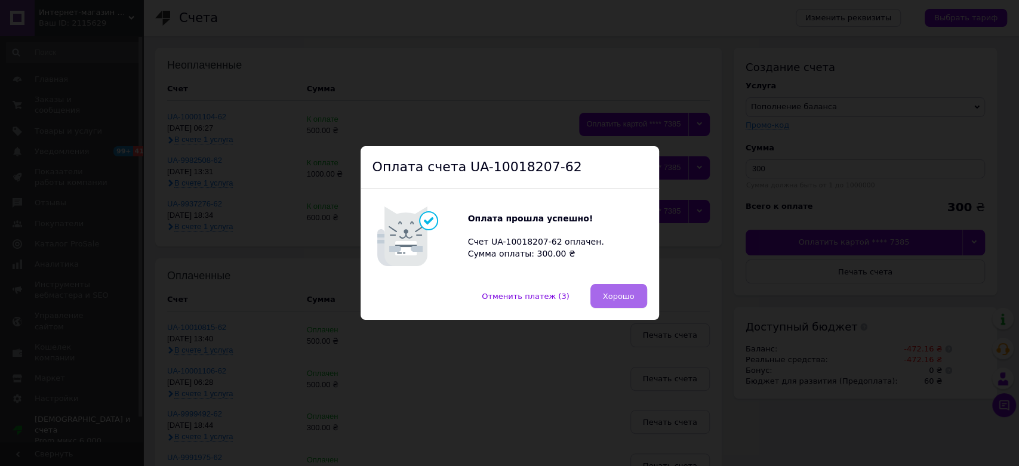
click at [625, 295] on span "Хорошо" at bounding box center [619, 296] width 32 height 9
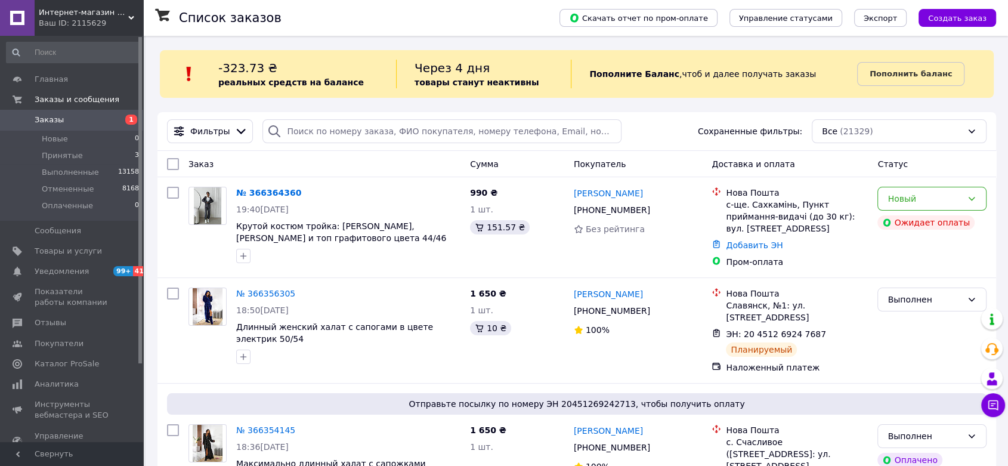
scroll to position [1909, 0]
click at [281, 188] on link "№ 366364360" at bounding box center [268, 193] width 65 height 10
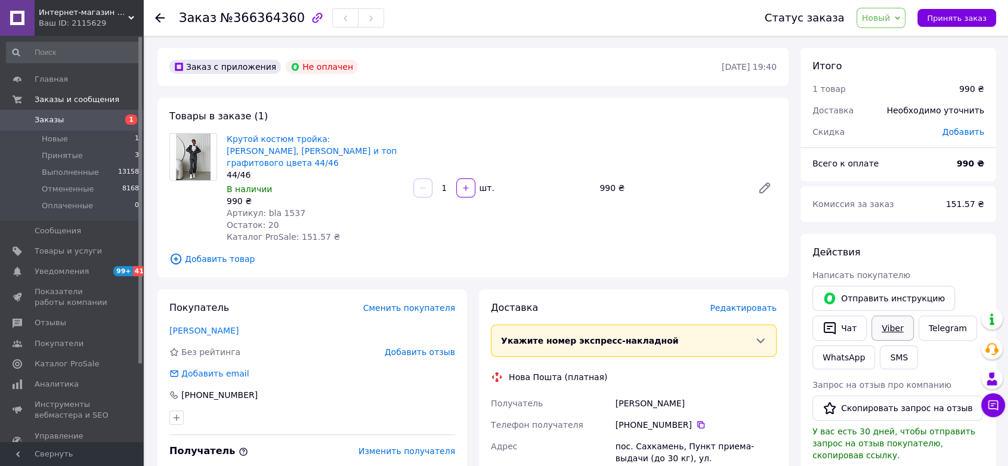
click at [890, 331] on link "Viber" at bounding box center [893, 328] width 42 height 25
click at [320, 143] on link "Крутой костюм тройка: зип худи, джогеры и топ графитового цвета 44/46" at bounding box center [312, 150] width 170 height 33
click at [765, 181] on icon at bounding box center [765, 188] width 14 height 14
click at [72, 109] on link "Заказы и сообщения" at bounding box center [73, 100] width 146 height 20
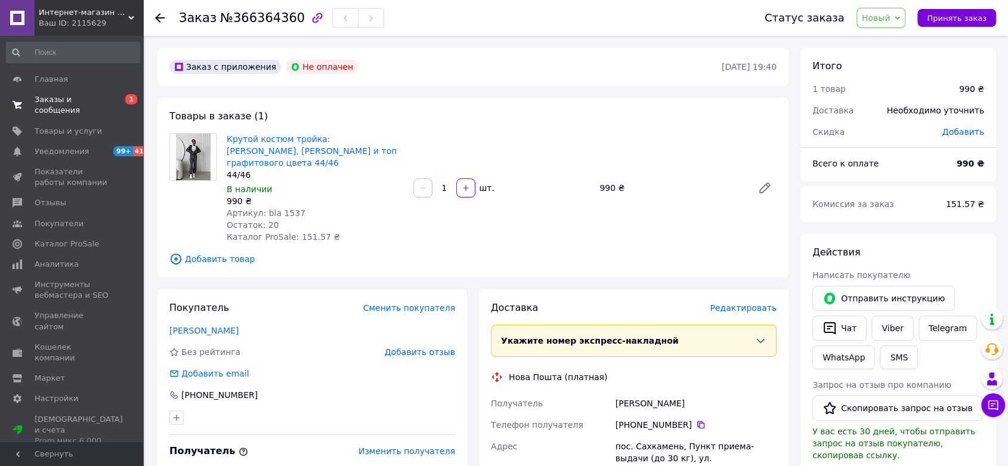
click at [84, 98] on span "Заказы и сообщения" at bounding box center [73, 104] width 76 height 21
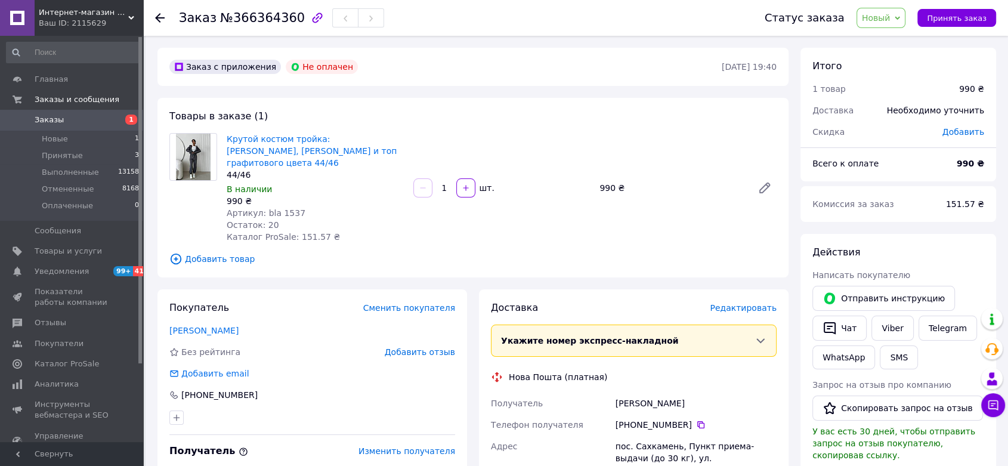
click at [83, 123] on span "Заказы" at bounding box center [73, 120] width 76 height 11
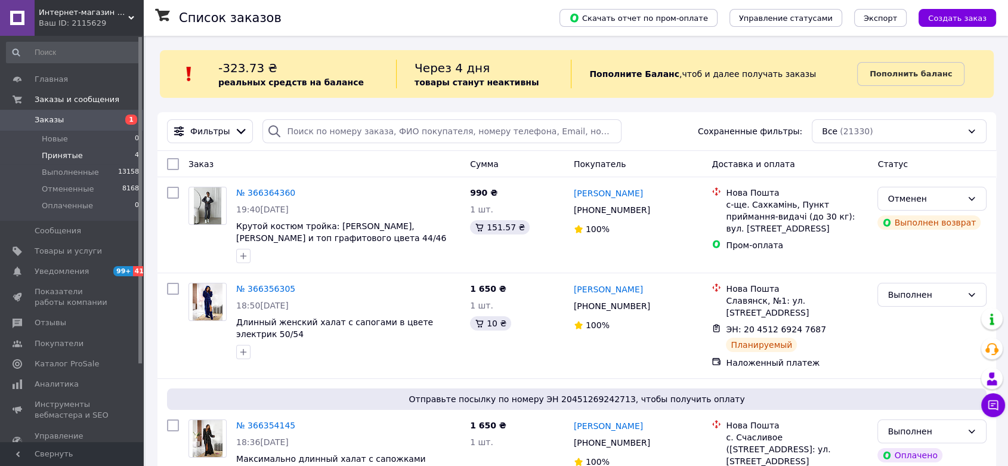
click at [66, 156] on span "Принятые" at bounding box center [62, 155] width 41 height 11
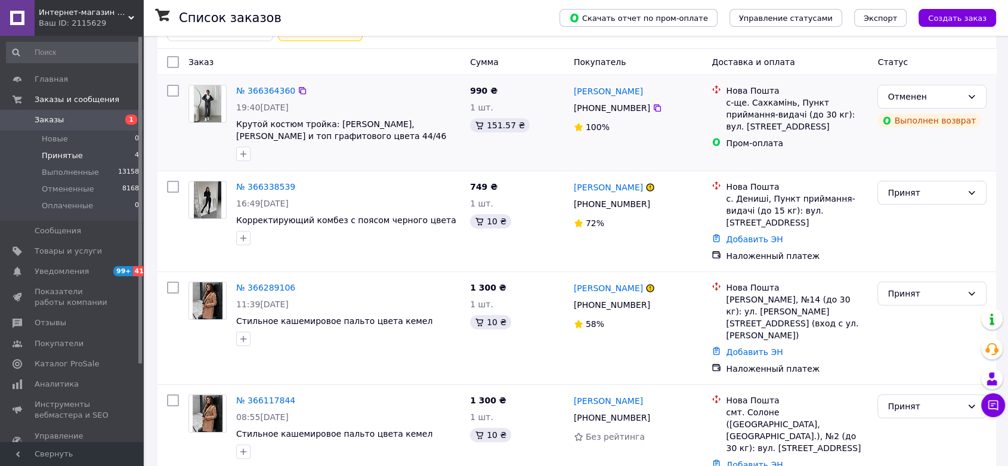
scroll to position [147, 0]
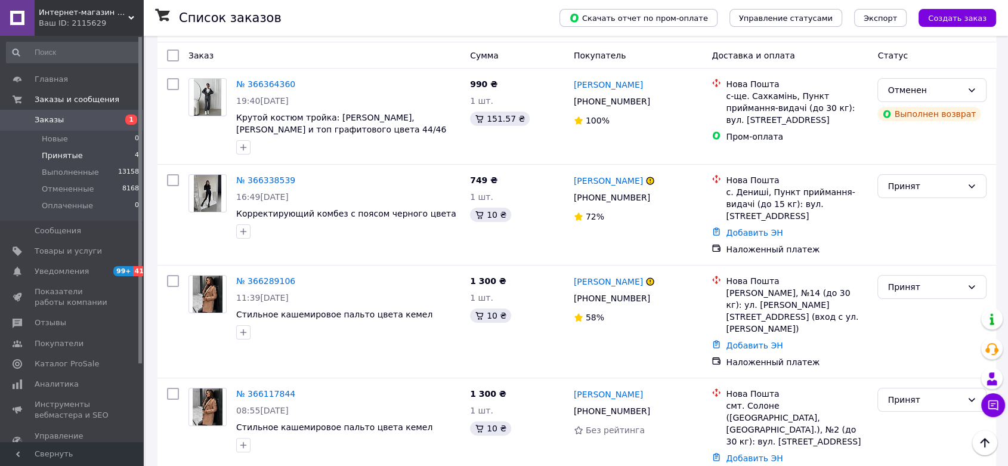
click at [124, 10] on span "Интернет-магазин одежды и аксессуаров - Barbaris" at bounding box center [84, 12] width 90 height 11
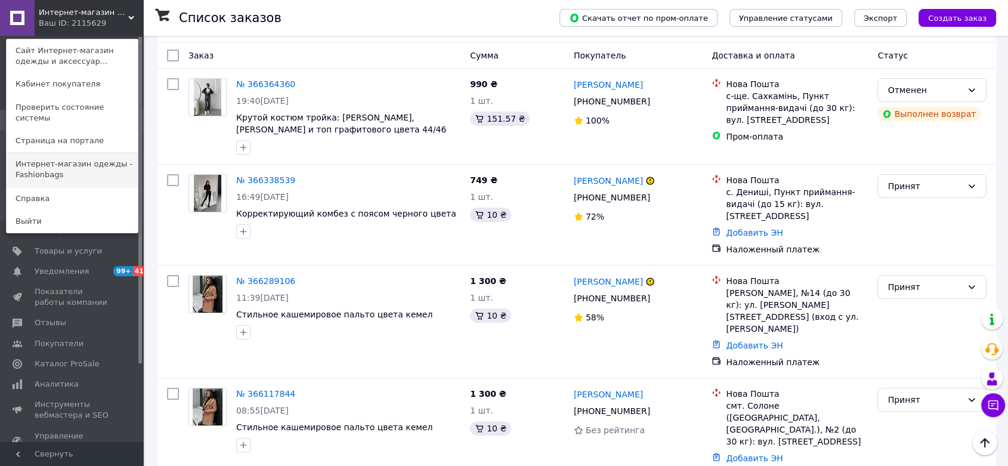
click at [94, 161] on link "Интернет-магазин одежды - Fashionbags" at bounding box center [72, 169] width 131 height 33
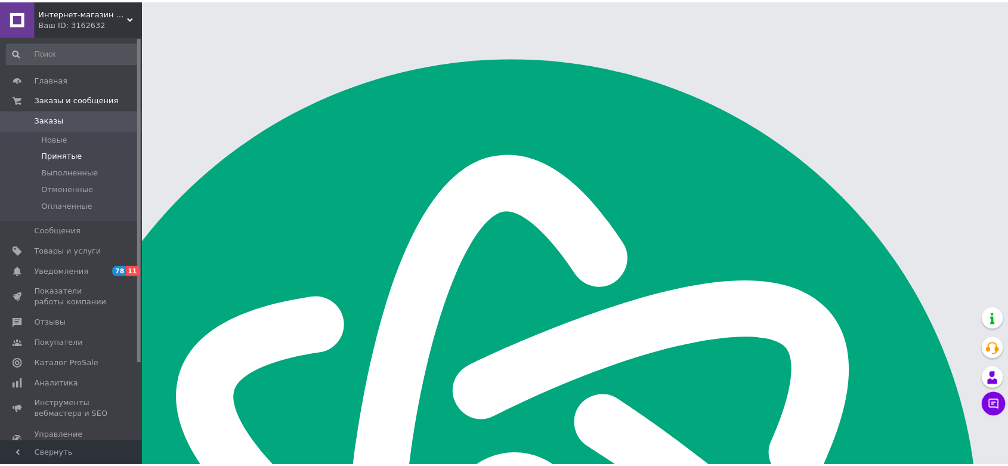
scroll to position [1909, 0]
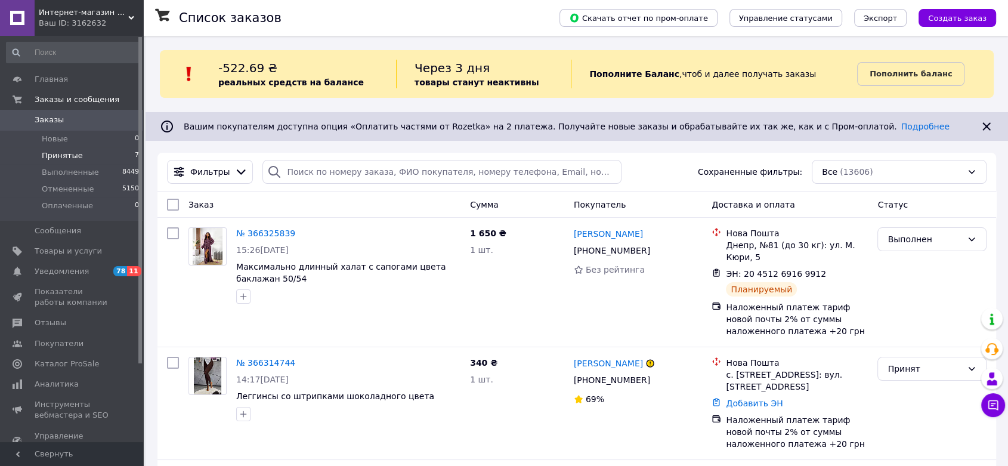
click at [94, 154] on li "Принятые 7" at bounding box center [73, 155] width 146 height 17
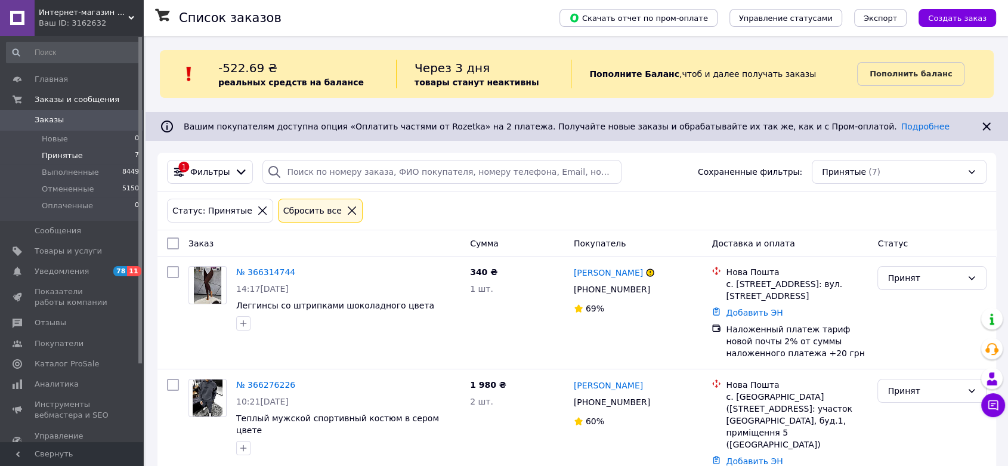
click at [119, 18] on div "Ваш ID: 3162632" at bounding box center [91, 23] width 104 height 11
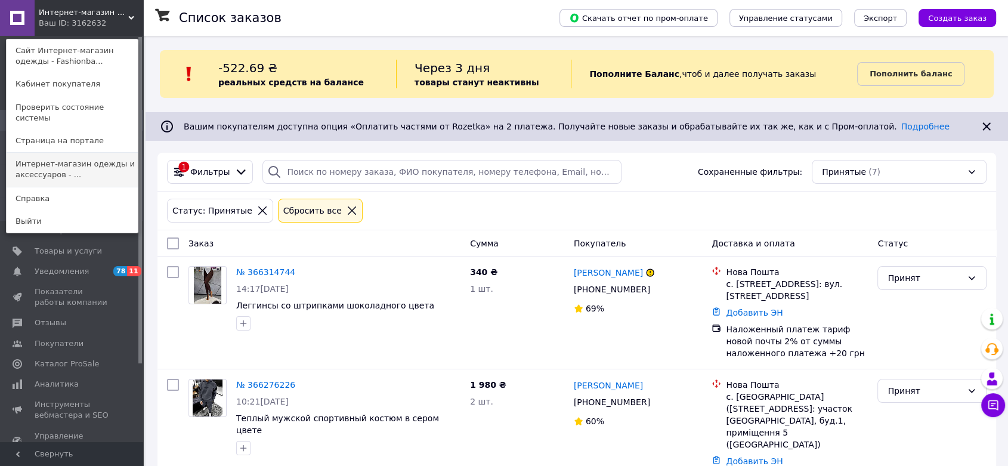
click at [92, 174] on link "Интернет-магазин одежды и аксессуаров - ..." at bounding box center [72, 169] width 131 height 33
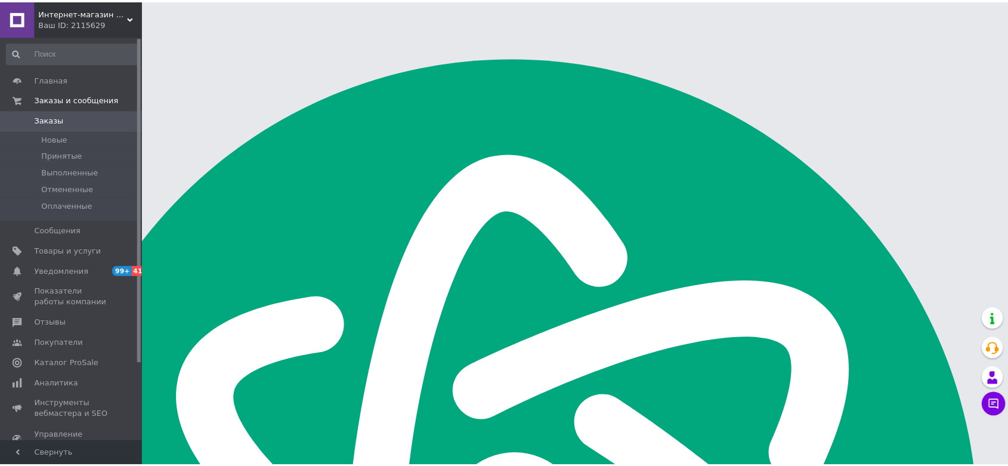
scroll to position [1909, 0]
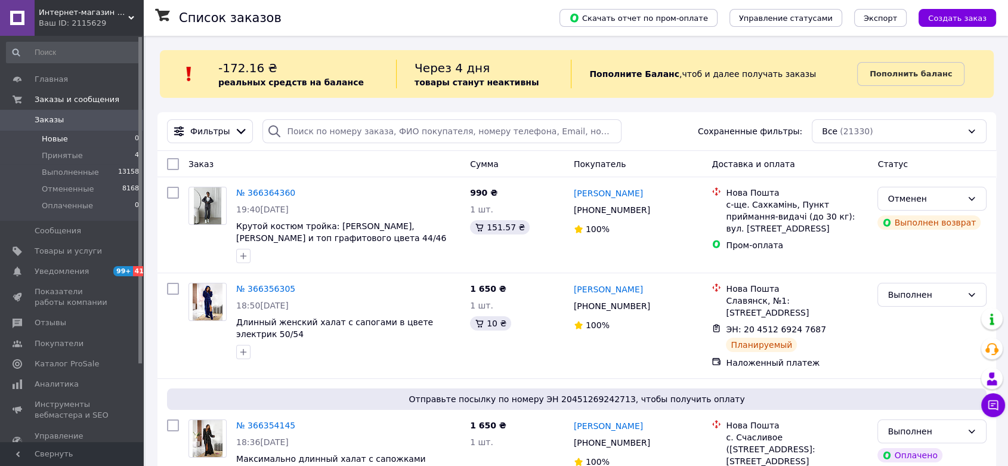
click at [73, 133] on li "Новые 0" at bounding box center [73, 139] width 146 height 17
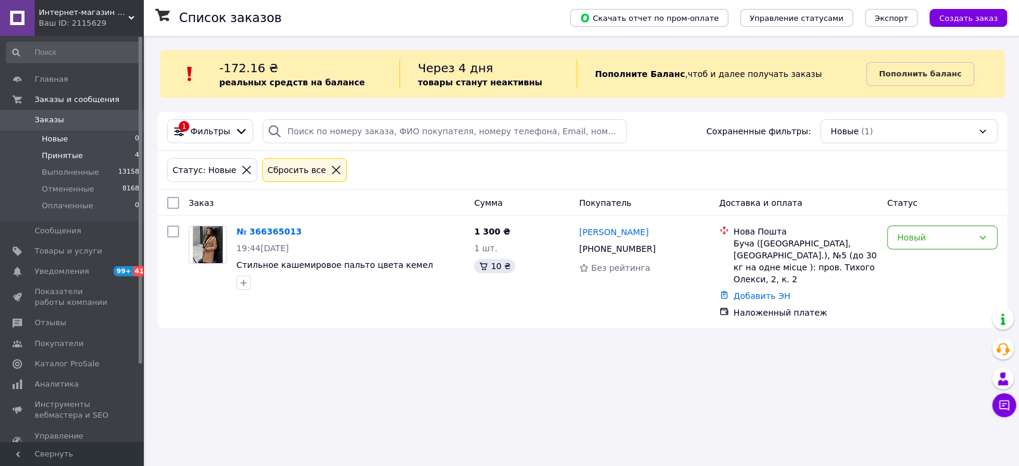
click at [73, 156] on span "Принятые" at bounding box center [62, 155] width 41 height 11
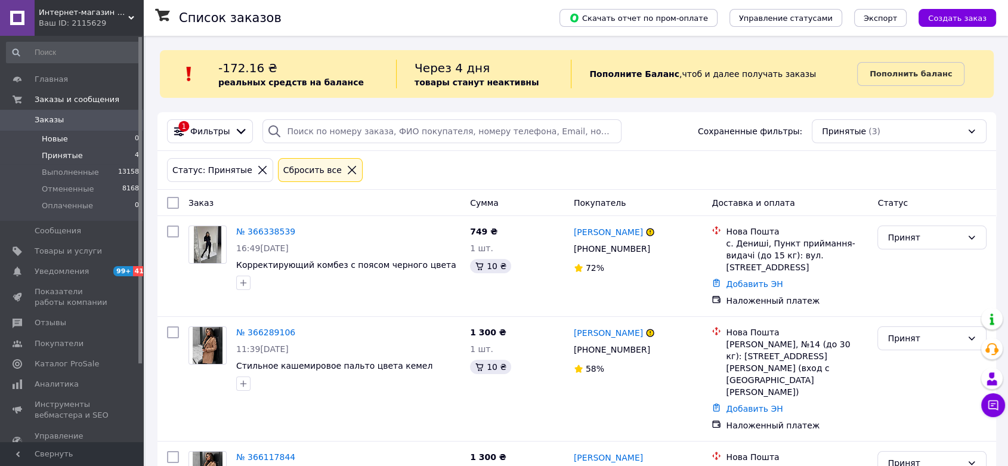
click at [73, 141] on li "Новые 0" at bounding box center [73, 139] width 146 height 17
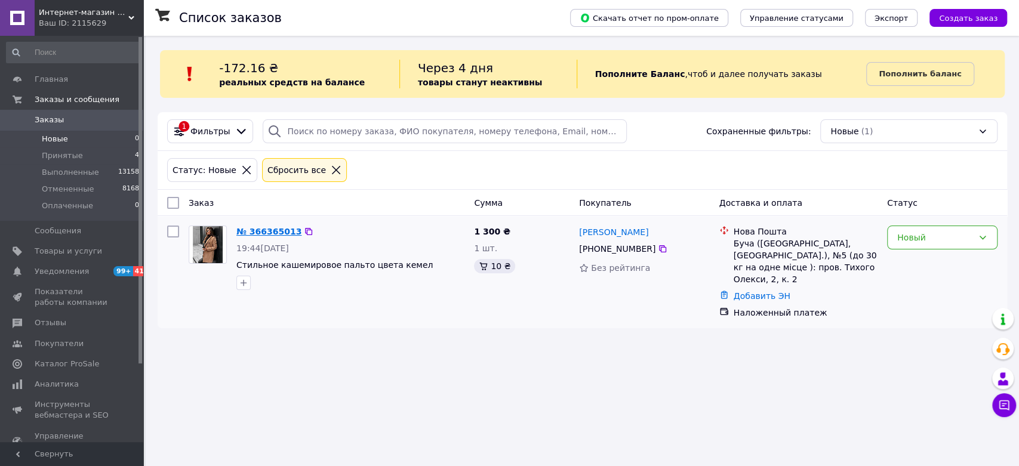
click at [276, 232] on link "№ 366365013" at bounding box center [268, 232] width 65 height 10
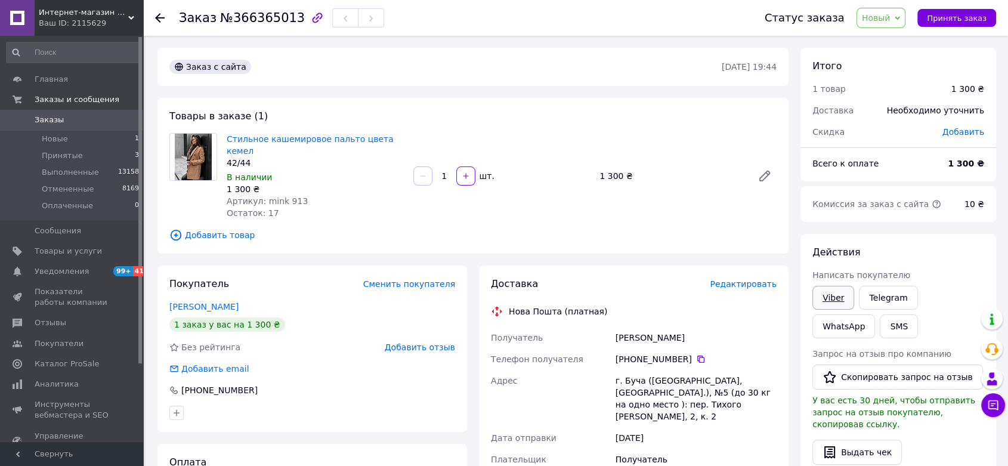
click at [833, 296] on link "Viber" at bounding box center [834, 298] width 42 height 24
click at [351, 144] on span "Стильное кашемировое пальто цвета кемел" at bounding box center [315, 145] width 177 height 24
click at [351, 141] on link "Стильное кашемировое пальто цвета кемел" at bounding box center [310, 144] width 167 height 21
click at [323, 157] on div "42/44" at bounding box center [315, 163] width 177 height 12
click at [328, 137] on link "Стильное кашемировое пальто цвета кемел" at bounding box center [310, 144] width 167 height 21
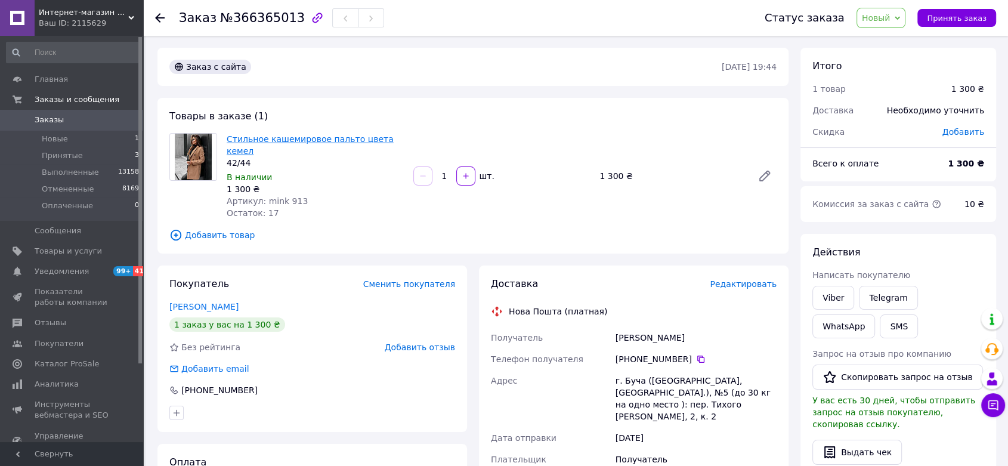
click at [303, 137] on link "Стильное кашемировое пальто цвета кемел" at bounding box center [310, 144] width 167 height 21
click at [300, 140] on link "Стильное кашемировое пальто цвета кемел" at bounding box center [310, 144] width 167 height 21
click at [698, 356] on icon at bounding box center [701, 359] width 7 height 7
click at [877, 13] on span "Новый" at bounding box center [876, 18] width 29 height 10
click at [892, 58] on li "Выполнен" at bounding box center [888, 60] width 63 height 18
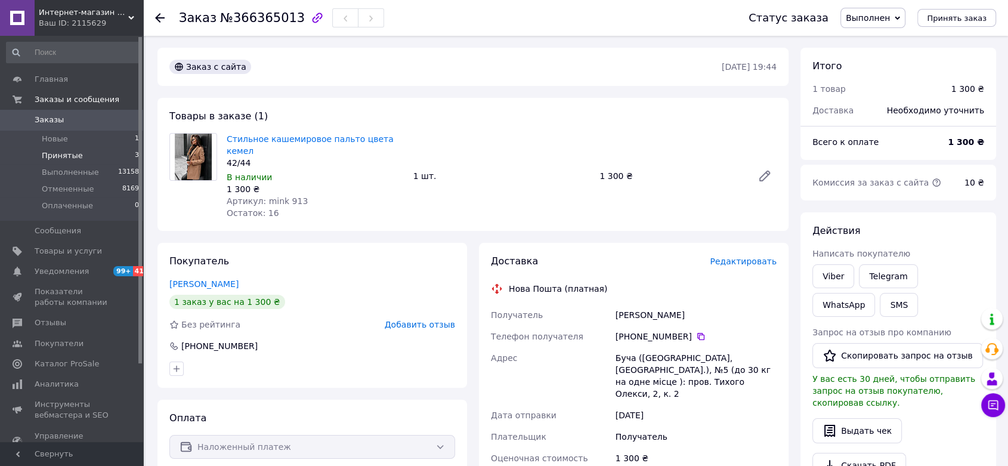
click at [85, 156] on li "Принятые 3" at bounding box center [73, 155] width 146 height 17
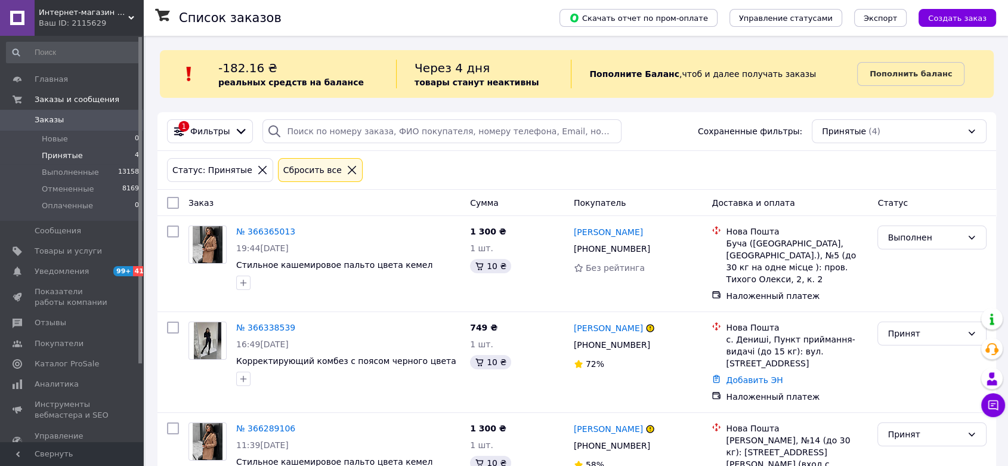
click at [76, 123] on span "Заказы" at bounding box center [73, 120] width 76 height 11
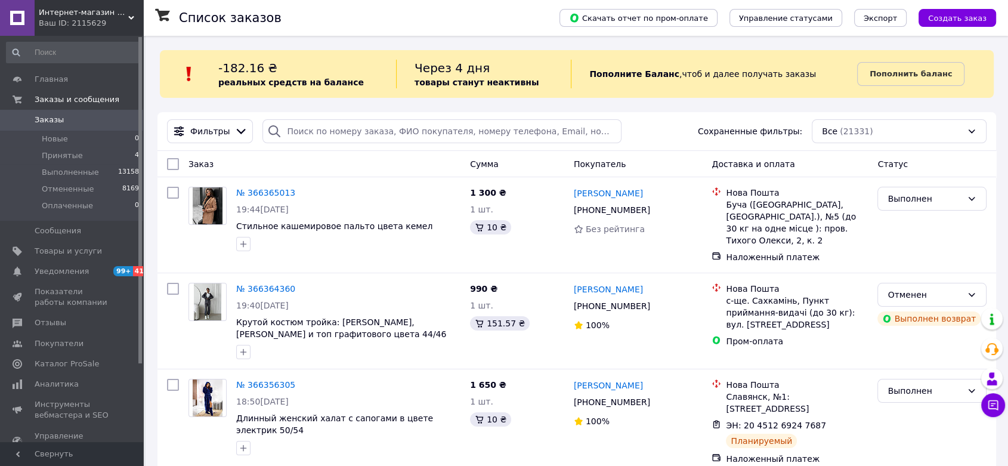
click at [97, 17] on div "Интернет-магазин одежды и аксессуаров - Barbaris Ваш ID: 2115629" at bounding box center [89, 18] width 109 height 36
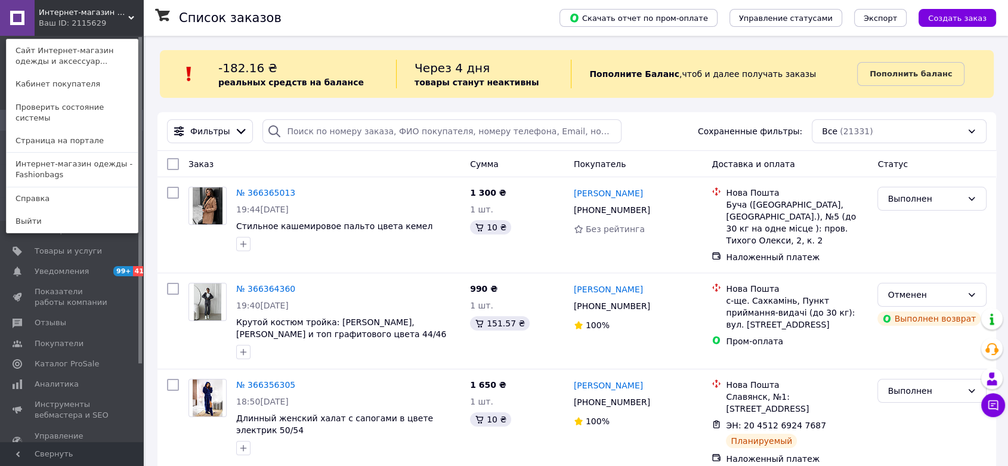
click at [79, 154] on link "Интернет-магазин одежды - Fashionbags" at bounding box center [72, 169] width 131 height 33
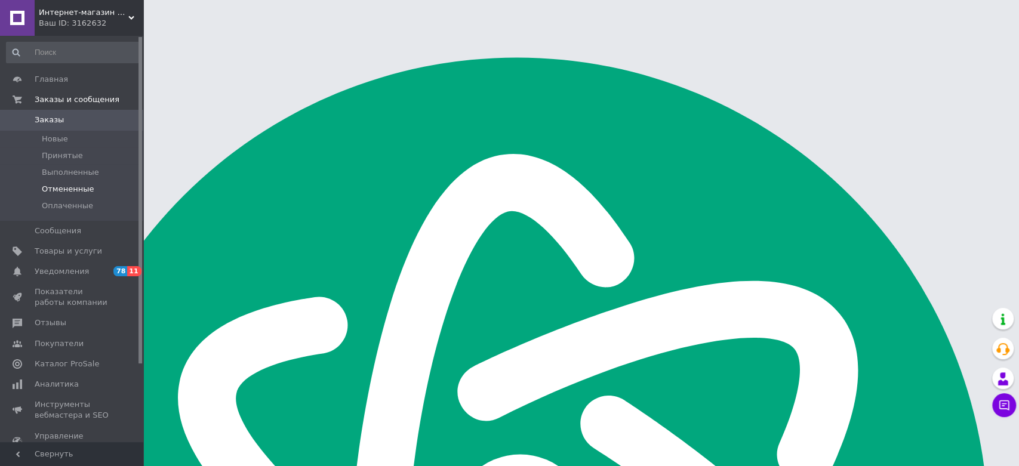
scroll to position [1909, 0]
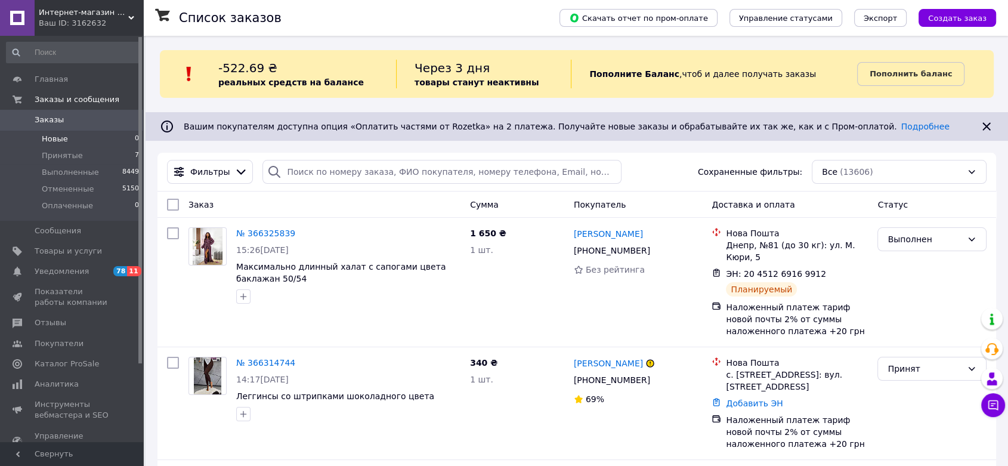
click at [72, 137] on li "Новые 0" at bounding box center [73, 139] width 146 height 17
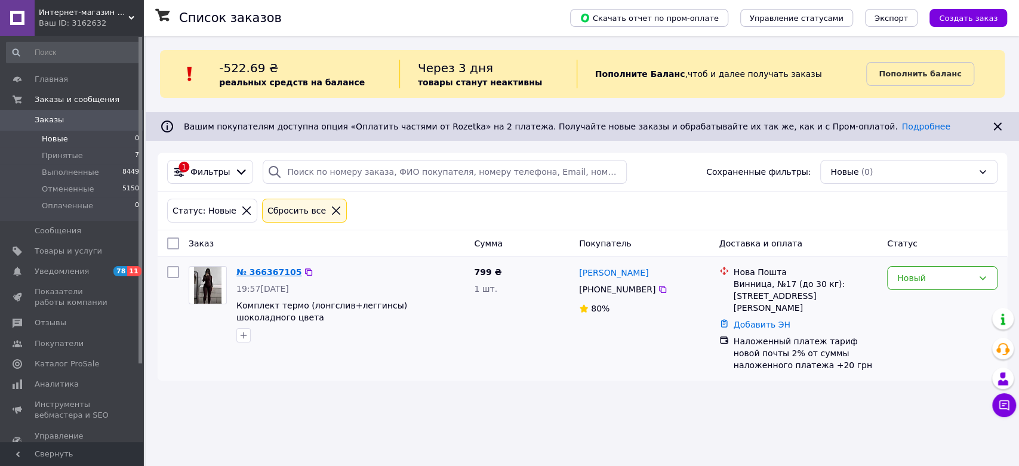
click at [261, 271] on link "№ 366367105" at bounding box center [268, 272] width 65 height 10
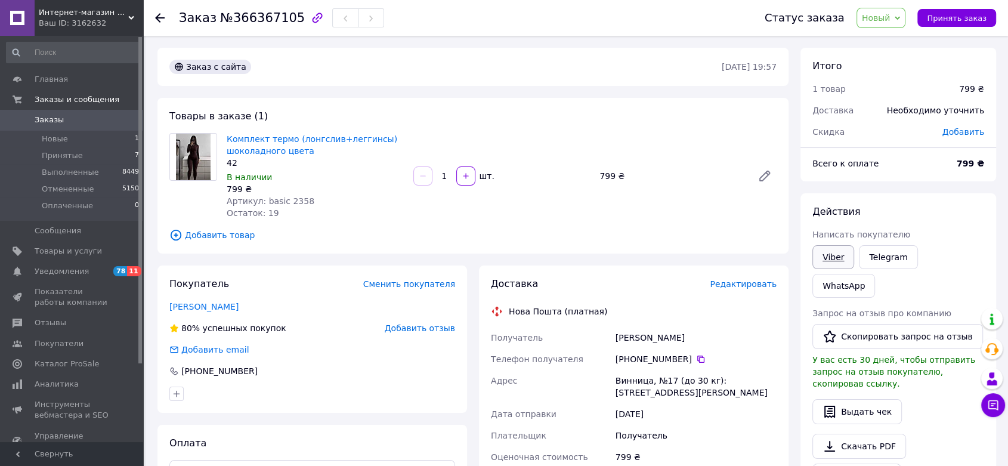
click at [823, 264] on link "Viber" at bounding box center [834, 257] width 42 height 24
click at [243, 126] on div "Товары в заказе (1) Комплект термо (лонгслив+леггинсы) шоколадного цвета 42 В н…" at bounding box center [473, 176] width 631 height 156
click at [257, 143] on link "Комплект термо (лонгслив+леггинсы) шоколадного цвета" at bounding box center [312, 144] width 171 height 21
click at [97, 137] on li "Новые 1" at bounding box center [73, 139] width 146 height 17
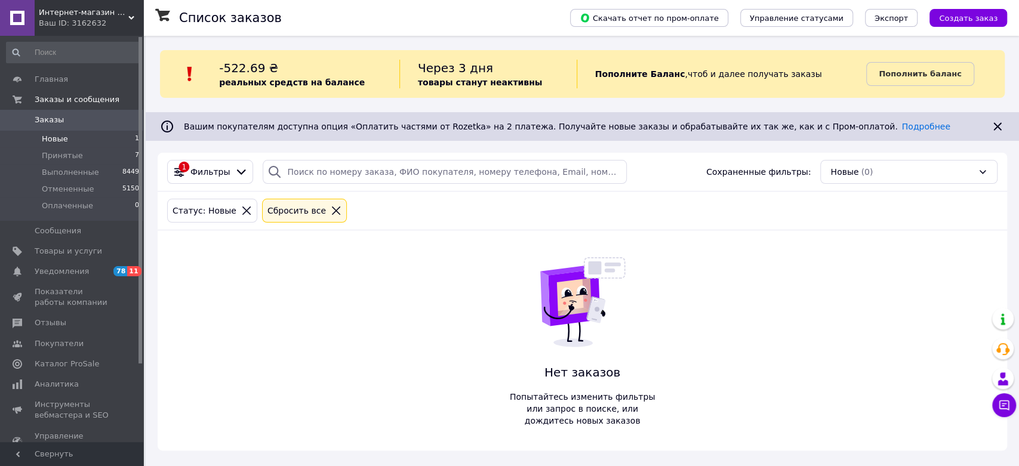
click at [142, 23] on div "Ваш ID: 3162632" at bounding box center [91, 23] width 104 height 11
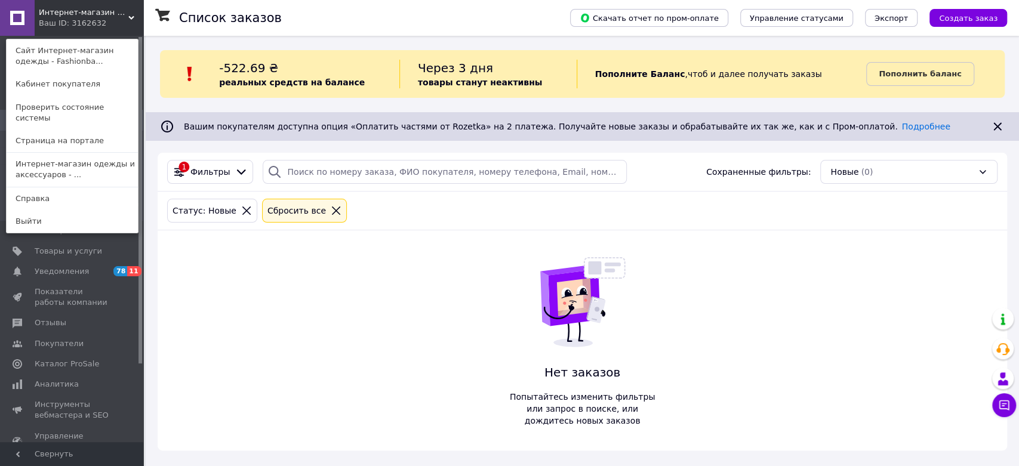
click at [96, 138] on link "Страница на портале" at bounding box center [72, 140] width 131 height 23
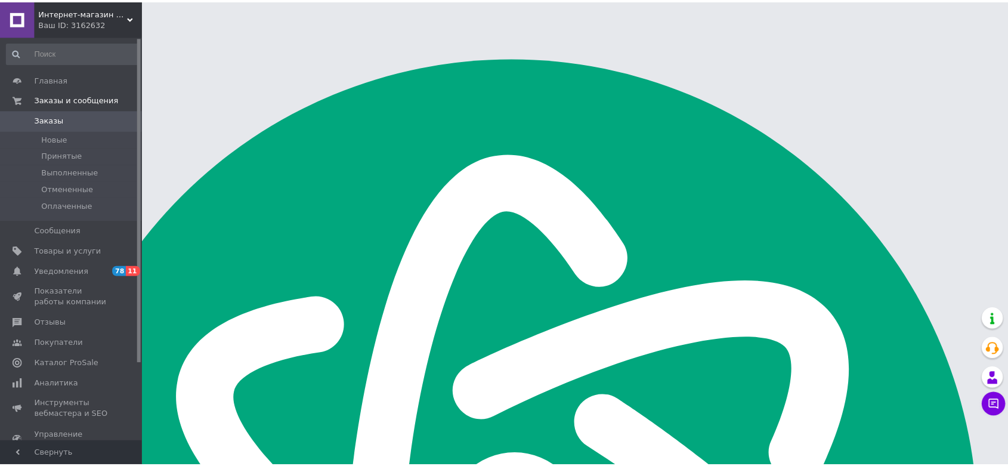
scroll to position [1909, 0]
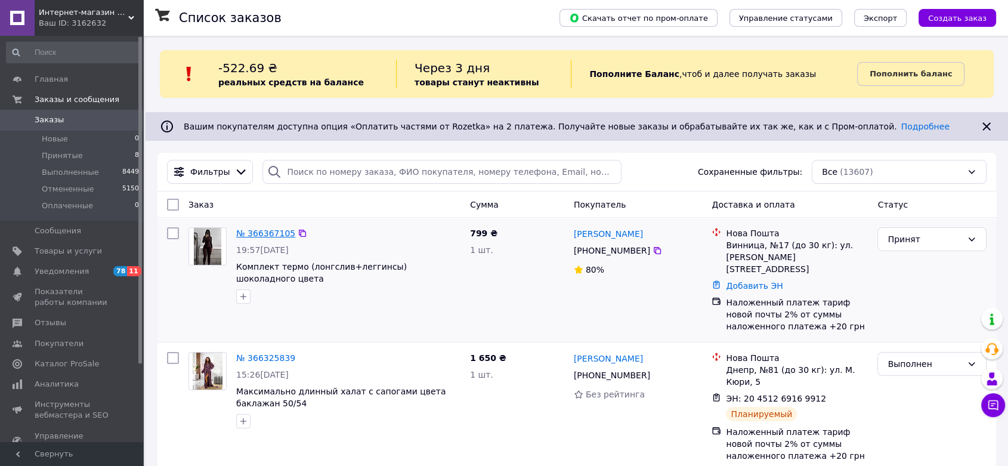
click at [263, 233] on link "№ 366367105" at bounding box center [265, 234] width 59 height 10
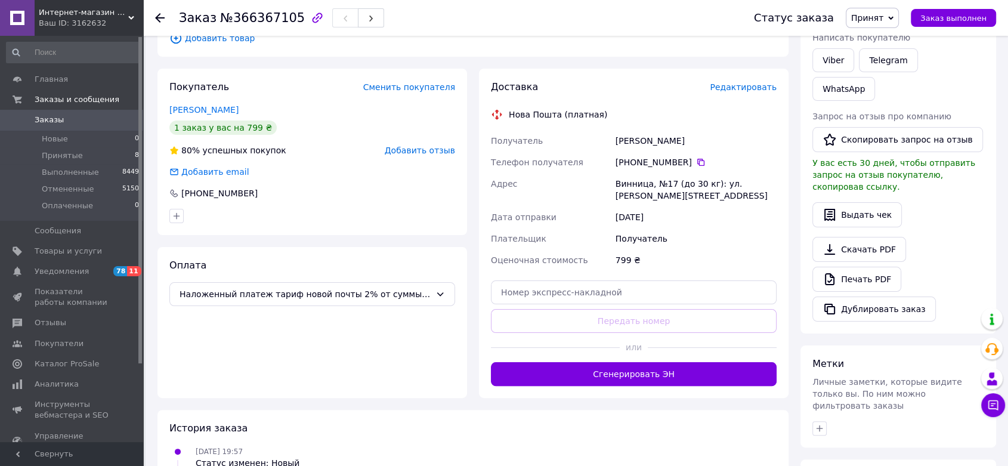
scroll to position [306, 0]
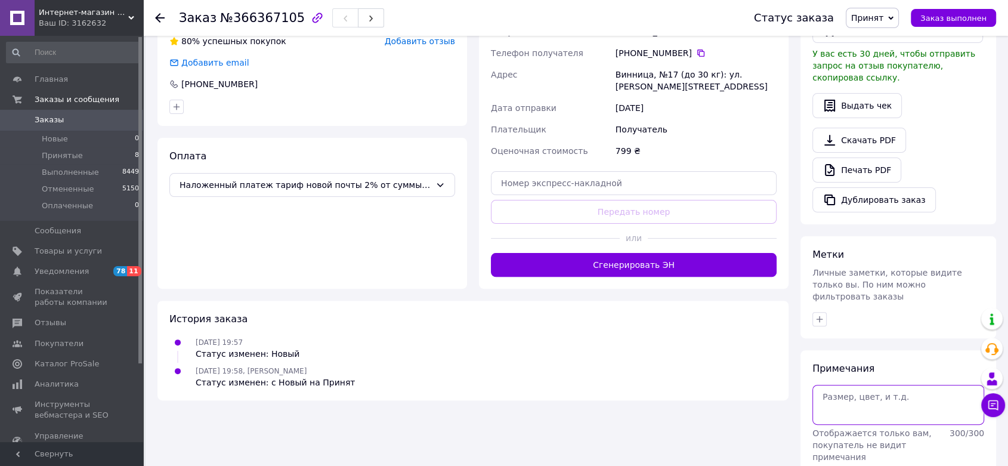
click at [921, 385] on textarea at bounding box center [899, 404] width 172 height 39
type textarea "кинула картку"
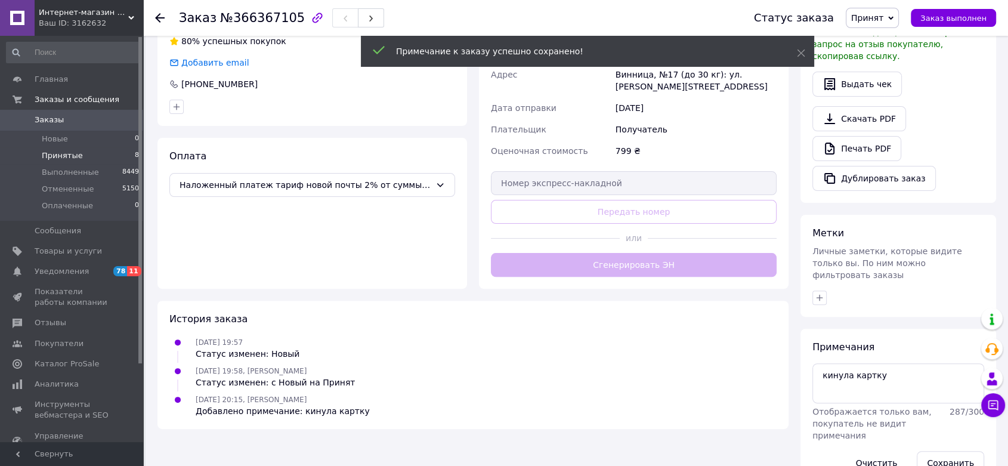
scroll to position [285, 0]
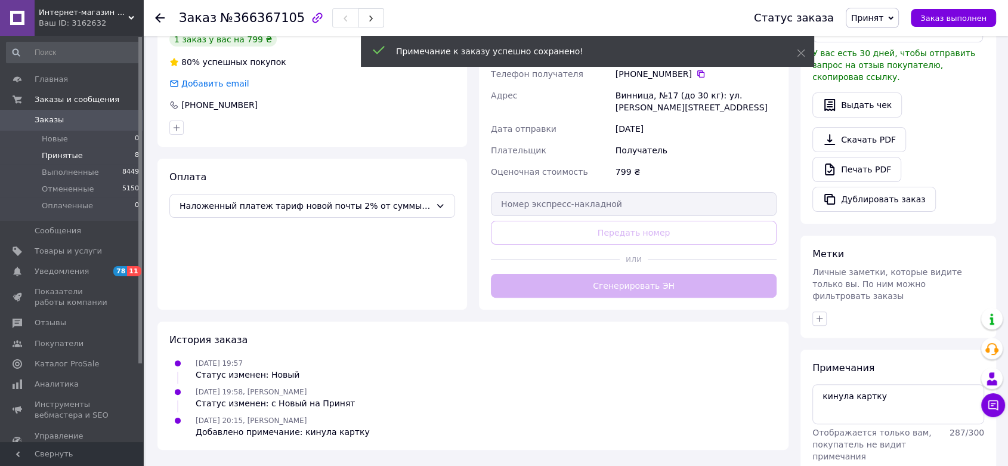
click at [72, 153] on span "Принятые" at bounding box center [62, 155] width 41 height 11
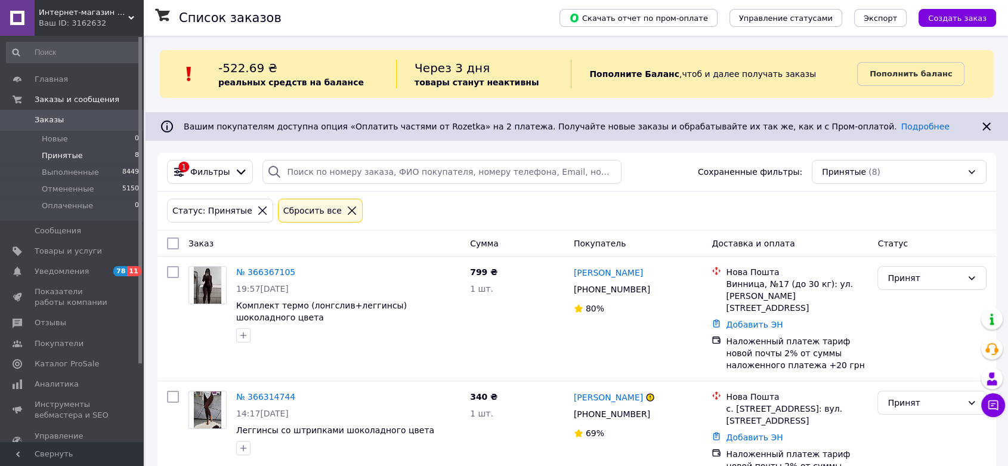
click at [55, 158] on span "Принятые" at bounding box center [62, 155] width 41 height 11
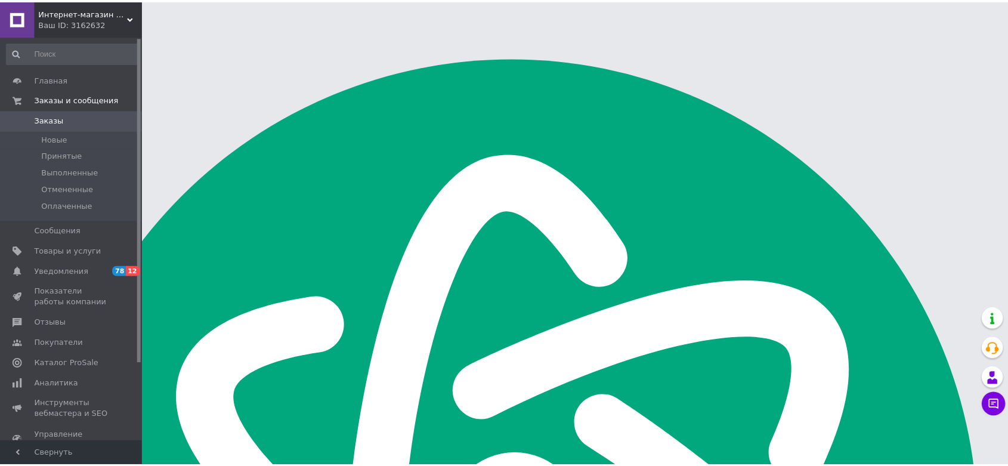
scroll to position [1909, 0]
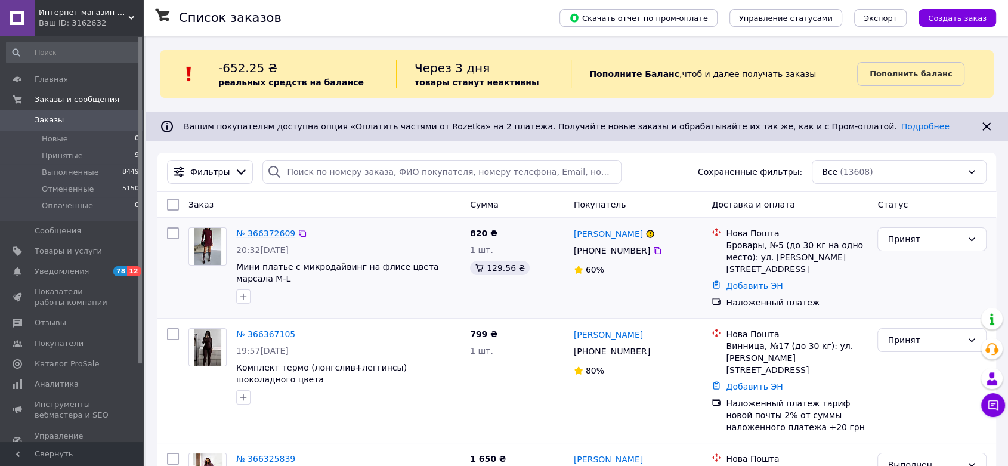
click at [268, 230] on link "№ 366372609" at bounding box center [265, 234] width 59 height 10
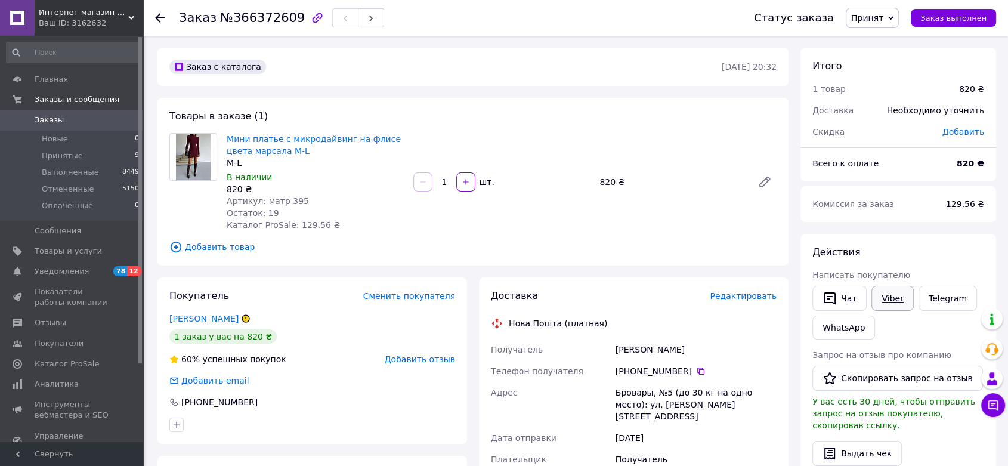
click at [887, 301] on link "Viber" at bounding box center [893, 298] width 42 height 25
click at [335, 142] on link "Мини платье с микродайвинг на флисе цвета марсала M-L" at bounding box center [314, 144] width 174 height 21
click at [107, 158] on li "Принятые 9" at bounding box center [73, 155] width 146 height 17
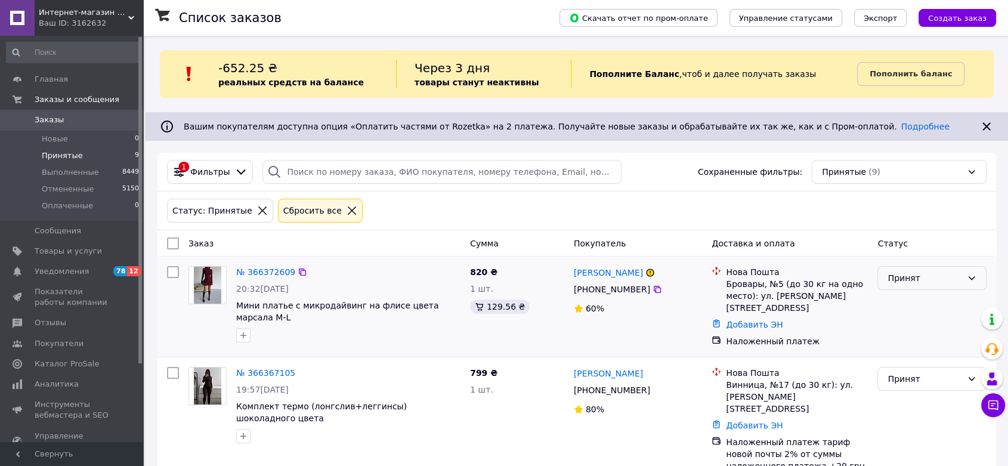
click at [908, 286] on div "Принят" at bounding box center [932, 278] width 109 height 24
click at [904, 325] on li "Отменен" at bounding box center [932, 324] width 108 height 21
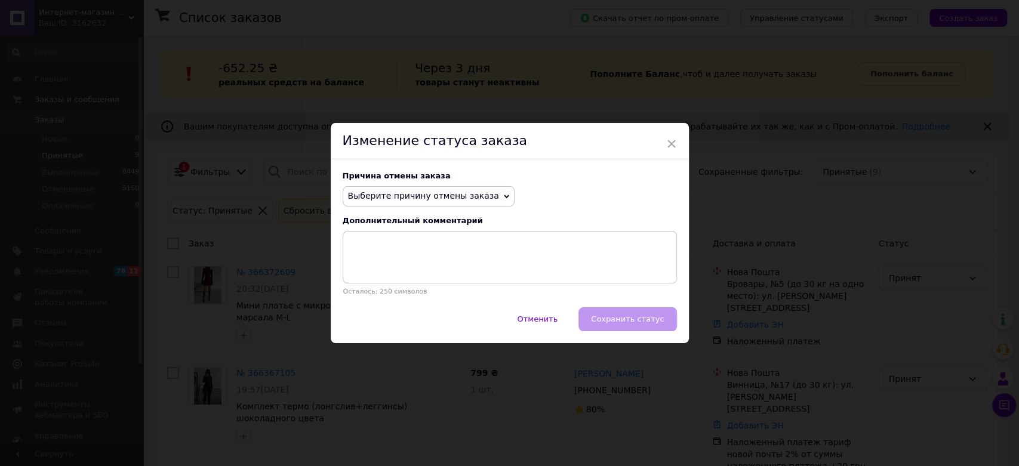
click at [676, 139] on div "Изменение статуса заказа" at bounding box center [510, 141] width 358 height 36
click at [668, 144] on span "×" at bounding box center [671, 144] width 11 height 20
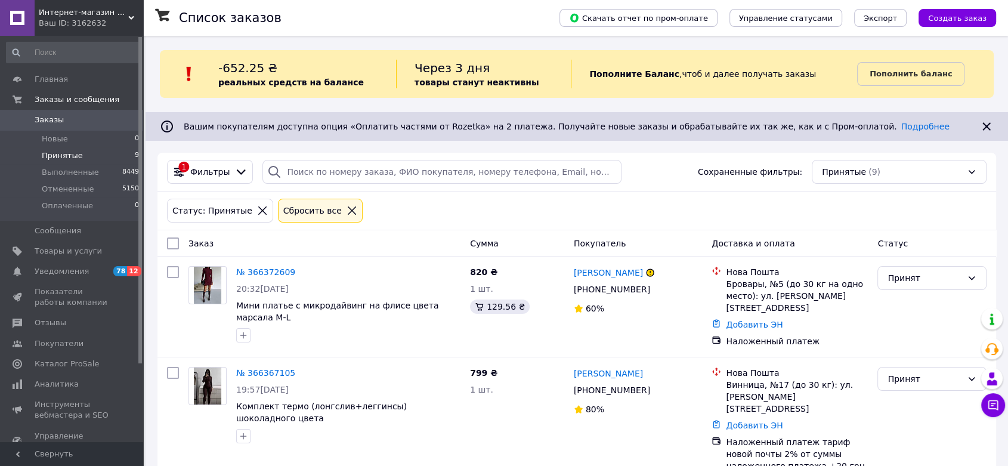
click at [67, 158] on span "Принятые" at bounding box center [62, 155] width 41 height 11
click at [124, 13] on span "Интернет-магазин одежды - Fashionbags" at bounding box center [84, 12] width 90 height 11
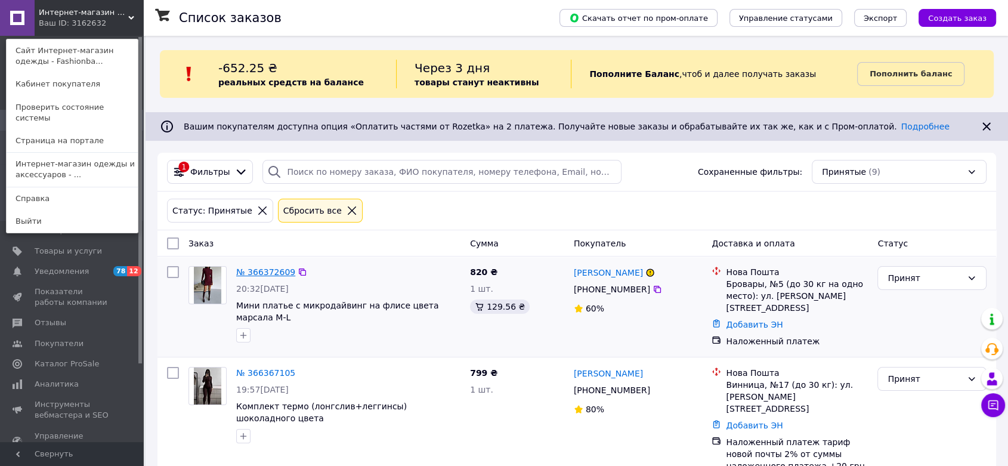
click at [259, 271] on link "№ 366372609" at bounding box center [265, 272] width 59 height 10
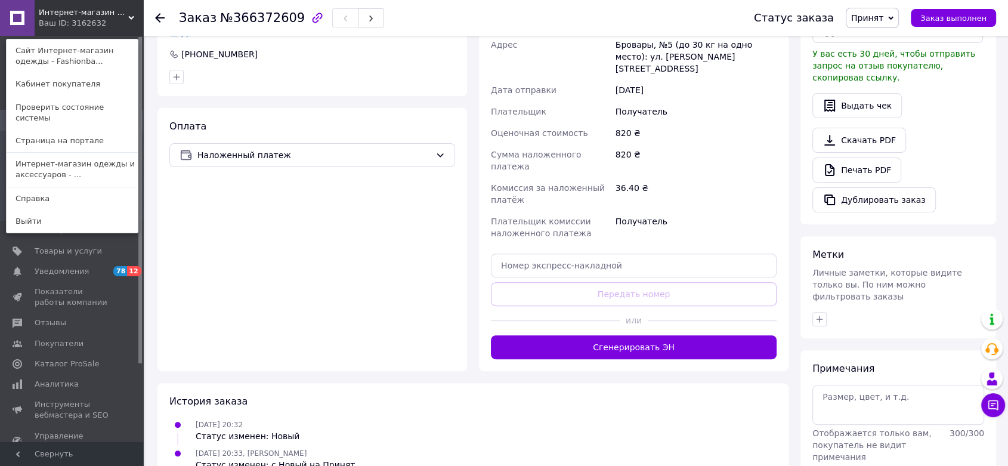
scroll to position [377, 0]
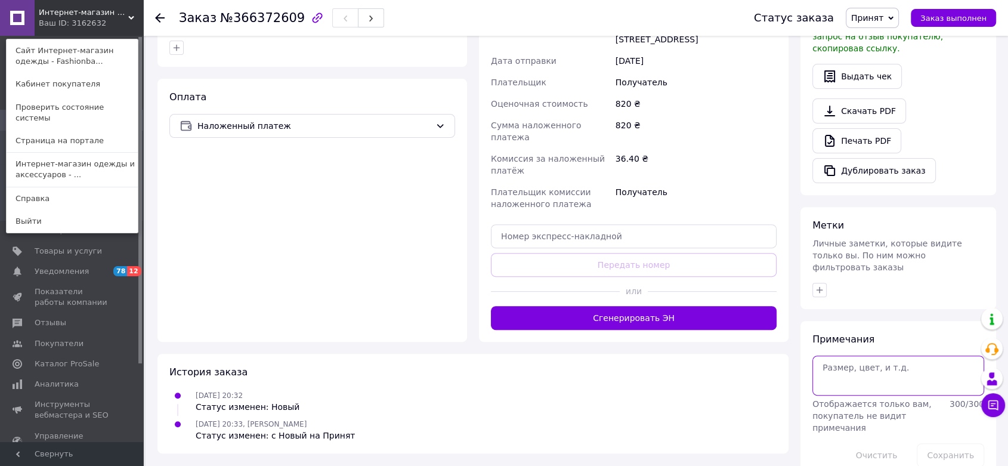
click at [872, 357] on textarea at bounding box center [899, 375] width 172 height 39
type textarea "попрсила відмінити"
click at [932, 443] on button "Сохранить" at bounding box center [950, 455] width 67 height 24
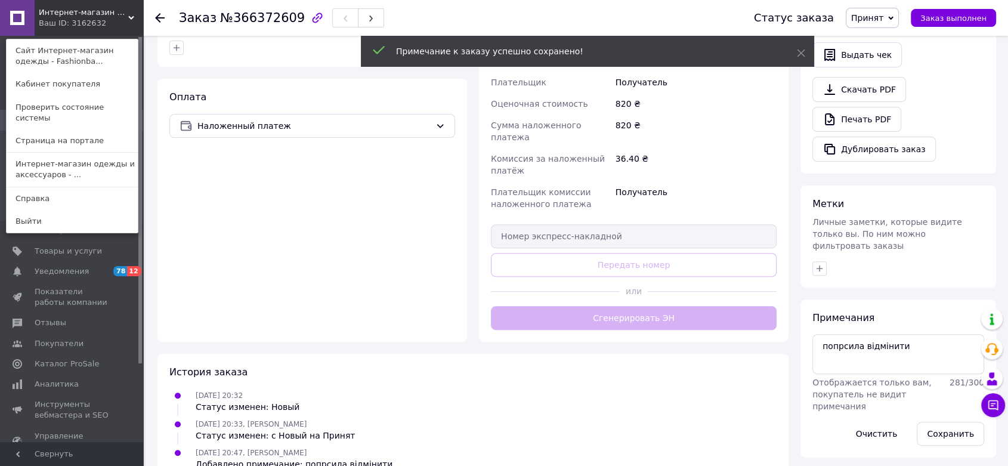
click at [110, 24] on div "Интернет-магазин одежды - Fashionbags Ваш ID: 3162632 Сайт Интернет-магазин оде…" at bounding box center [71, 18] width 143 height 36
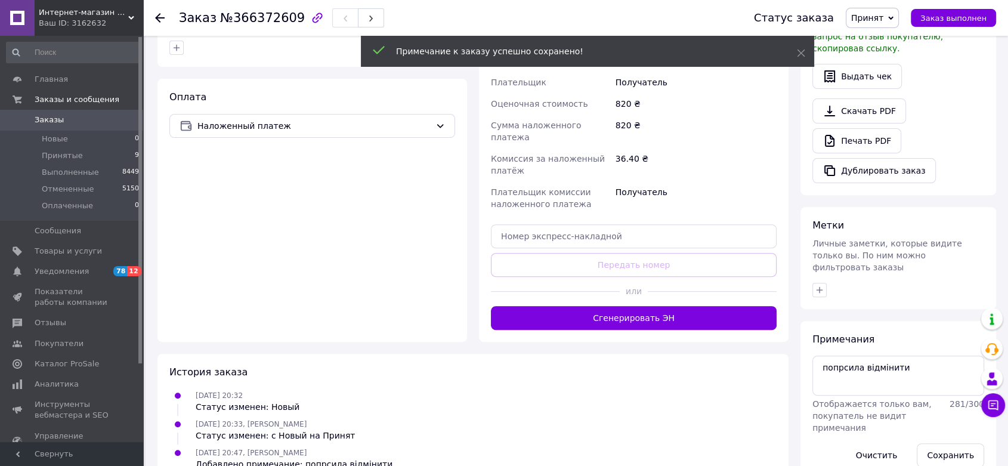
click at [115, 18] on div "Ваш ID: 3162632" at bounding box center [91, 23] width 104 height 11
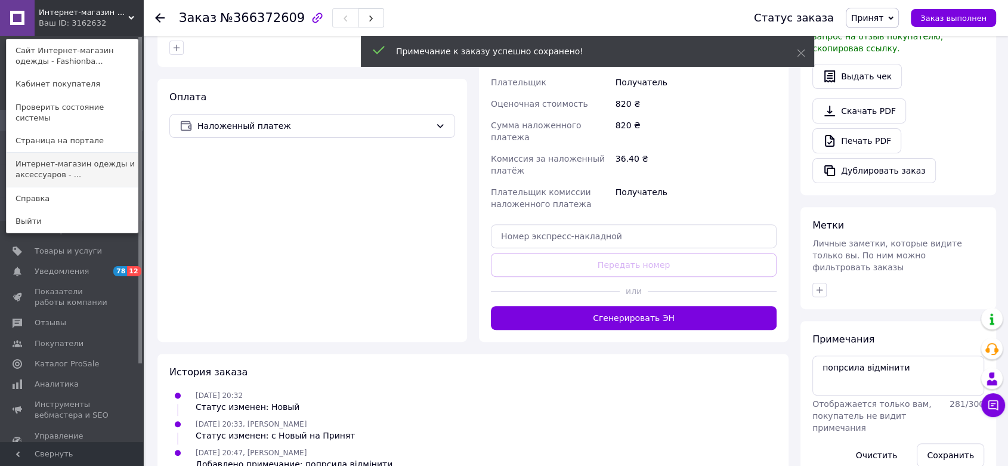
click at [98, 156] on link "Интернет-магазин одежды и аксессуаров - ..." at bounding box center [72, 169] width 131 height 33
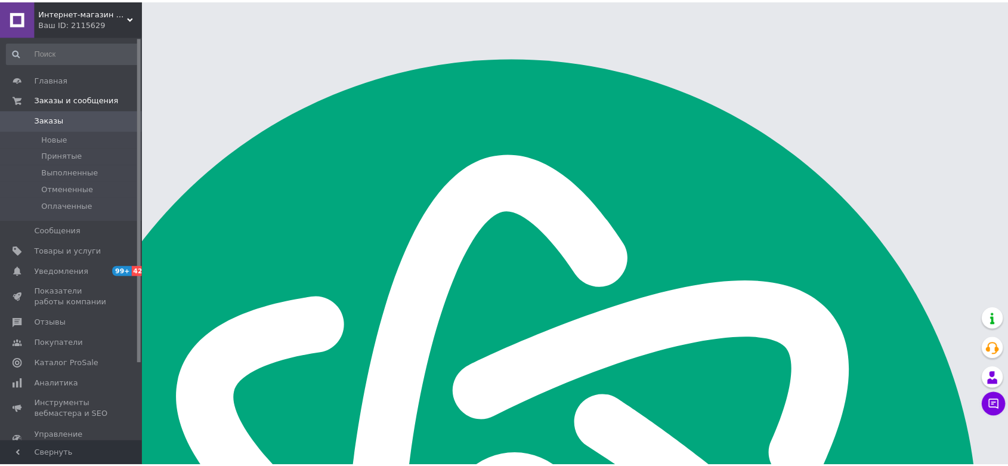
scroll to position [1909, 0]
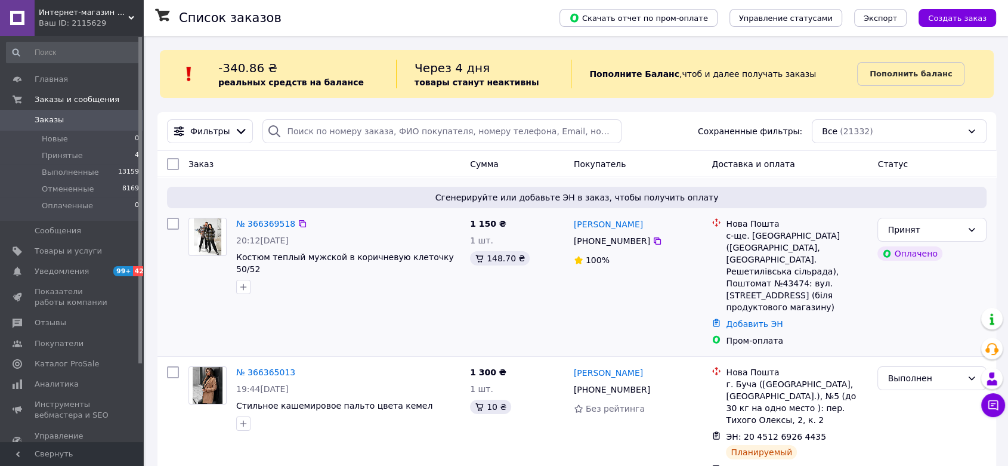
click at [274, 215] on div "№ 366369518 20:12, 12.10.2025 Костюм теплый мужской в ​​коричневую клеточку 50/…" at bounding box center [349, 256] width 234 height 86
click at [274, 220] on link "№ 366369518" at bounding box center [265, 224] width 59 height 10
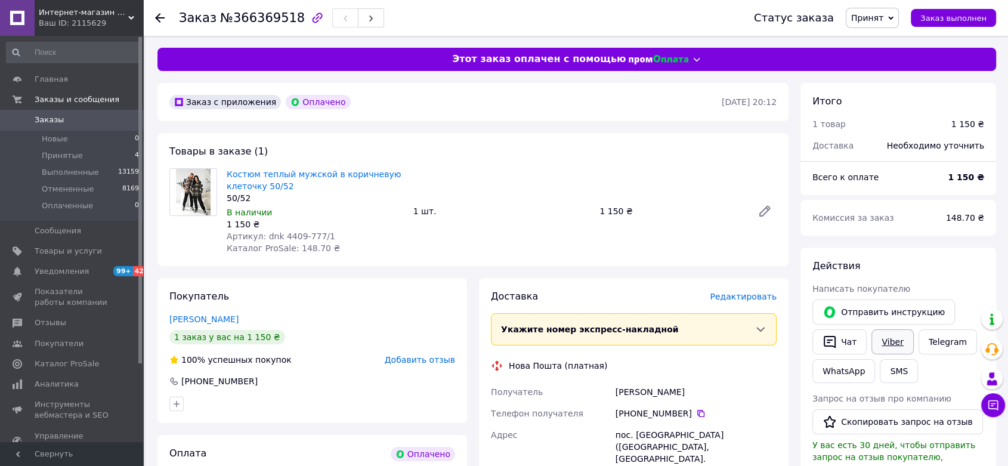
click at [887, 343] on link "Viber" at bounding box center [893, 341] width 42 height 25
click at [277, 179] on link "Костюм теплый мужской в ​​коричневую клеточку 50/52" at bounding box center [314, 179] width 174 height 21
click at [765, 213] on icon at bounding box center [765, 211] width 10 height 10
drag, startPoint x: 261, startPoint y: 237, endPoint x: 341, endPoint y: 236, distance: 80.0
type textarea "dnk 4409-777/1"
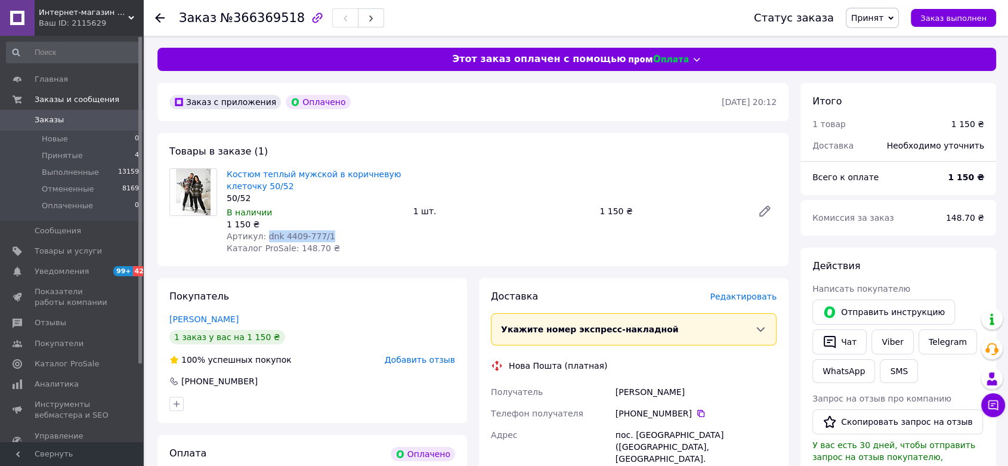
click at [341, 236] on div "Артикул: dnk 4409-777/1" at bounding box center [315, 236] width 177 height 12
copy span "dnk 4409-777/1"
click at [764, 207] on icon at bounding box center [765, 211] width 14 height 14
click at [692, 418] on div "+380 96 546 73 59" at bounding box center [696, 414] width 161 height 12
click at [698, 415] on icon at bounding box center [701, 414] width 10 height 10
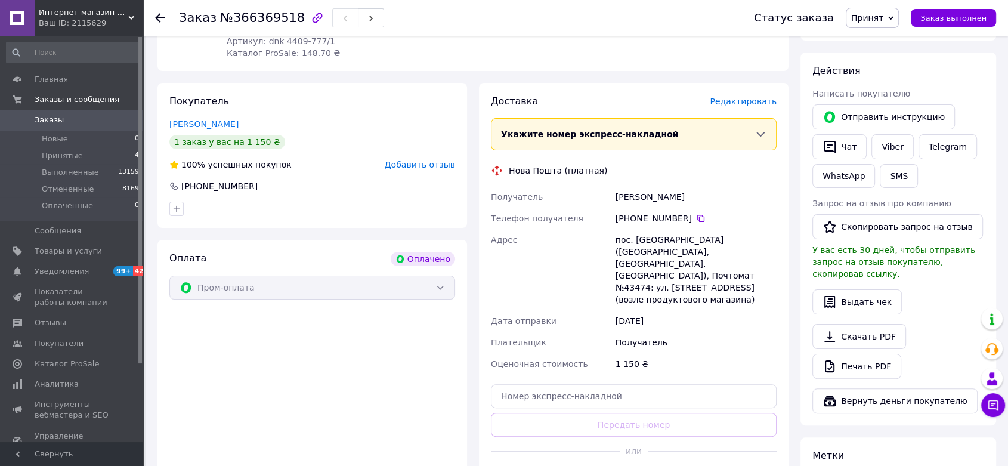
scroll to position [265, 0]
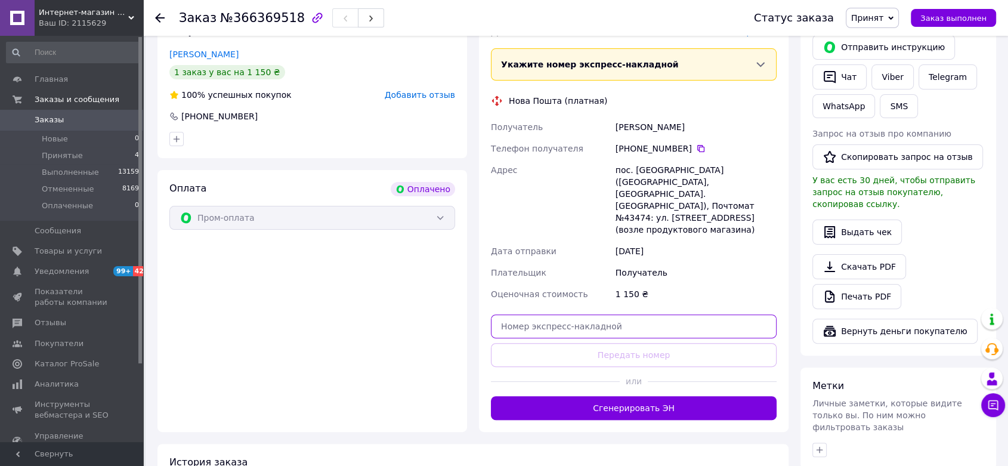
drag, startPoint x: 633, startPoint y: 318, endPoint x: 627, endPoint y: 327, distance: 10.8
click at [632, 320] on input "text" at bounding box center [634, 326] width 286 height 24
paste input "20451269282472"
type input "20451269282472"
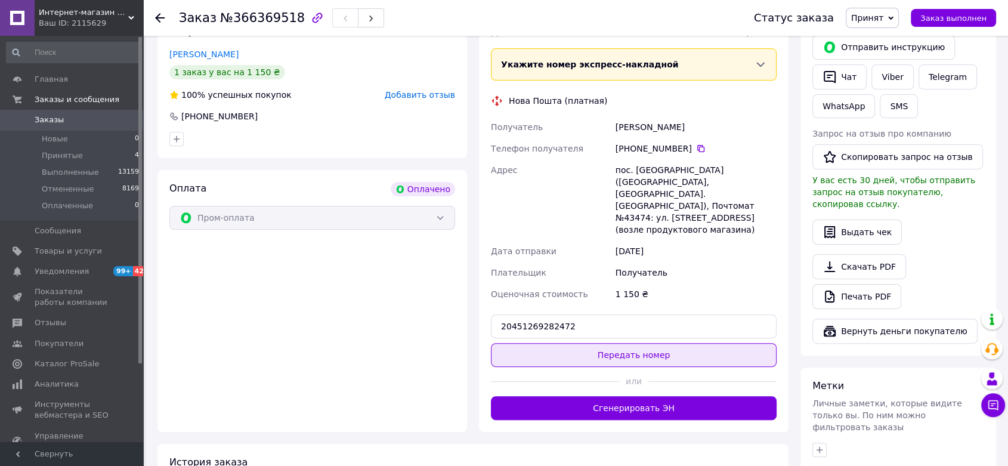
click at [656, 349] on button "Передать номер" at bounding box center [634, 355] width 286 height 24
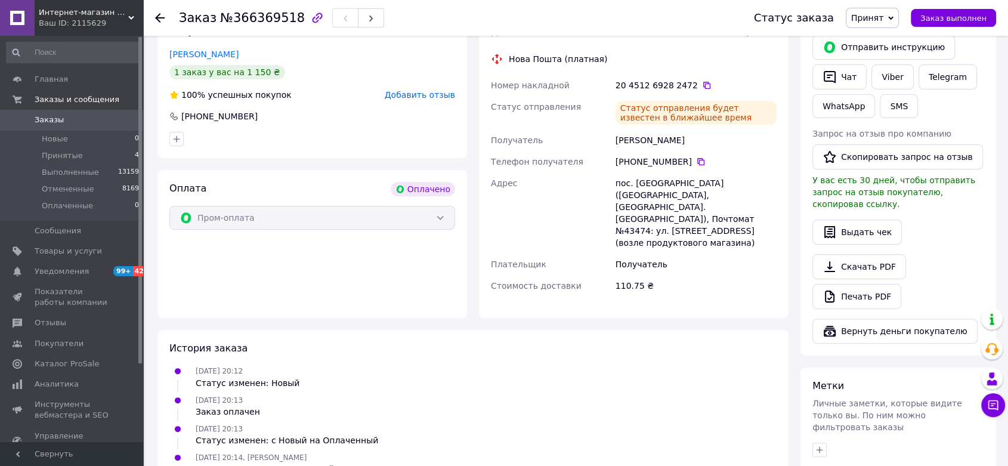
scroll to position [66, 0]
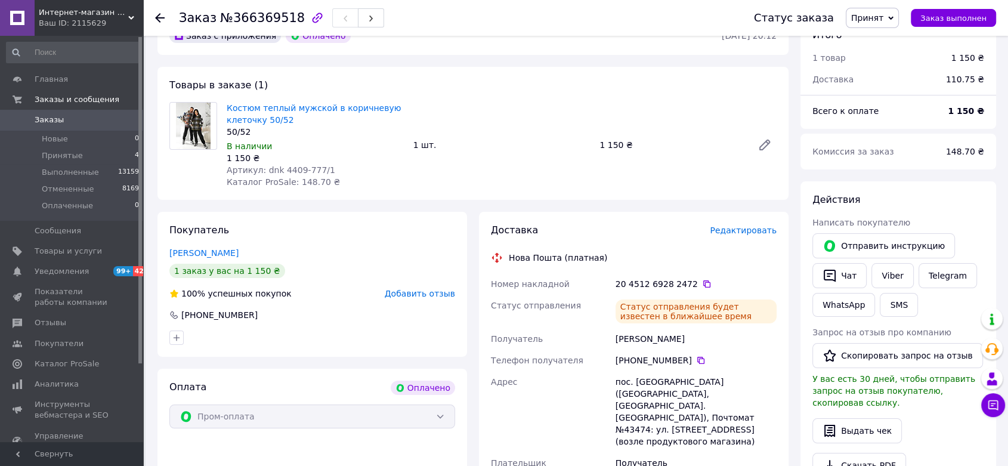
click at [894, 16] on span "Принят" at bounding box center [872, 18] width 53 height 20
click at [891, 26] on span "Принят" at bounding box center [872, 18] width 53 height 20
click at [884, 18] on span "Принят" at bounding box center [867, 18] width 32 height 10
click at [891, 46] on li "Выполнен" at bounding box center [878, 42] width 63 height 18
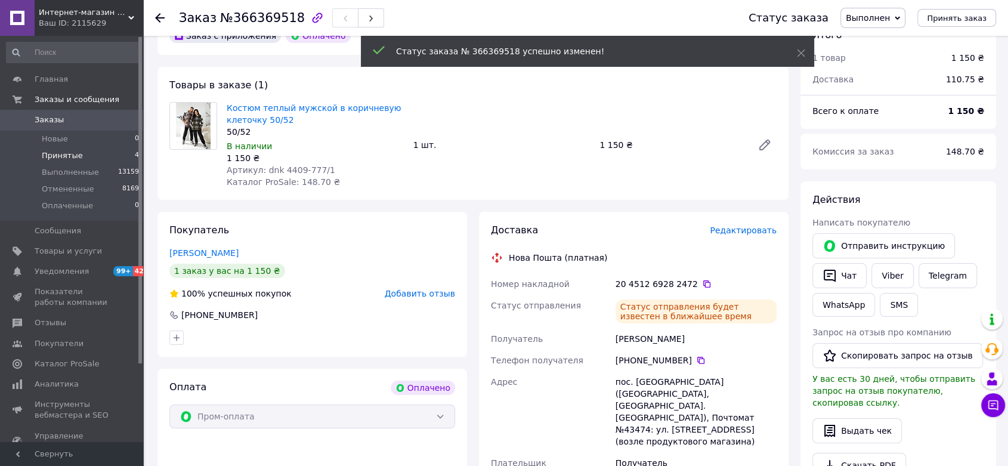
click at [75, 161] on li "Принятые 4" at bounding box center [73, 155] width 146 height 17
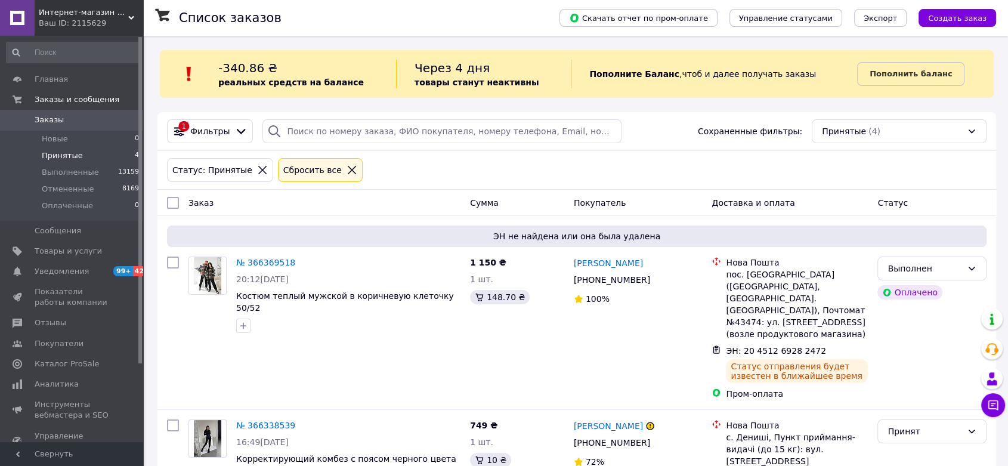
click at [120, 15] on span "Интернет-магазин одежды и аксессуаров - Barbaris" at bounding box center [84, 12] width 90 height 11
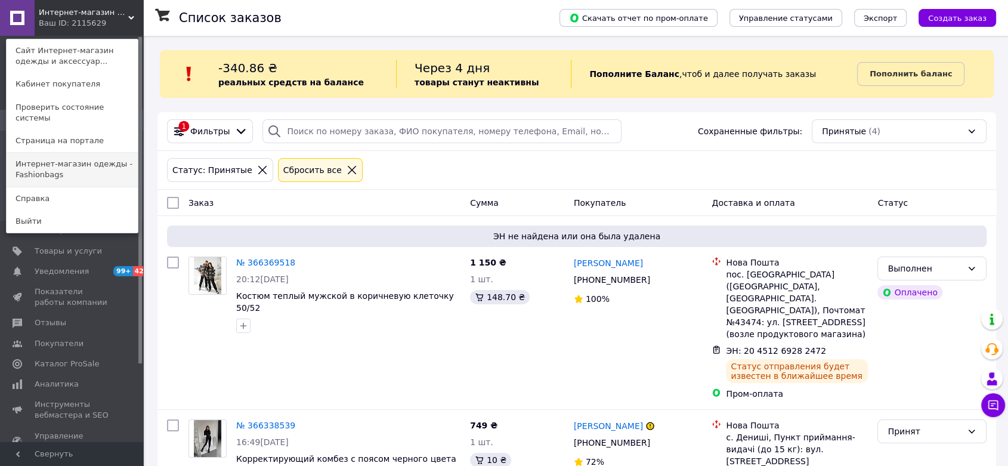
click at [91, 153] on link "Интернет-магазин одежды - Fashionbags" at bounding box center [72, 169] width 131 height 33
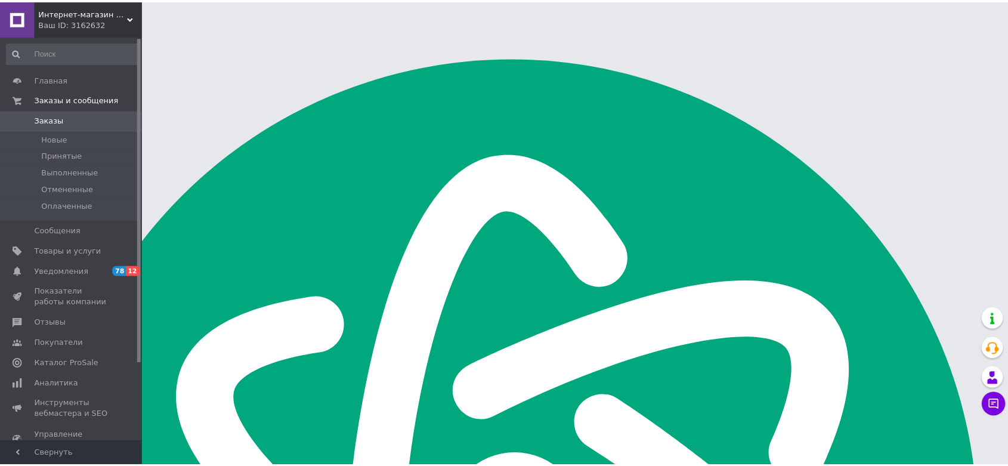
scroll to position [1909, 0]
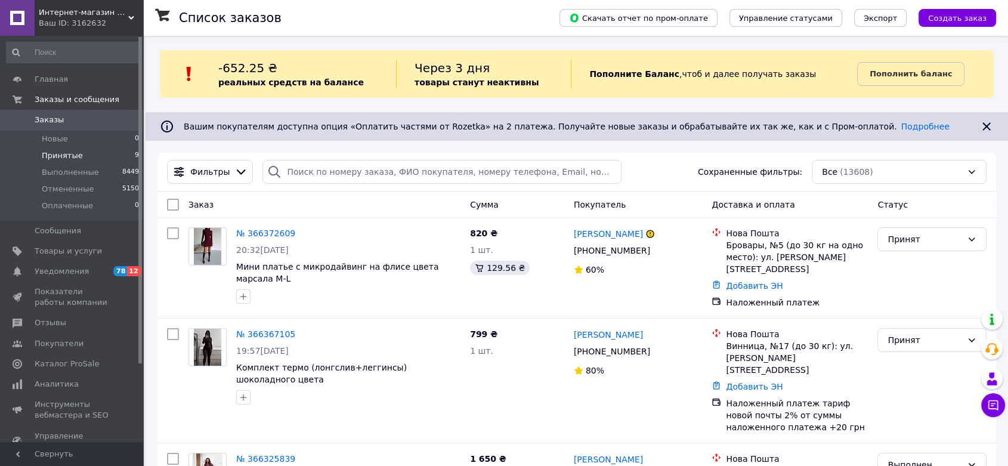
click at [80, 148] on li "Принятые 9" at bounding box center [73, 155] width 146 height 17
